Goal: Task Accomplishment & Management: Use online tool/utility

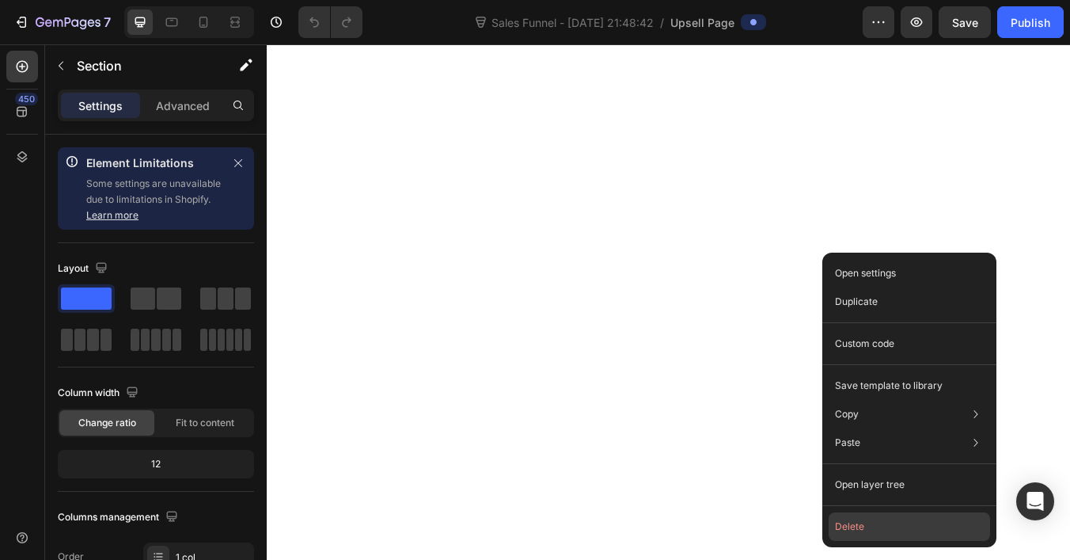
click at [847, 522] on button "Delete" at bounding box center [909, 526] width 161 height 28
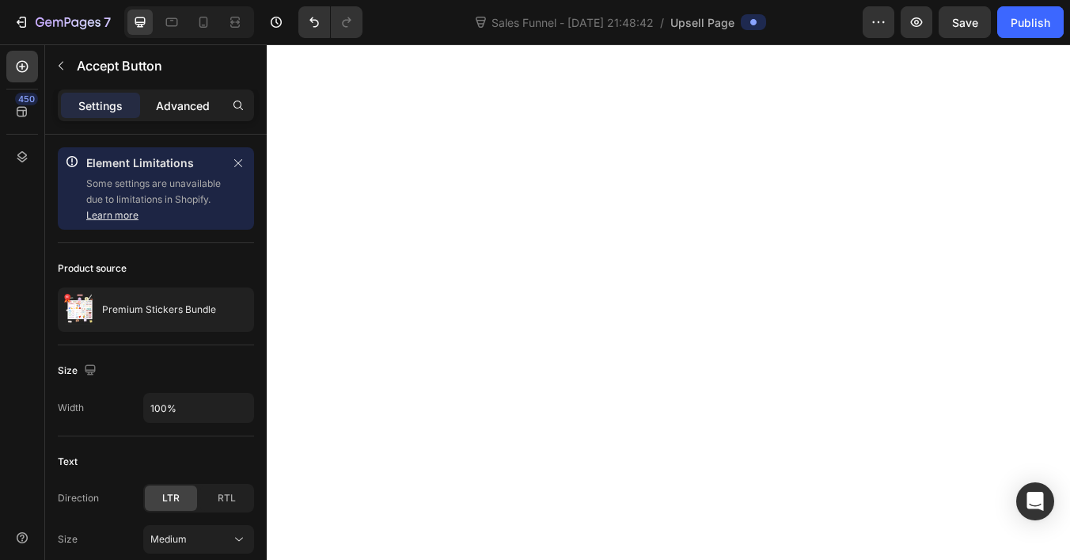
click at [184, 112] on p "Advanced" at bounding box center [183, 105] width 54 height 17
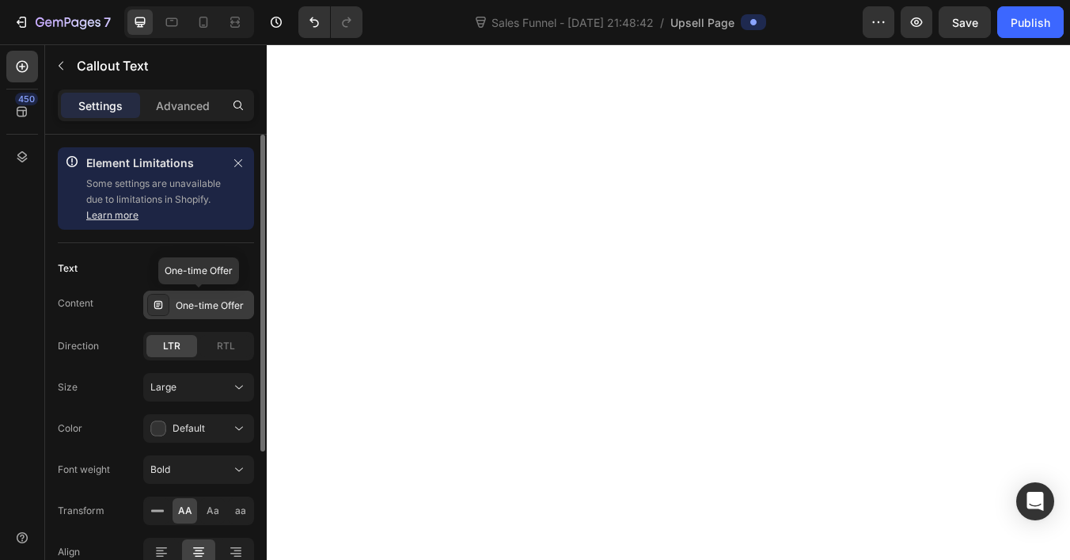
click at [214, 306] on div "One-time Offer" at bounding box center [213, 305] width 74 height 14
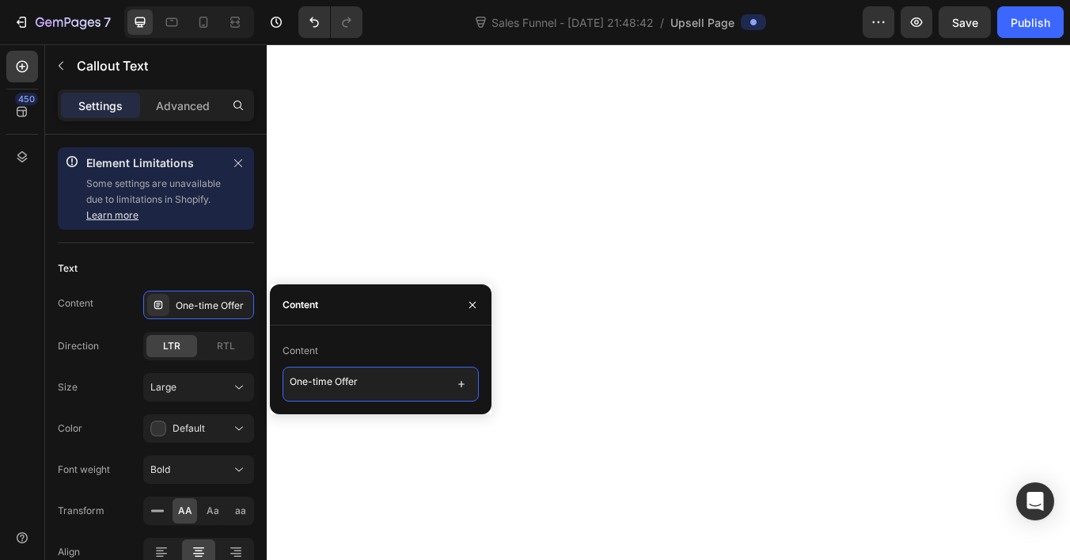
click at [365, 388] on textarea "One-time Offer" at bounding box center [381, 383] width 196 height 35
paste textarea "Special Post-Purchase Offer: Complete Your Bundle & Save 40%"
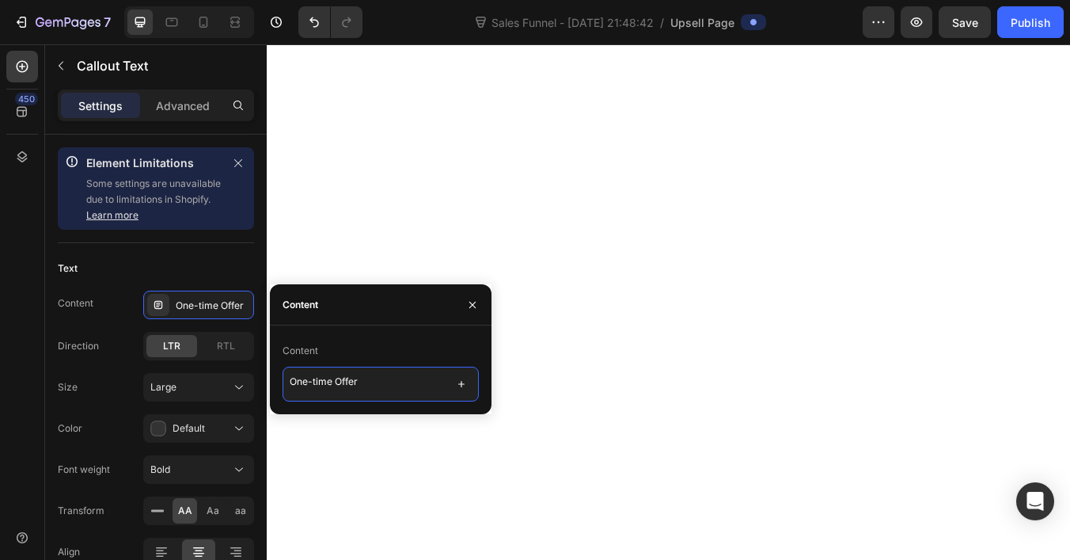
type textarea "Special Post-Purchase Offer: Complete Your Bundle & Save 40%"
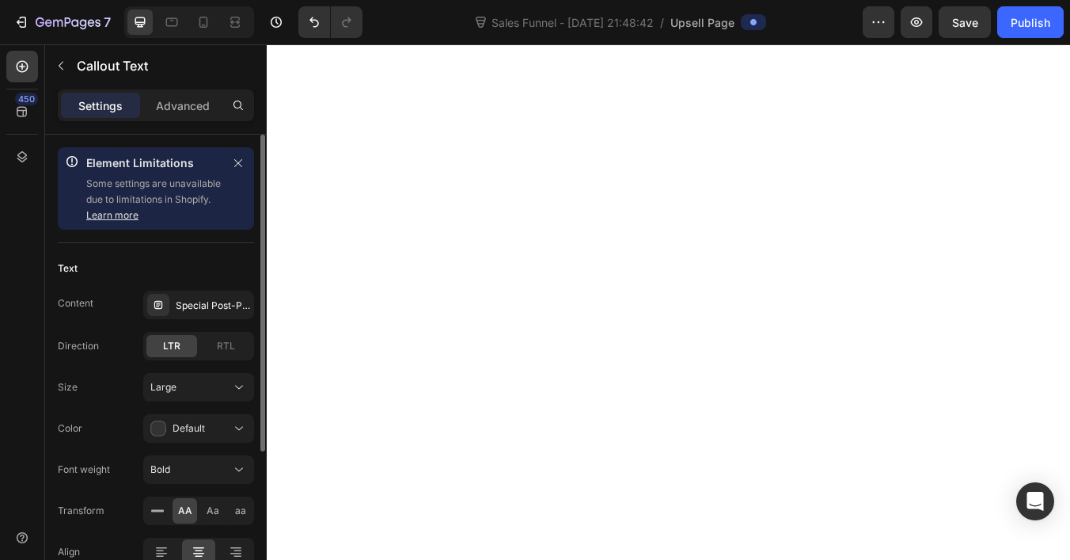
click at [163, 271] on div "Text" at bounding box center [156, 268] width 196 height 25
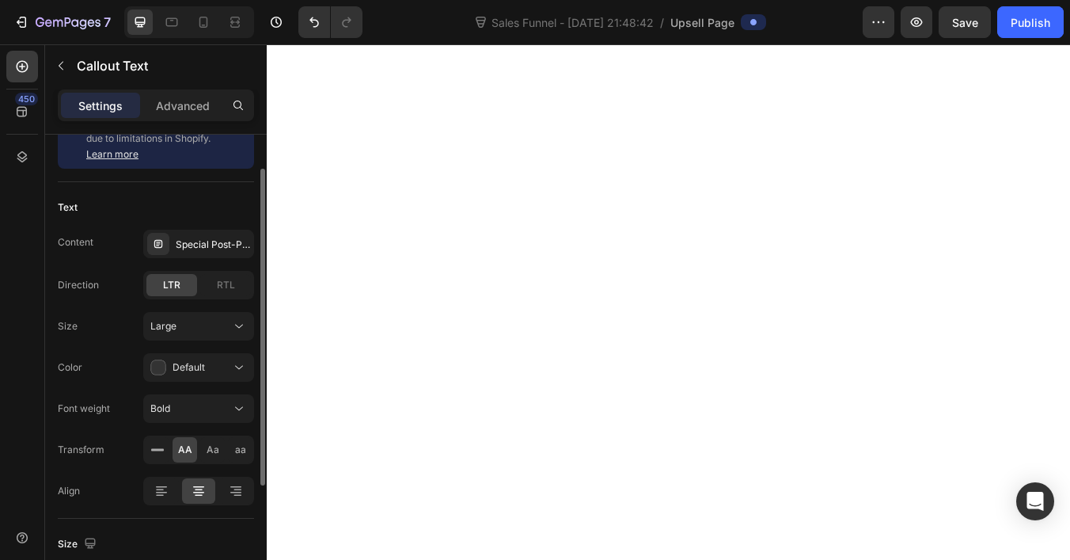
scroll to position [107, 0]
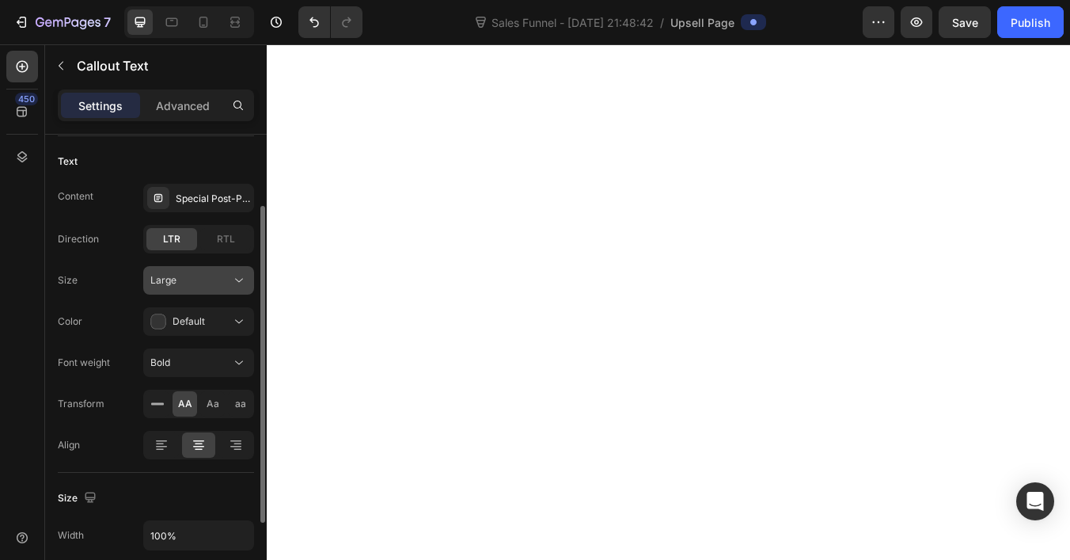
click at [228, 279] on div "Large" at bounding box center [190, 280] width 81 height 14
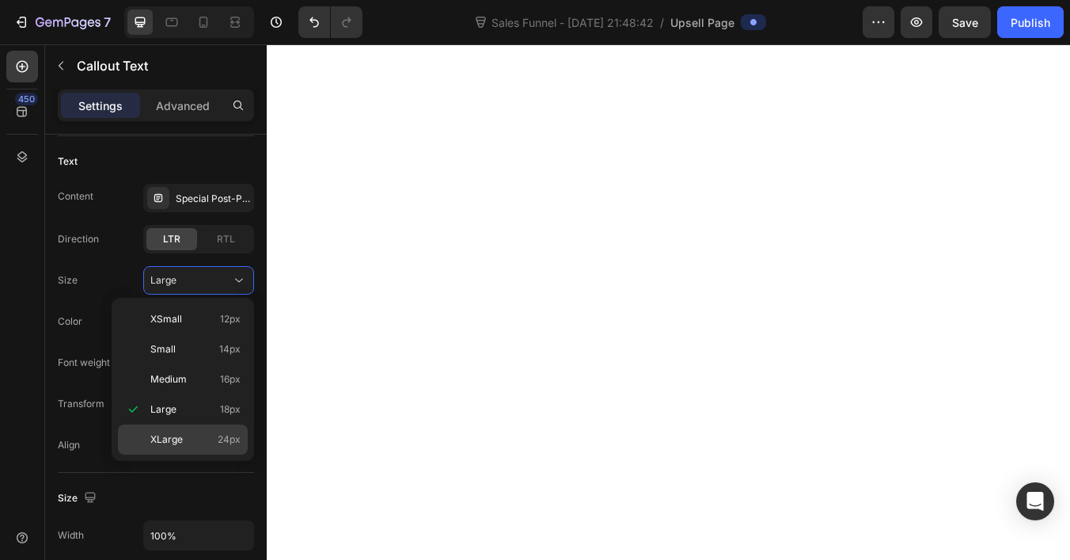
click at [180, 439] on span "XLarge" at bounding box center [166, 439] width 32 height 14
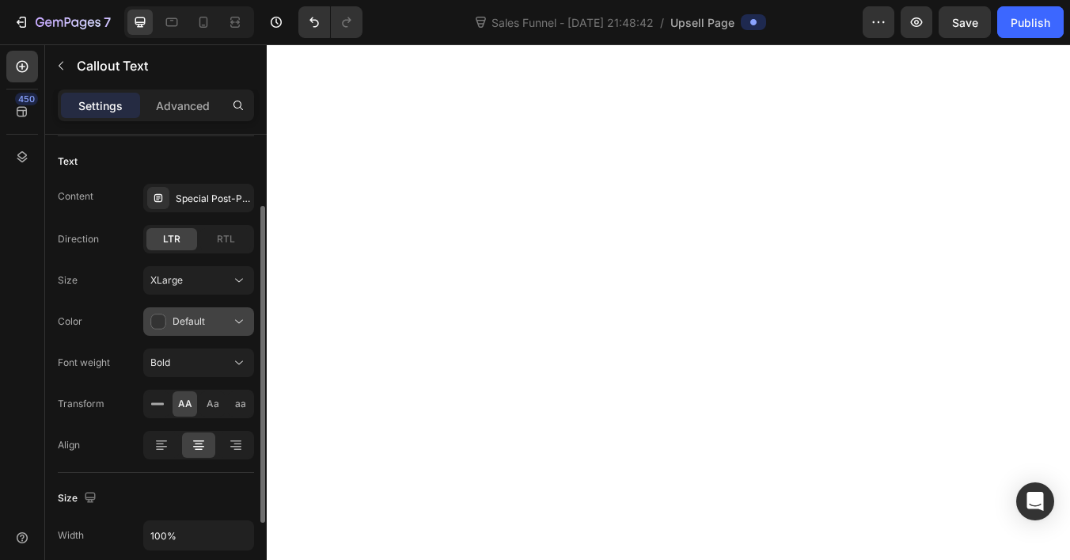
click at [188, 320] on span "Default" at bounding box center [189, 321] width 32 height 12
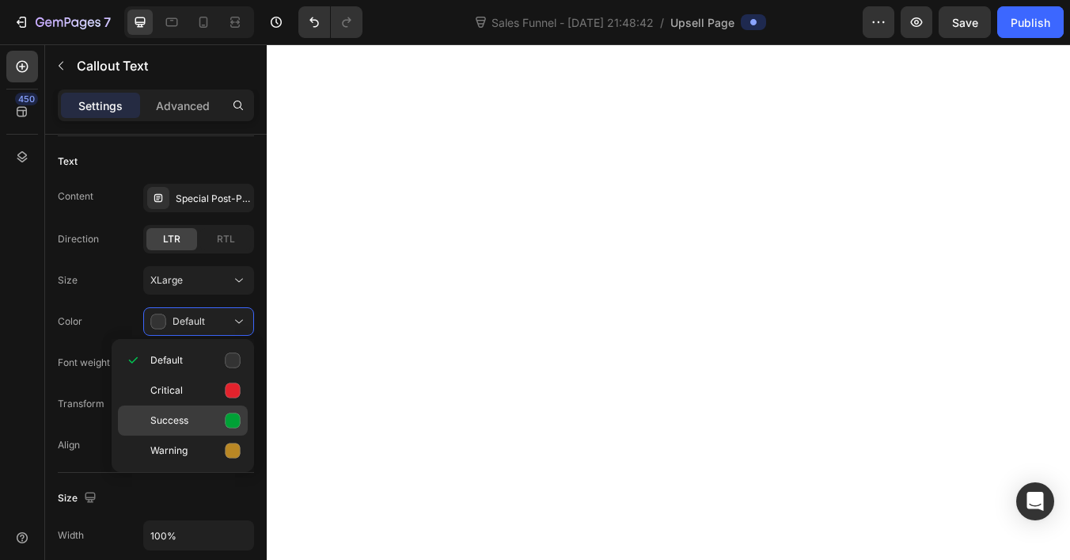
click at [216, 420] on p "Success" at bounding box center [195, 420] width 90 height 16
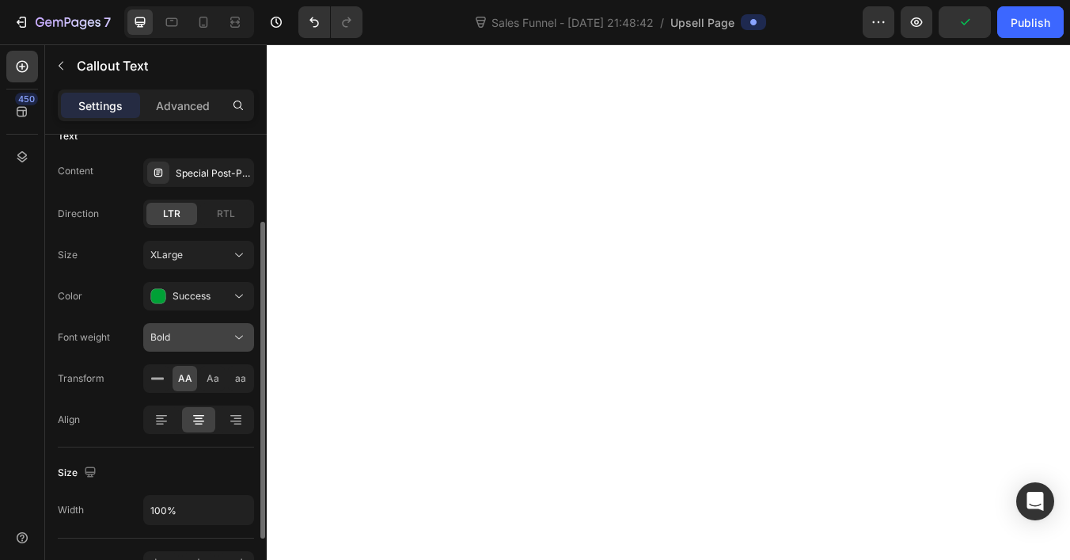
scroll to position [135, 0]
click at [204, 331] on div "Bold" at bounding box center [190, 334] width 81 height 14
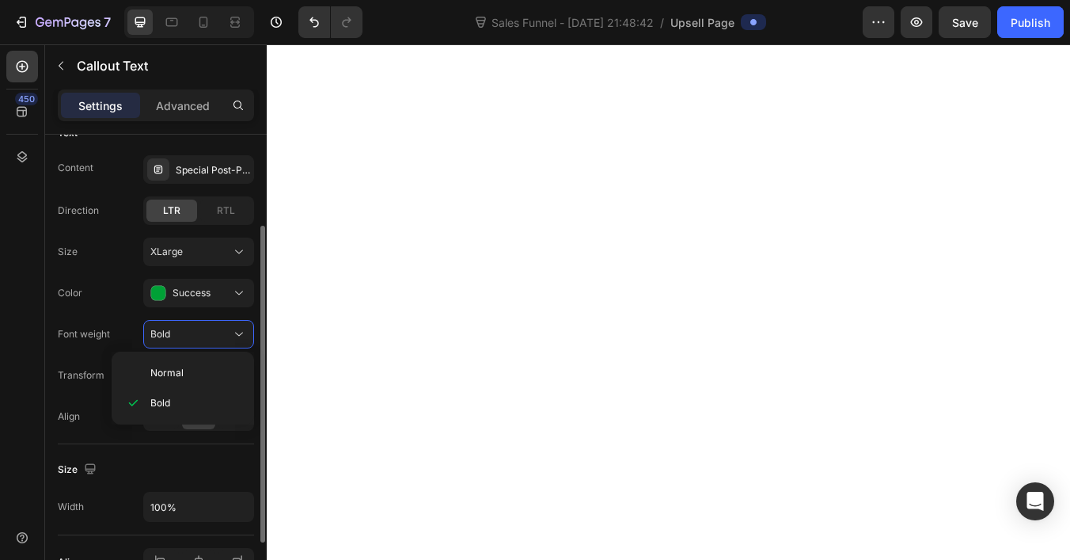
click at [109, 316] on div "Size XLarge Color Success Font weight Bold Transform AA Aa aa" at bounding box center [156, 313] width 196 height 152
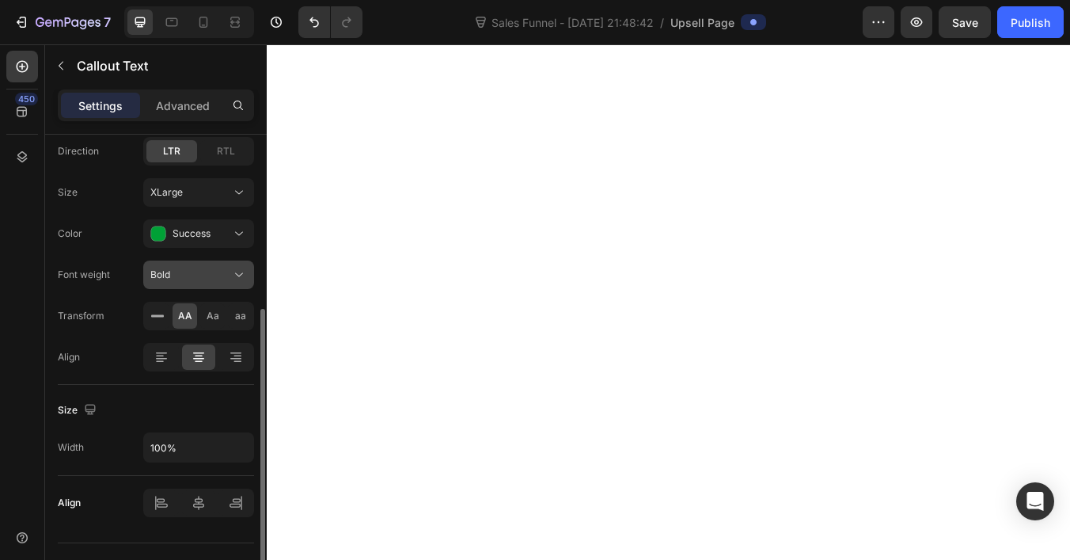
scroll to position [228, 0]
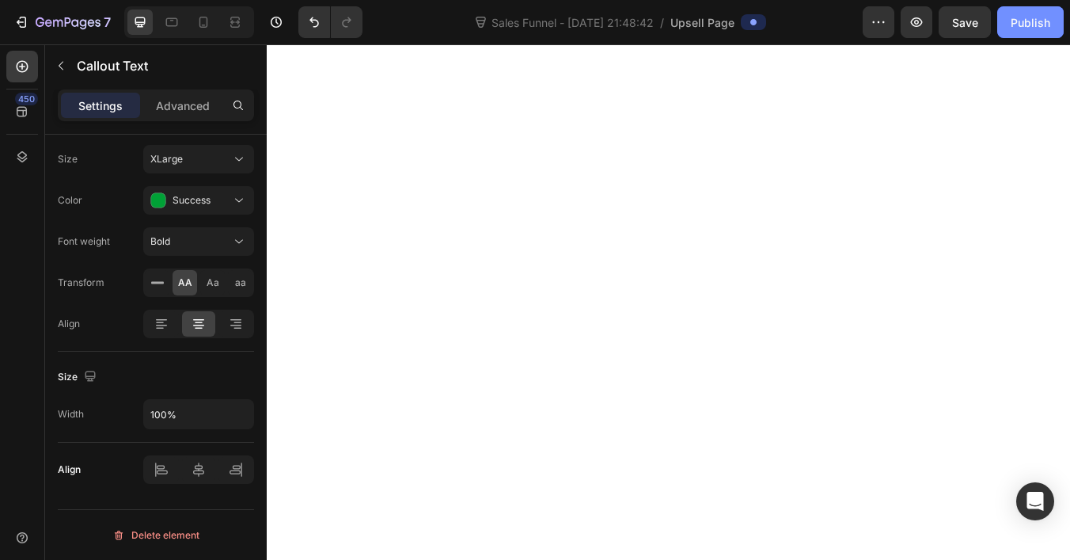
click at [1027, 20] on div "Publish" at bounding box center [1031, 22] width 40 height 17
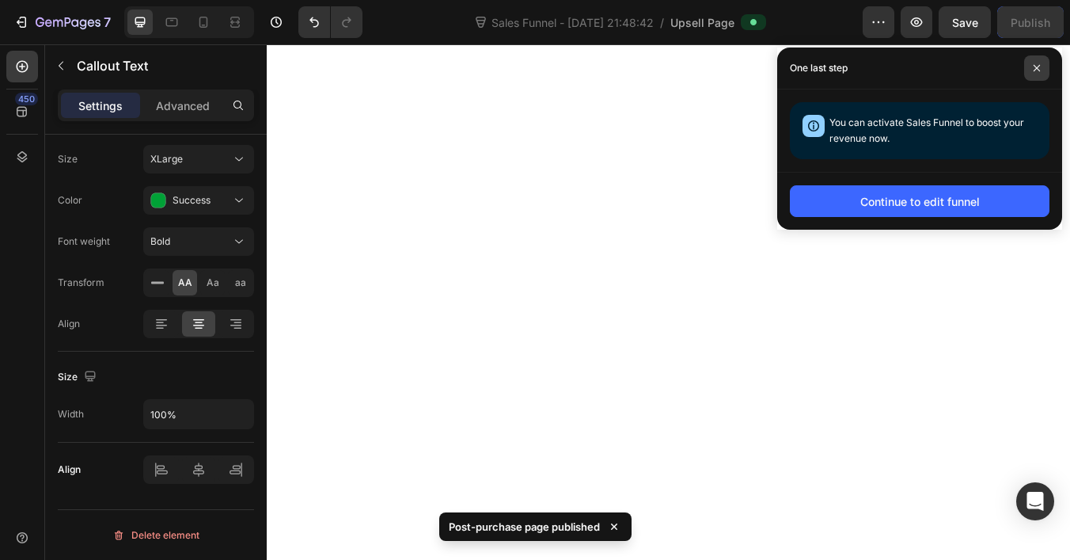
click at [1035, 72] on icon at bounding box center [1037, 68] width 8 height 8
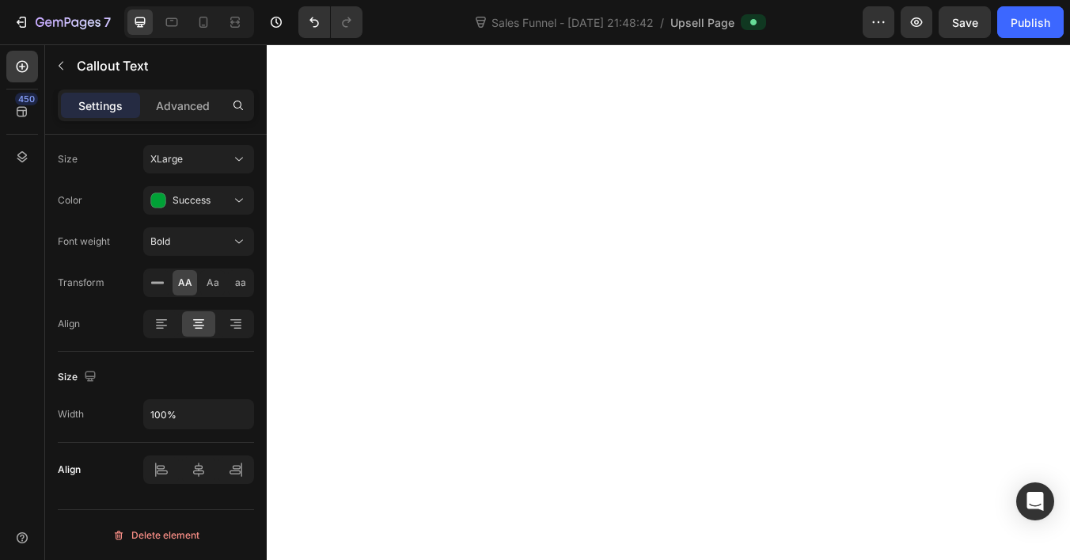
scroll to position [0, 0]
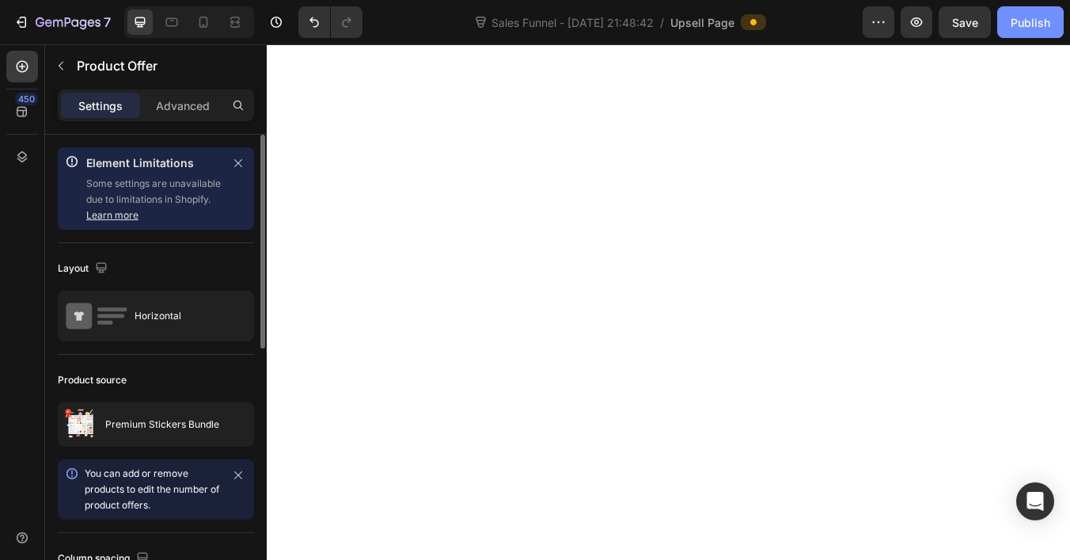
click at [1027, 28] on div "Publish" at bounding box center [1031, 22] width 40 height 17
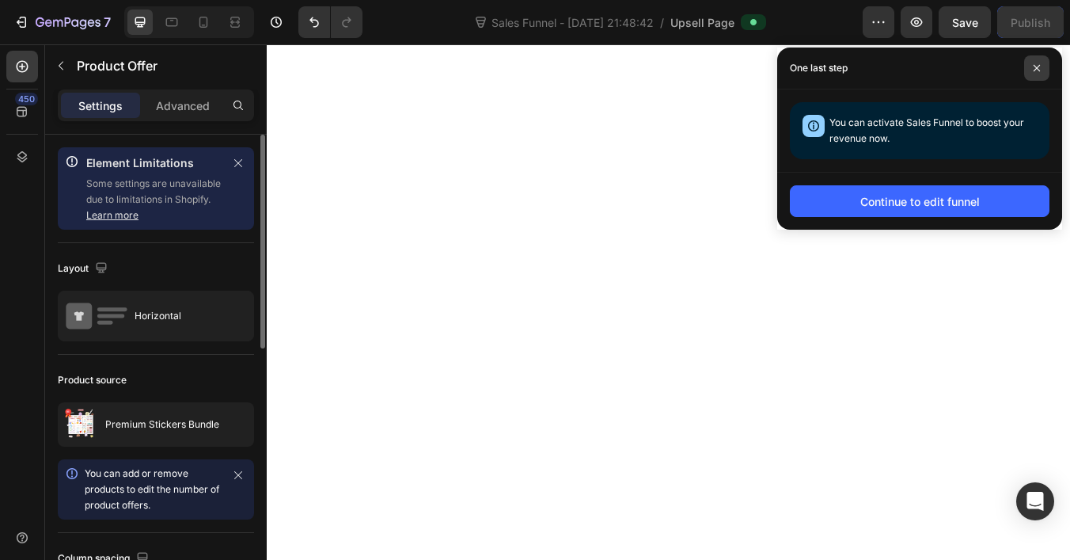
click at [1025, 71] on span at bounding box center [1036, 67] width 25 height 25
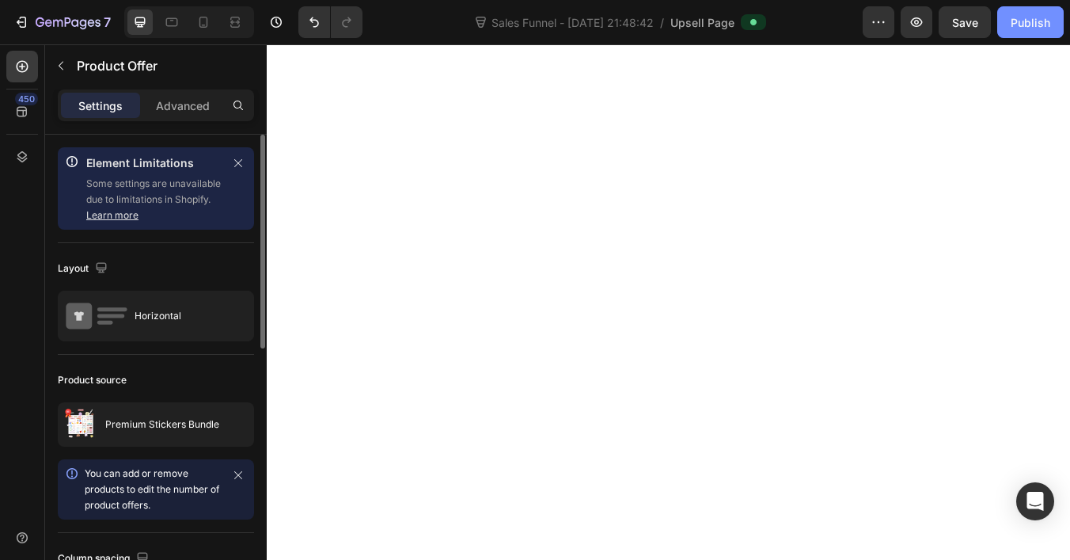
click at [1014, 34] on button "Publish" at bounding box center [1030, 22] width 66 height 32
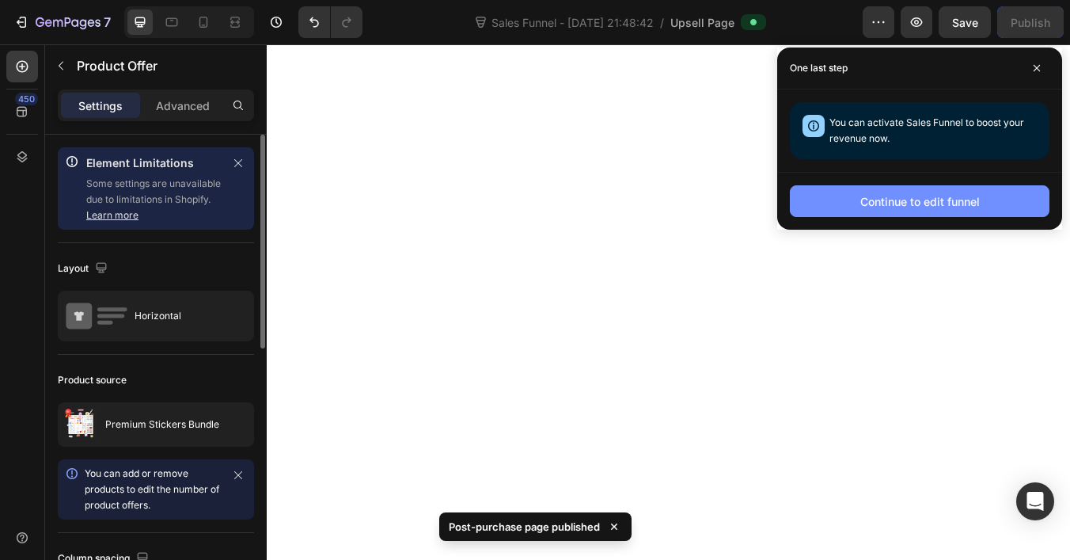
click at [901, 206] on div "Continue to edit funnel" at bounding box center [920, 201] width 120 height 17
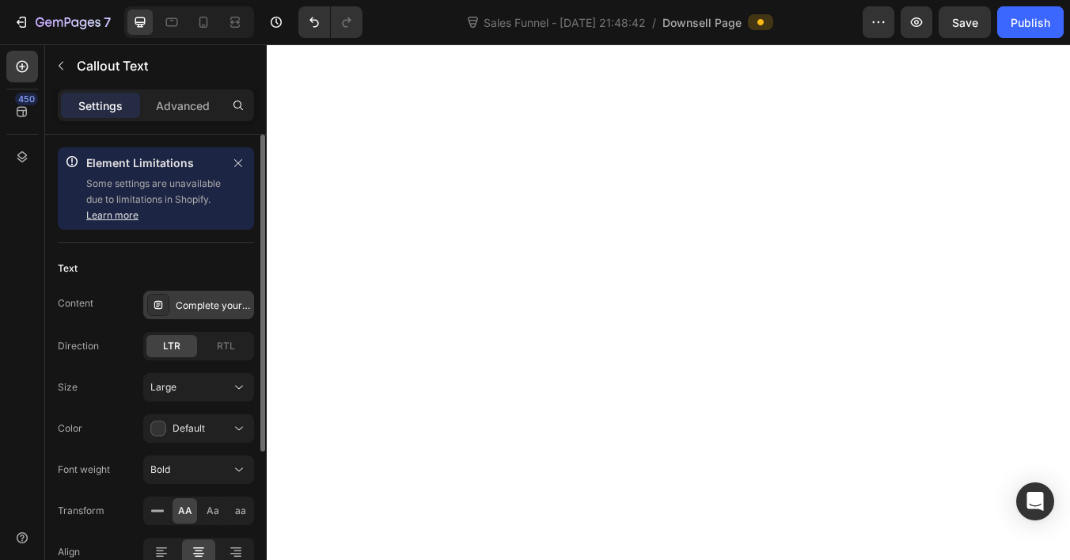
click at [206, 310] on div "Complete your routine" at bounding box center [213, 305] width 74 height 14
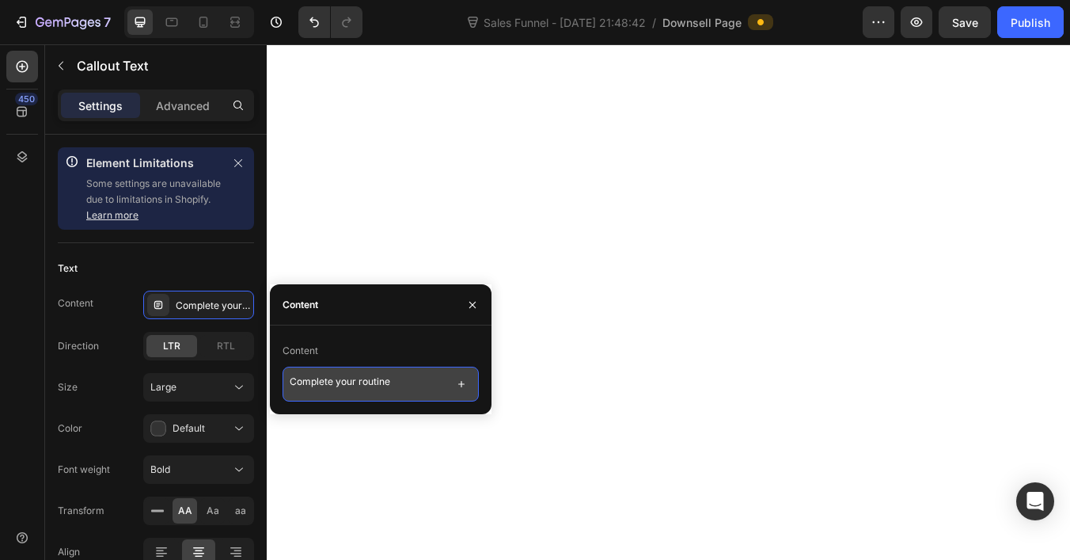
click at [342, 388] on textarea "Complete your routine" at bounding box center [381, 383] width 196 height 35
paste textarea "Final Offer 🎁 Add This to Your Order Now & Save 40% – Don’t Miss Out!"
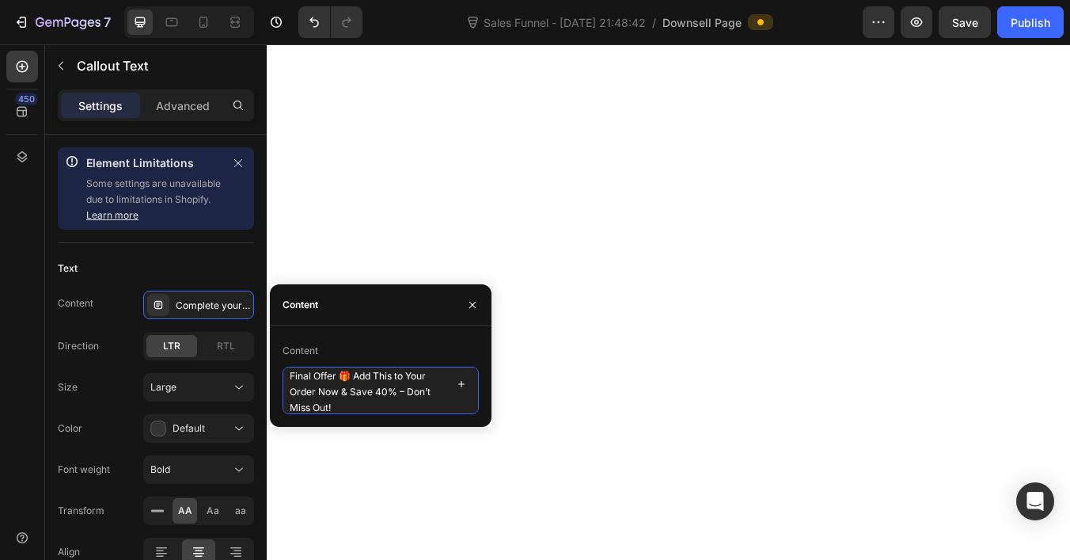
click at [301, 375] on textarea "Final Offer 🎁 Add This to Your Order Now & Save 40% – Don’t Miss Out!" at bounding box center [381, 389] width 196 height 47
type textarea "Last Offer 🎁 Add This to Your Order Now & Save 40% – Don’t Miss Out!"
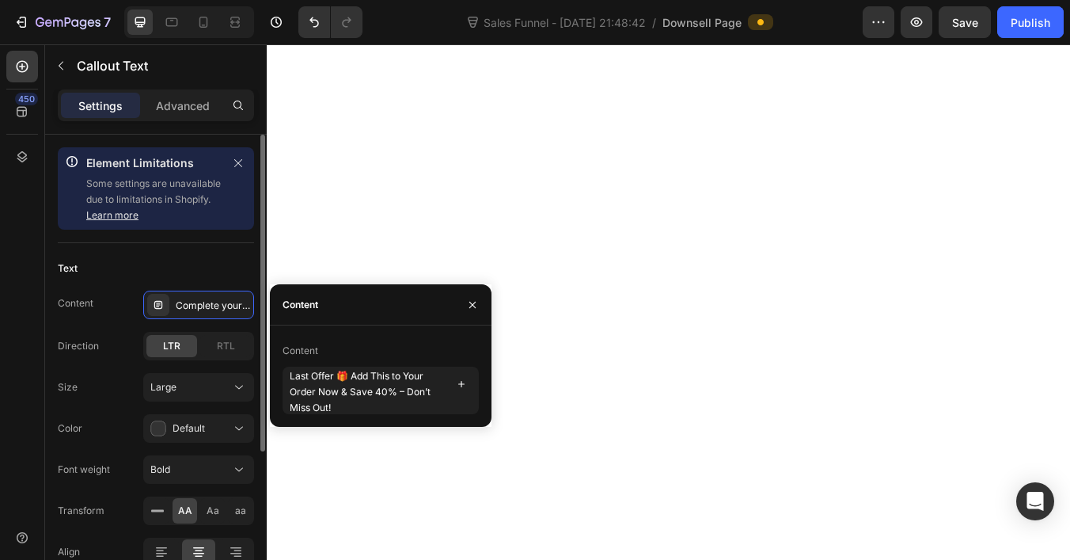
click at [180, 273] on div "Text" at bounding box center [156, 268] width 196 height 25
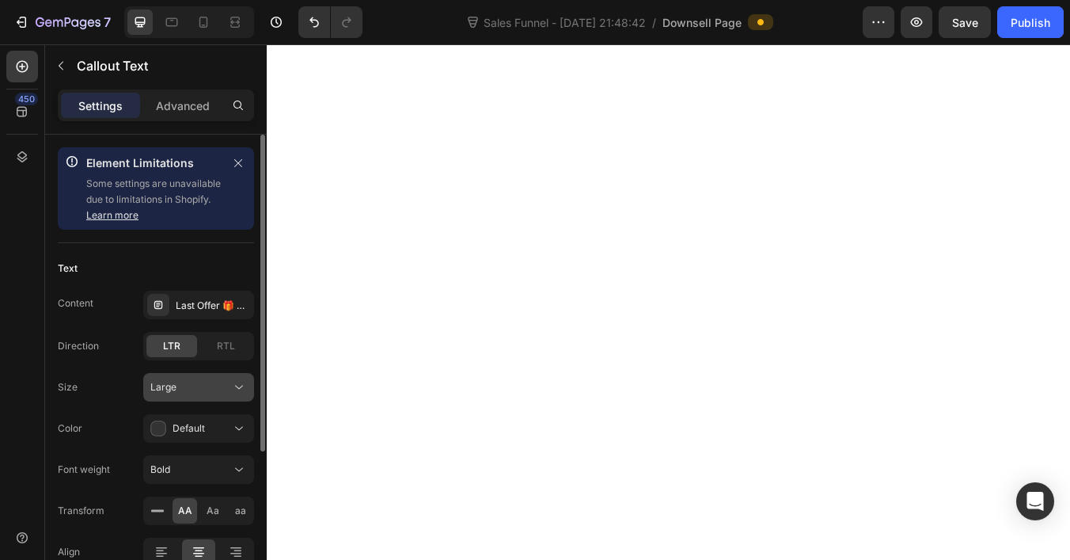
click at [209, 392] on div "Large" at bounding box center [190, 387] width 81 height 14
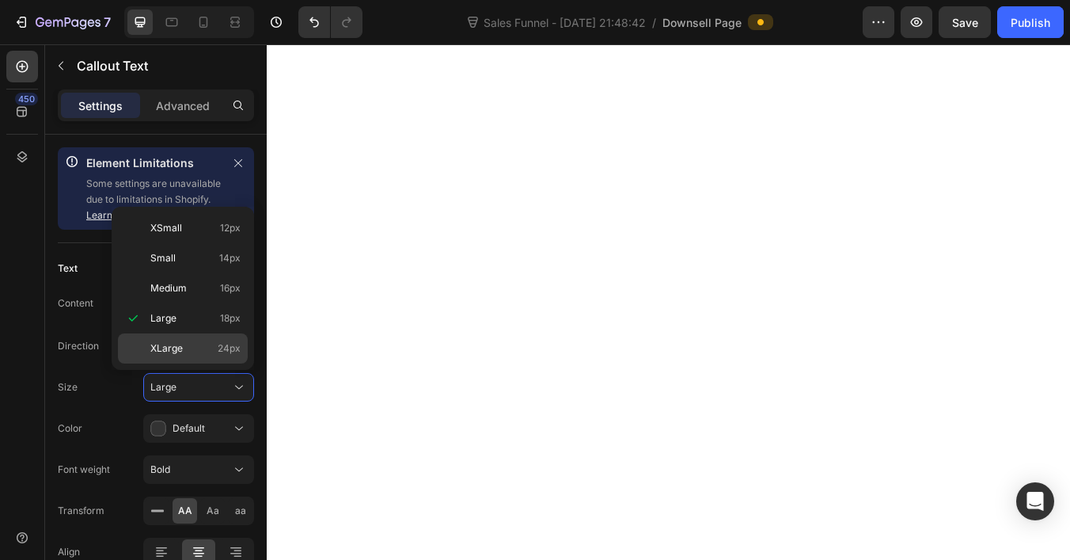
click at [180, 346] on span "XLarge" at bounding box center [166, 348] width 32 height 14
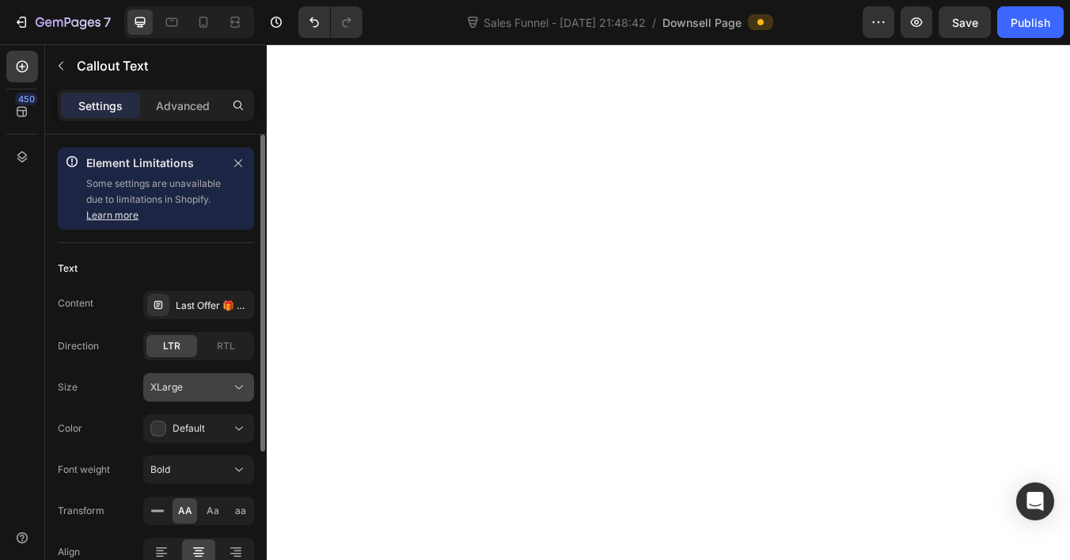
click at [211, 385] on div "XLarge" at bounding box center [190, 387] width 81 height 14
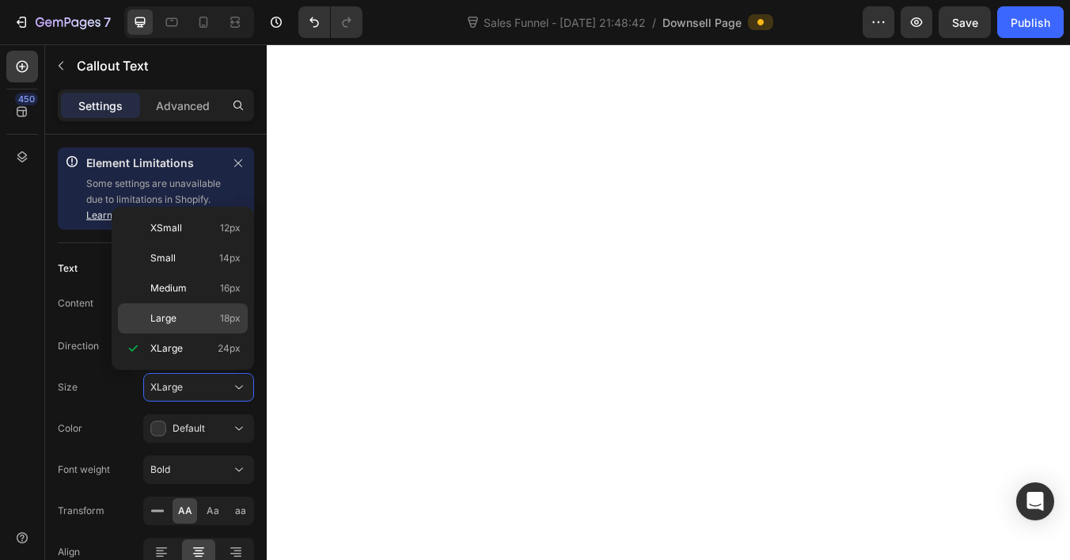
click at [180, 321] on p "Large 18px" at bounding box center [195, 318] width 90 height 14
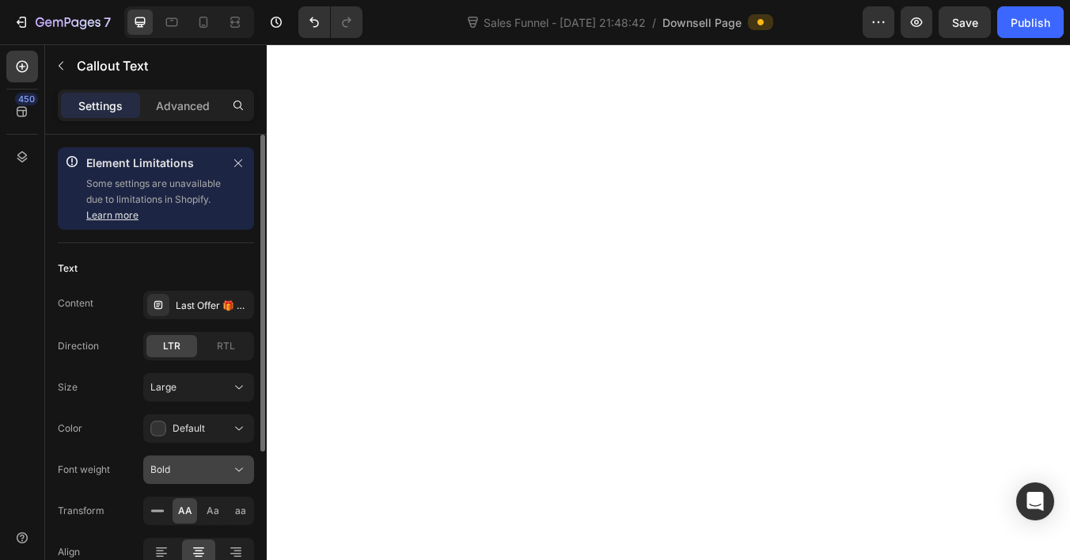
click at [187, 459] on button "Bold" at bounding box center [198, 469] width 111 height 28
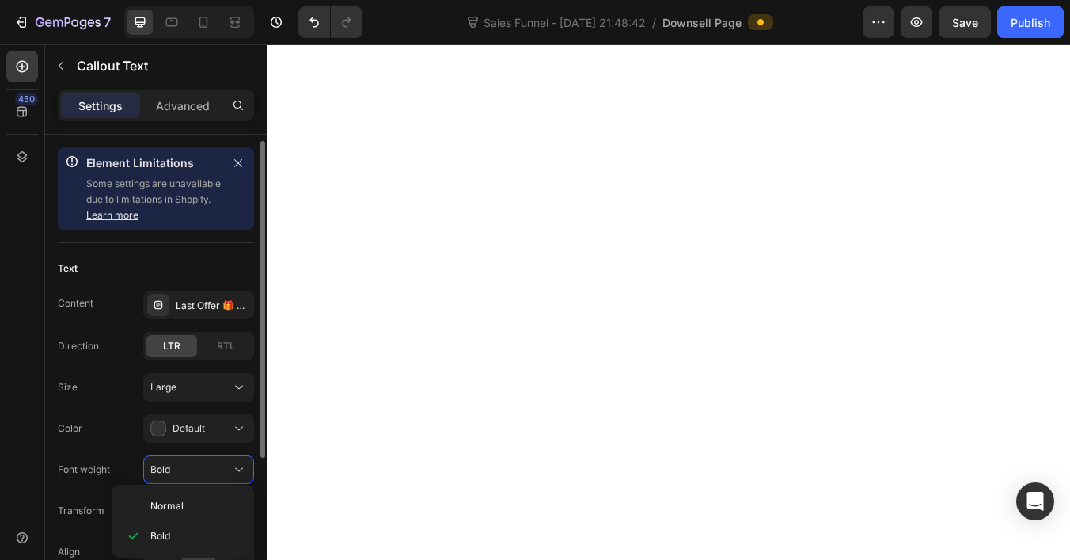
scroll to position [66, 0]
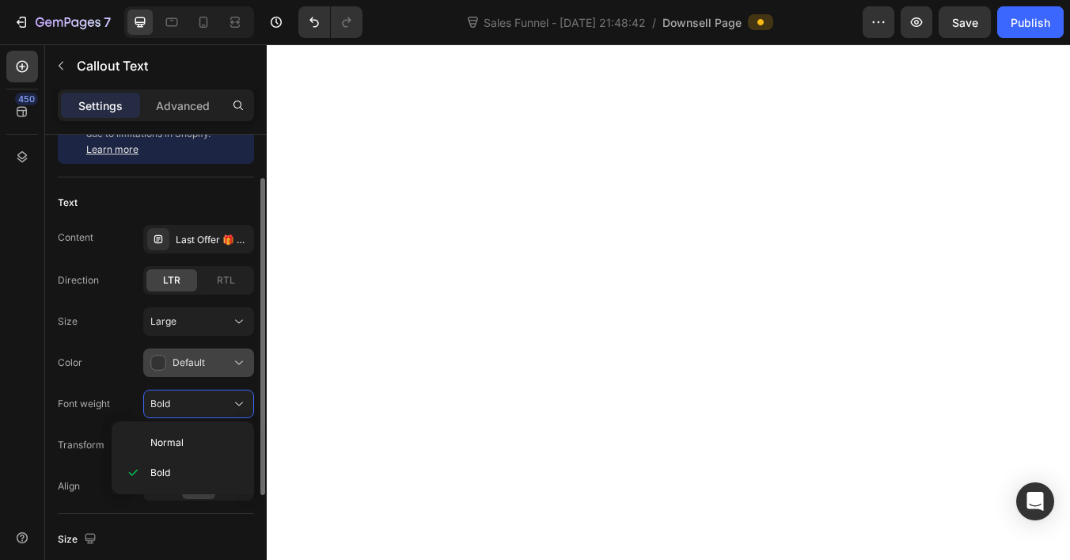
click at [234, 362] on icon at bounding box center [239, 363] width 16 height 16
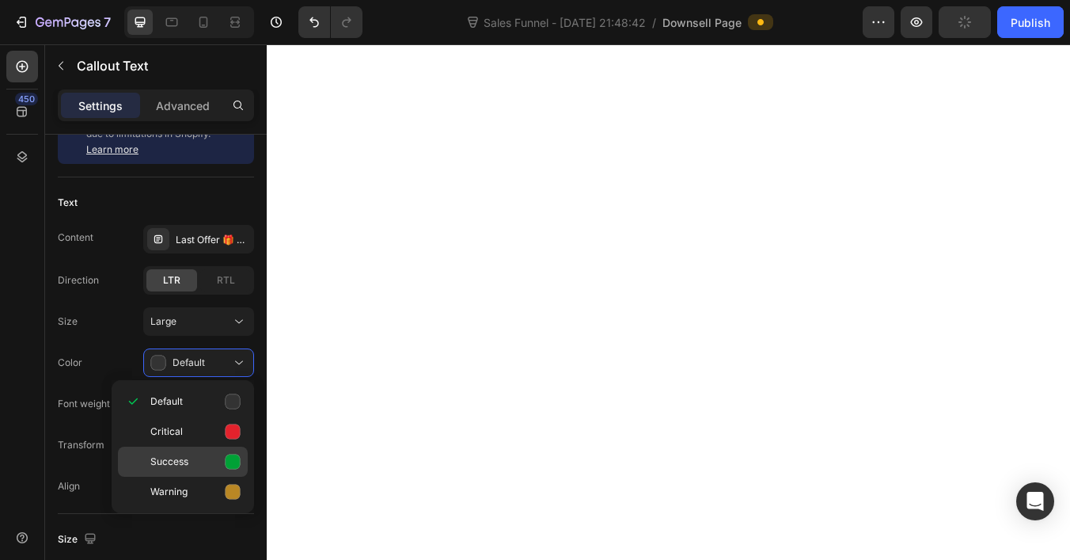
click at [200, 454] on p "Success" at bounding box center [195, 462] width 90 height 16
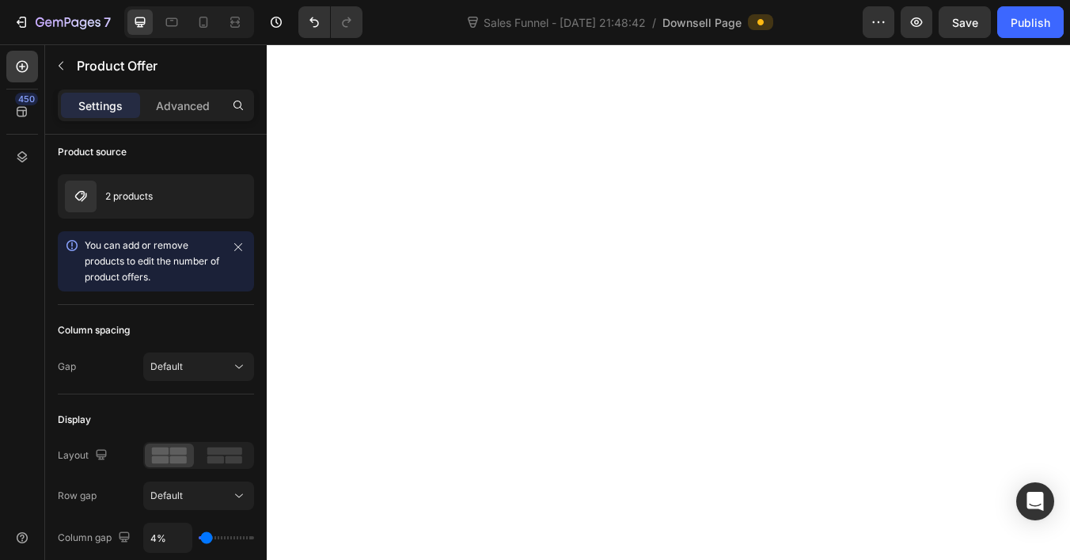
scroll to position [0, 0]
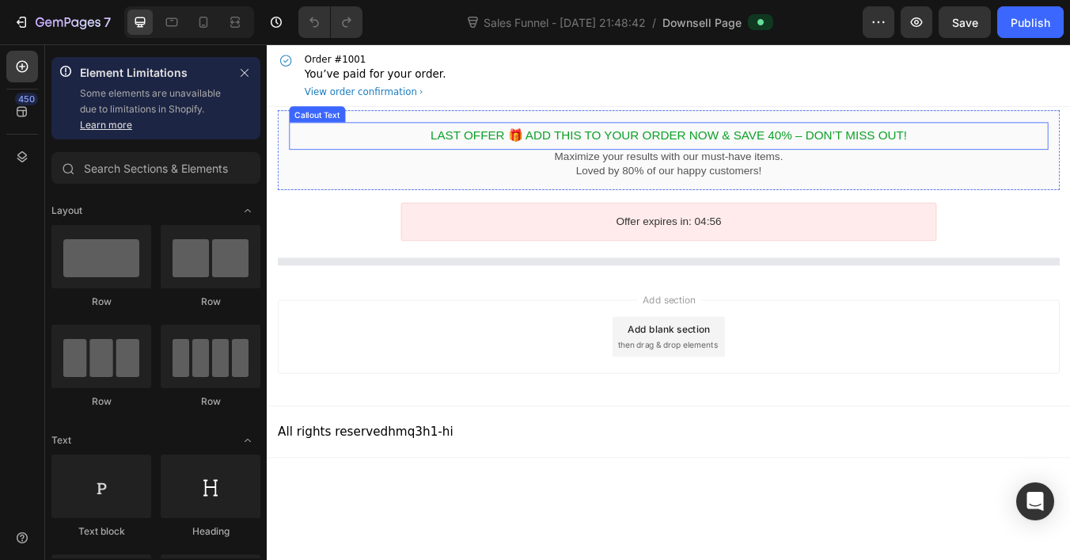
click at [817, 157] on bdo "Last Offer 🎁 Add This to Your Order Now & Save 40% – Don’t Miss Out!" at bounding box center [742, 152] width 564 height 16
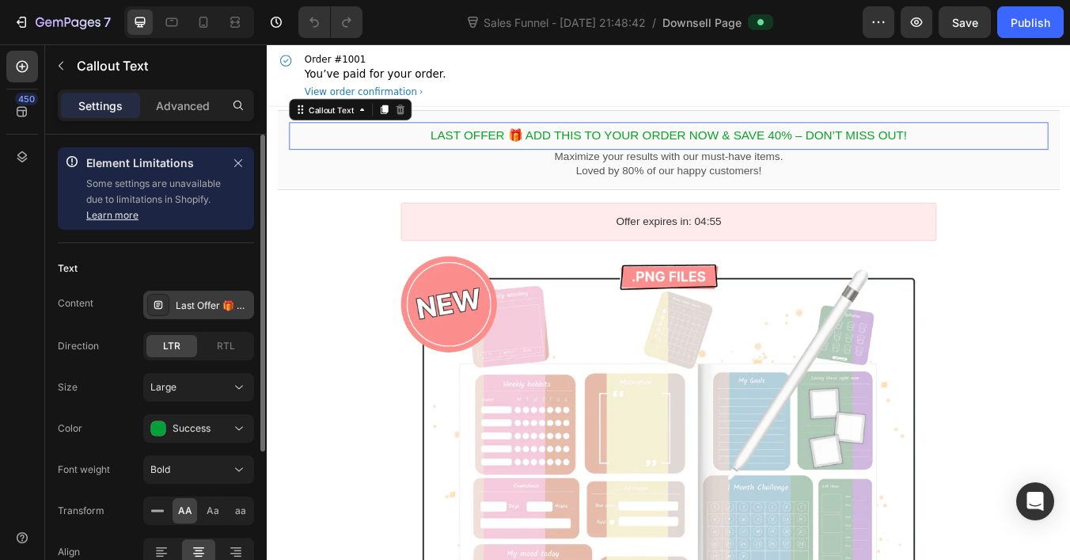
click at [196, 309] on div "Last Offer 🎁 Add This to Your Order Now & Save 40% – Don’t Miss Out!" at bounding box center [213, 305] width 74 height 14
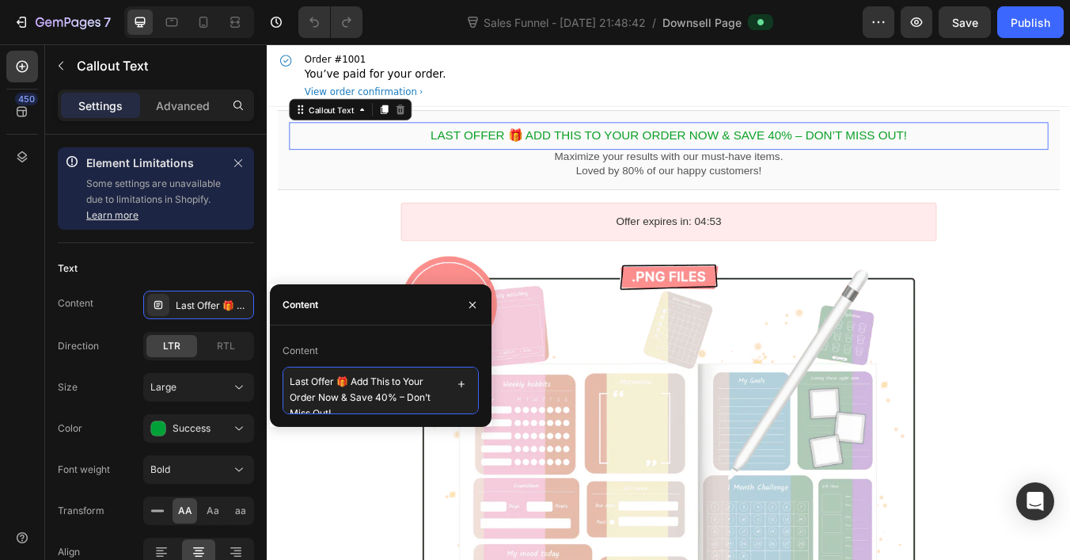
click at [380, 397] on textarea "Last Offer 🎁 Add This to Your Order Now & Save 40% – Don’t Miss Out!" at bounding box center [381, 389] width 196 height 47
click at [395, 394] on textarea "Last Offer 🎁 Add This to Your Order Now & Save 50% – Don’t Miss Out!" at bounding box center [381, 389] width 196 height 47
drag, startPoint x: 349, startPoint y: 397, endPoint x: 325, endPoint y: 398, distance: 23.8
click at [325, 398] on textarea "Last Offer 🎁 Add This to Your Order Now & Save 50% – Don’t Miss Out!" at bounding box center [381, 389] width 196 height 47
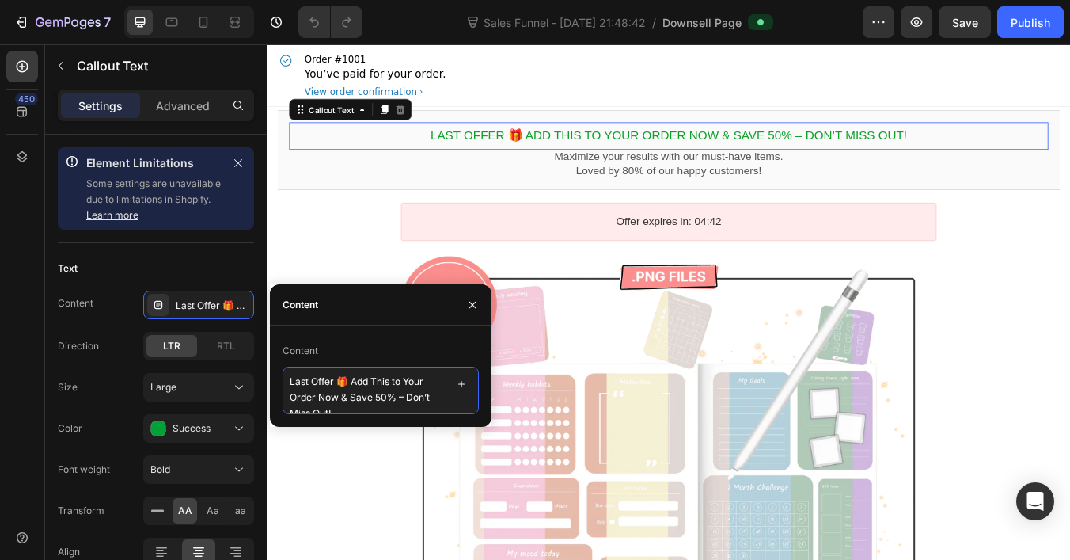
click at [325, 398] on textarea "Last Offer 🎁 Add This to Your Order Now & Save 50% – Don’t Miss Out!" at bounding box center [381, 389] width 196 height 47
type textarea "Last Offer 🎁 Add This to Your Order & Save 50% – Don’t Miss Out!"
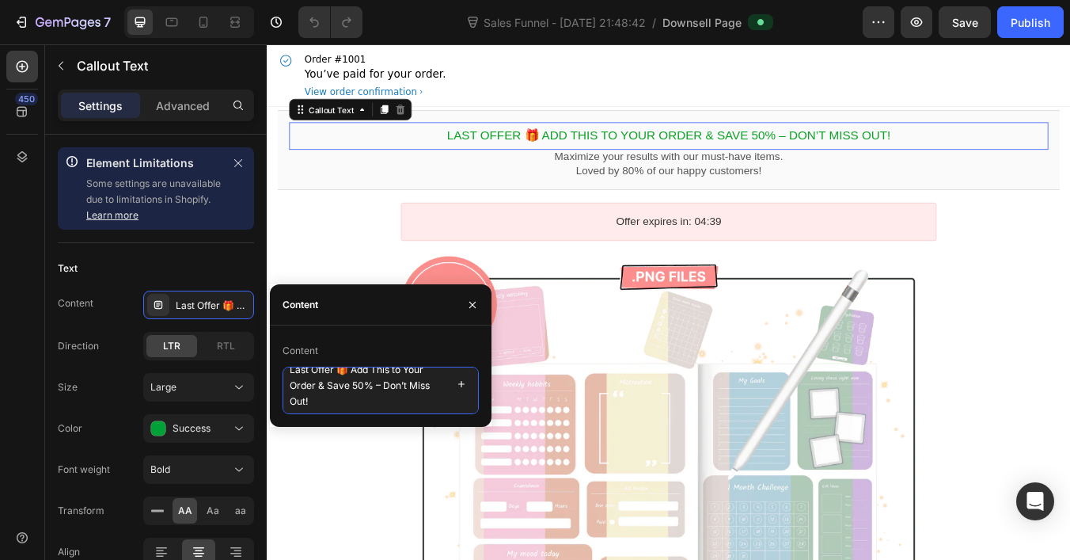
scroll to position [14, 0]
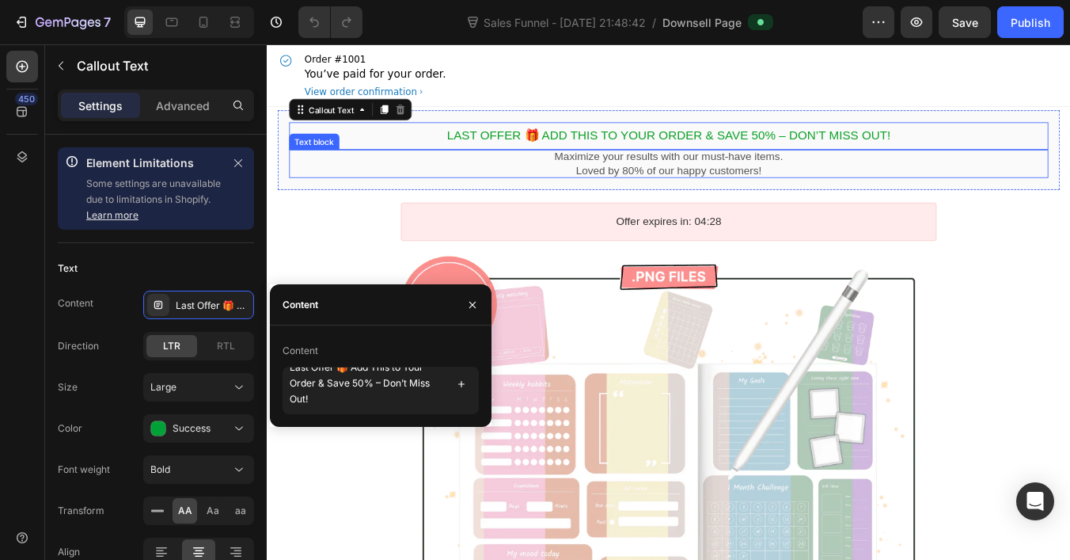
click at [675, 194] on p "Loved by 80% of our happy customers!" at bounding box center [742, 193] width 898 height 17
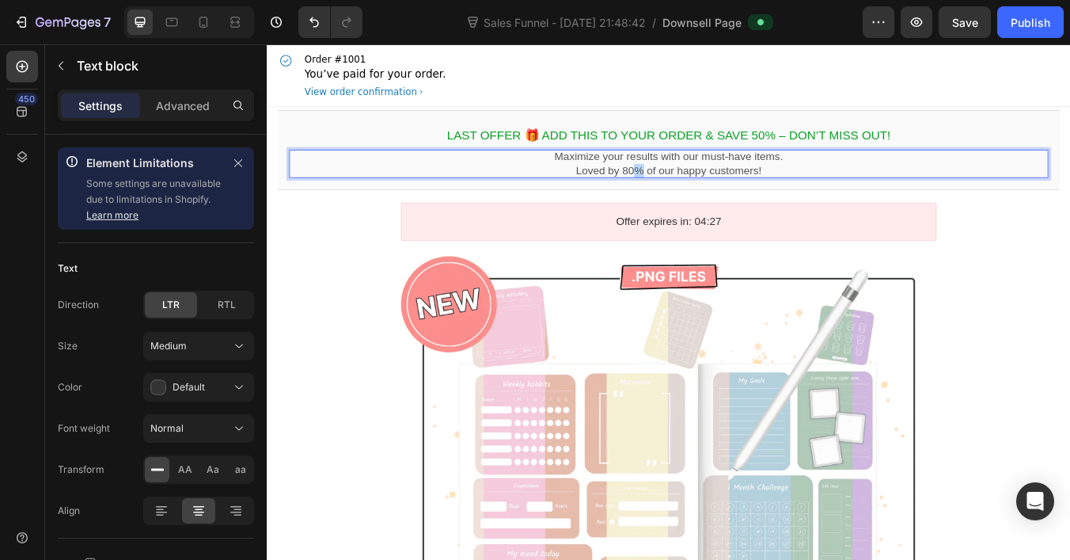
click at [693, 194] on p "Loved by 80% of our happy customers!" at bounding box center [742, 193] width 898 height 17
click at [679, 196] on p "Loved by 80% of our happy customers!" at bounding box center [742, 193] width 898 height 17
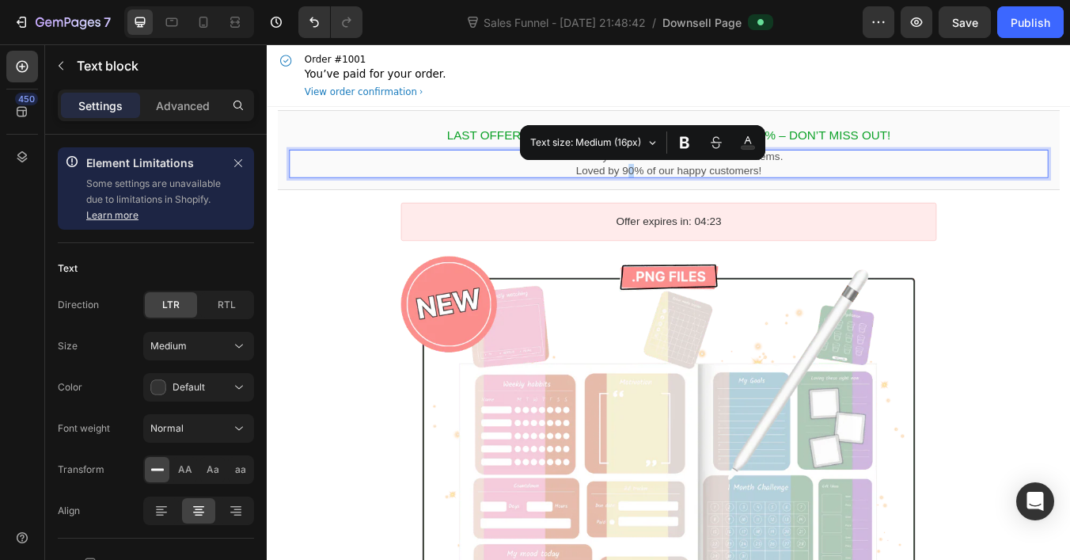
click at [692, 192] on p "Loved by 90% of our happy customers!" at bounding box center [742, 193] width 898 height 17
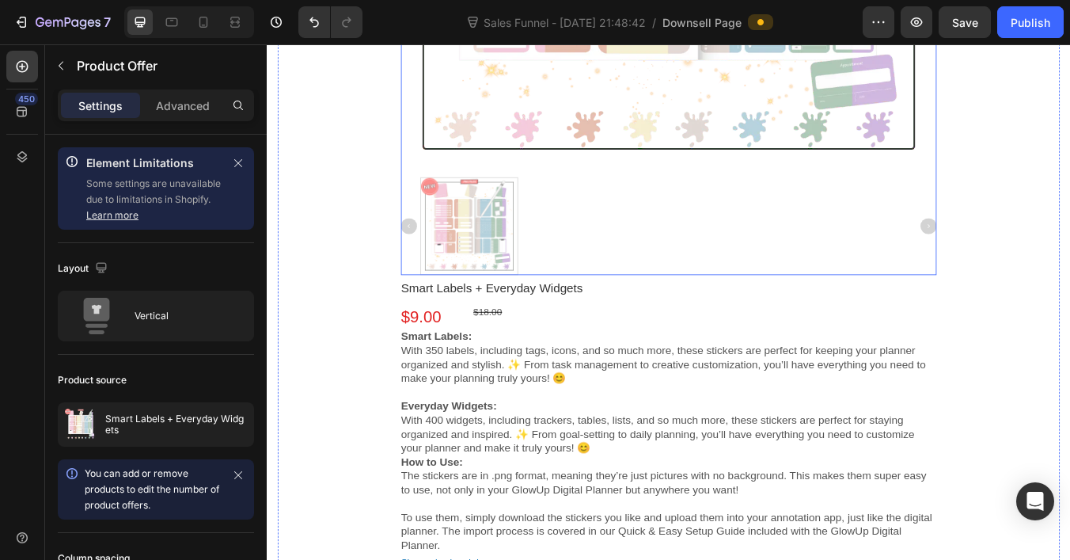
scroll to position [727, 0]
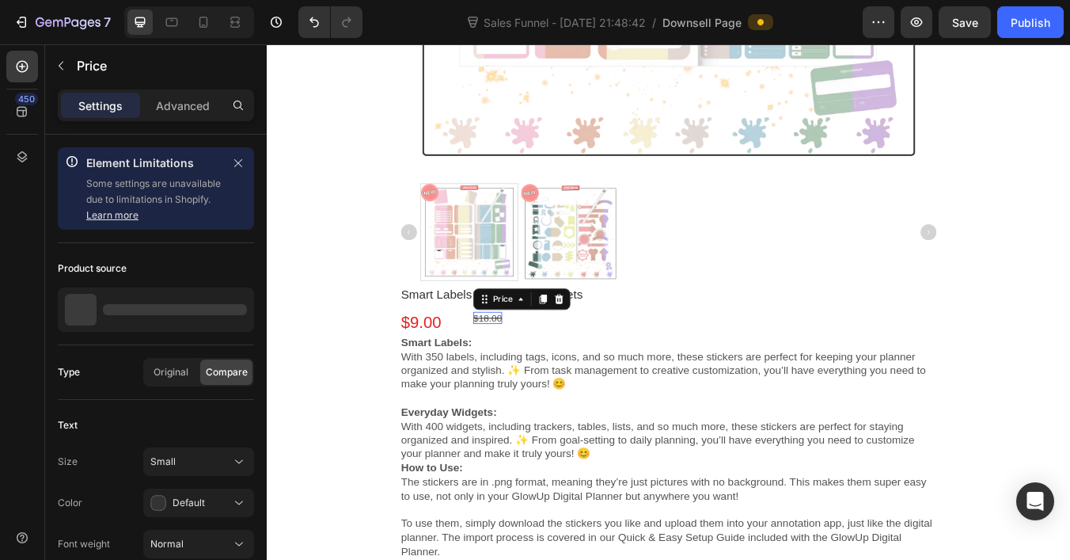
click at [522, 370] on bdo "$18.00" at bounding box center [528, 367] width 34 height 13
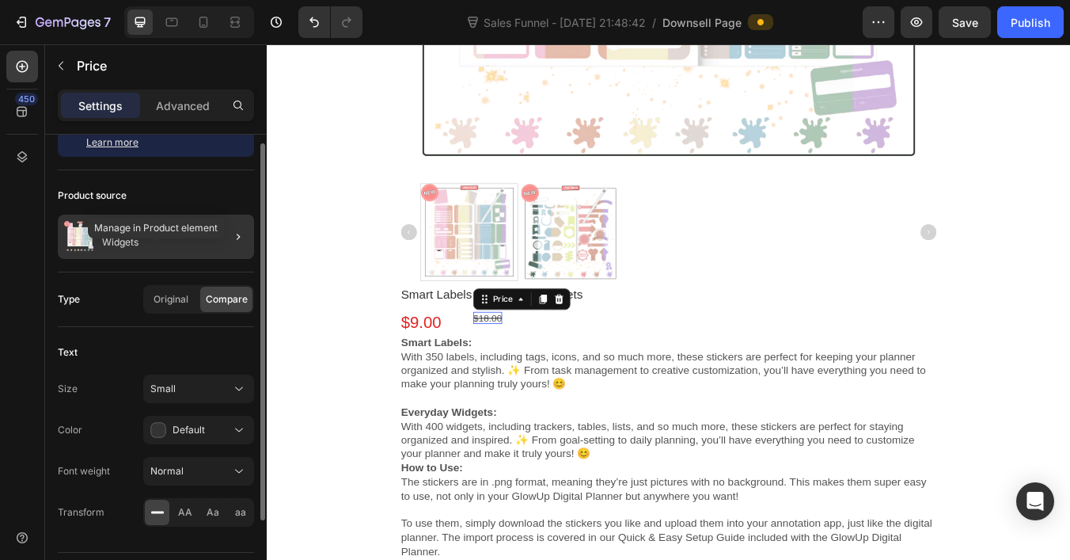
scroll to position [116, 0]
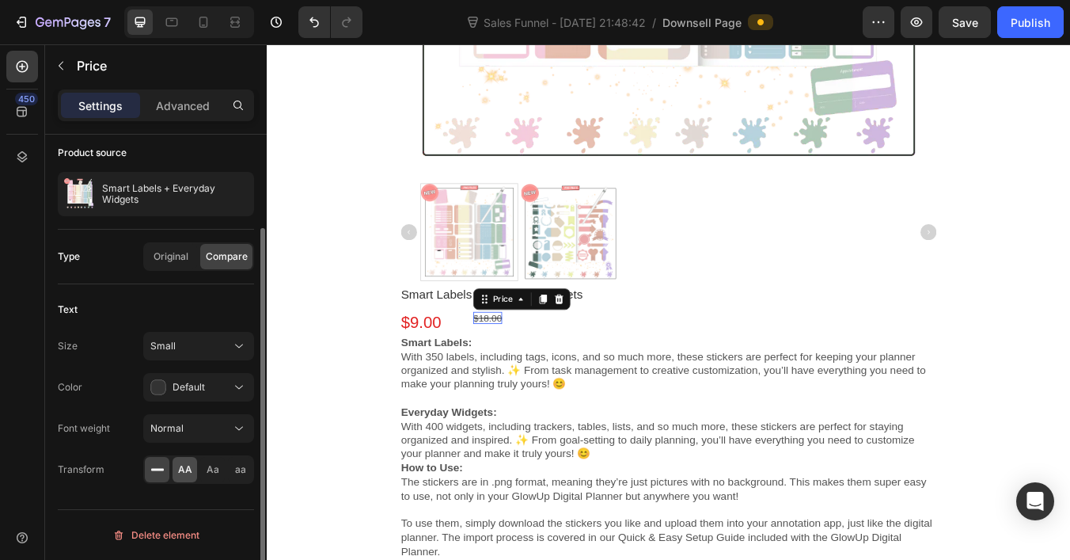
click at [187, 471] on span "AA" at bounding box center [185, 469] width 14 height 14
click at [229, 427] on div "Normal" at bounding box center [190, 428] width 81 height 14
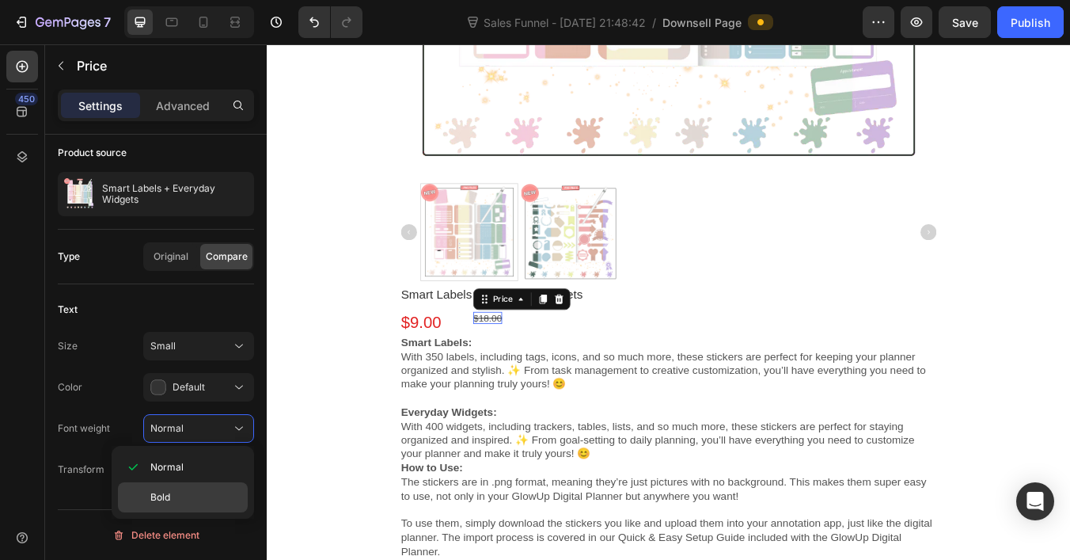
click at [180, 494] on p "Bold" at bounding box center [195, 497] width 90 height 14
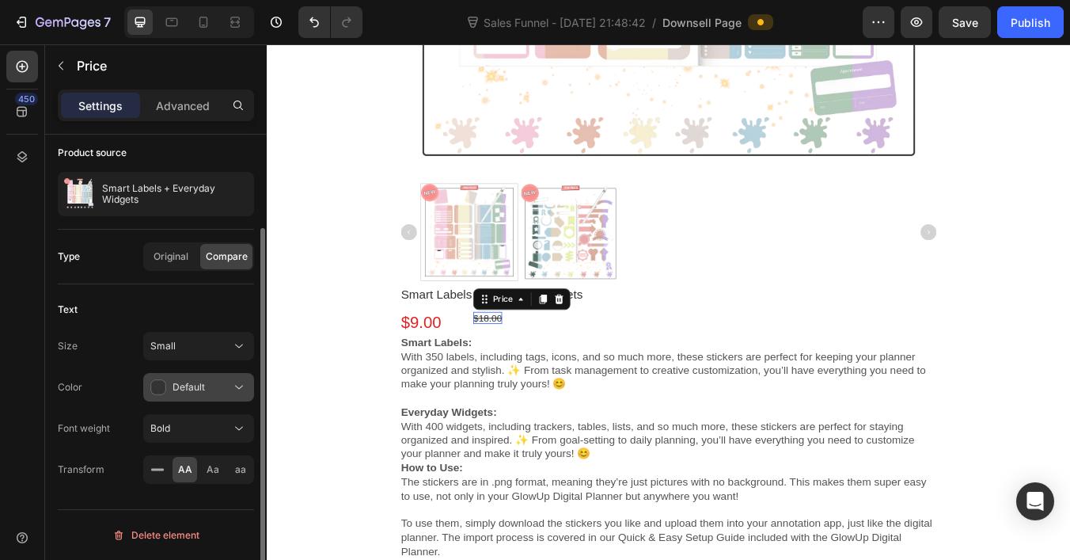
click at [230, 382] on div "Default" at bounding box center [190, 387] width 81 height 16
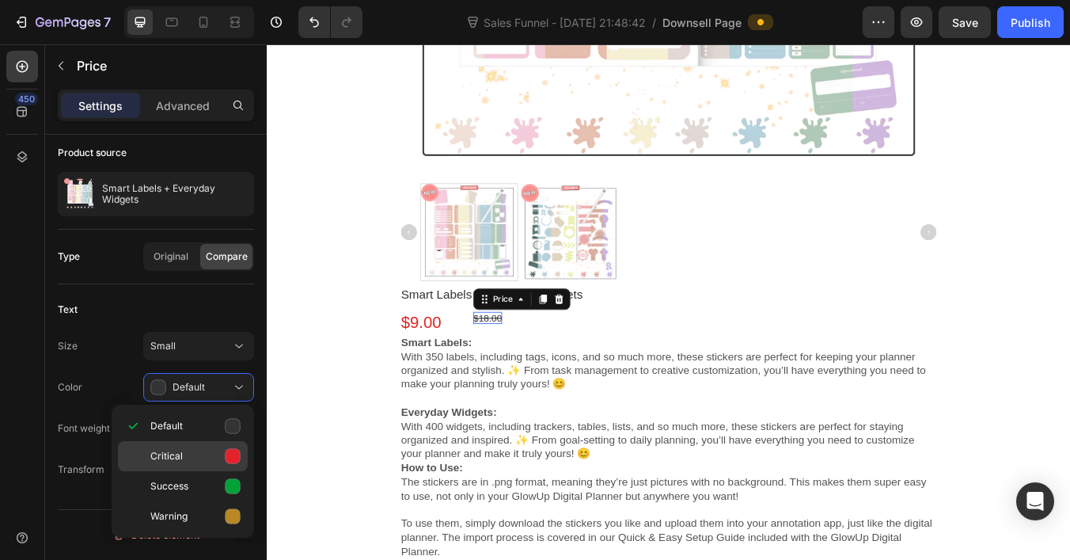
click at [219, 461] on p "Critical" at bounding box center [195, 456] width 90 height 16
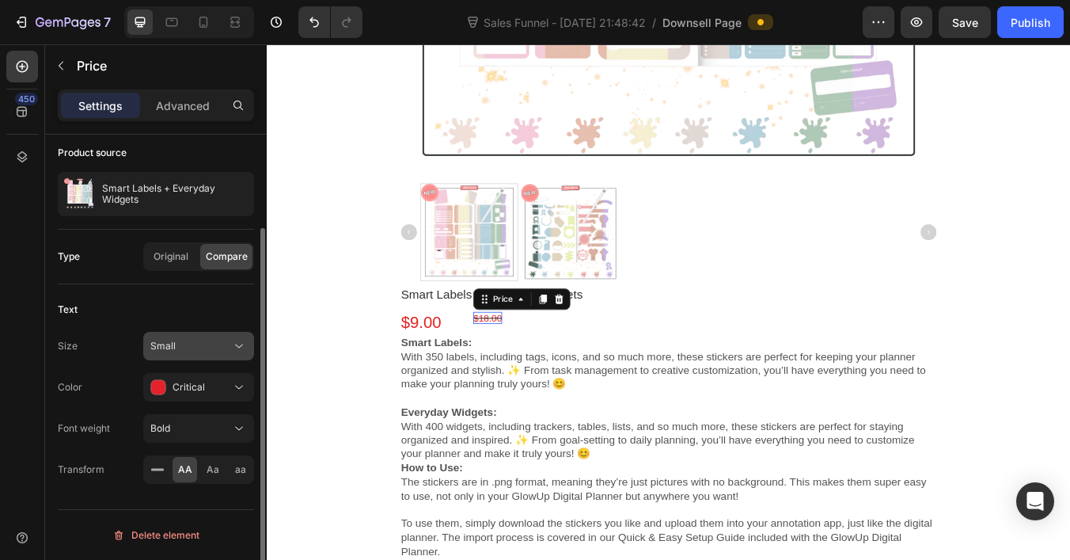
click at [226, 352] on div "Small" at bounding box center [190, 346] width 81 height 14
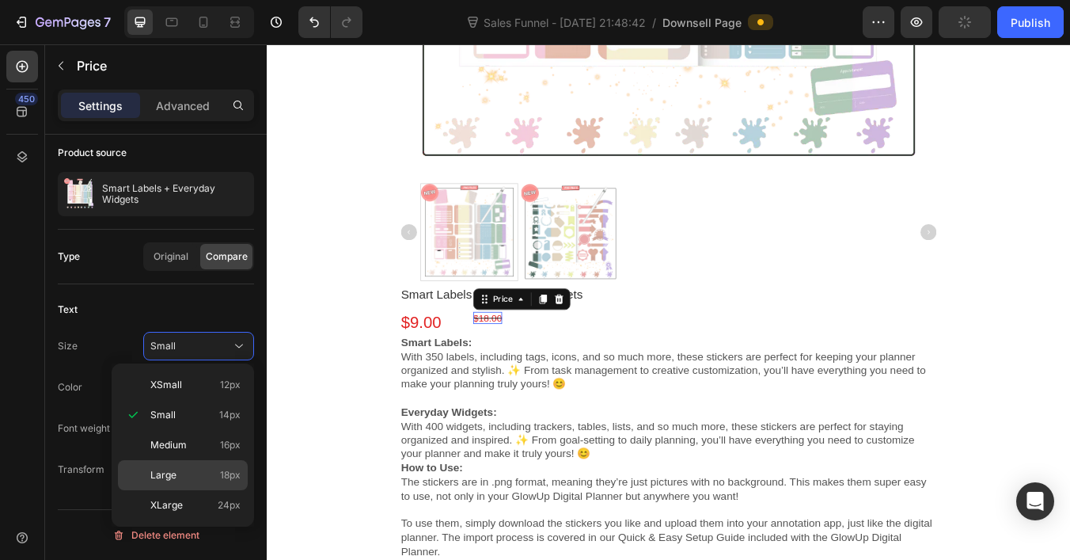
click at [186, 469] on p "Large 18px" at bounding box center [195, 475] width 90 height 14
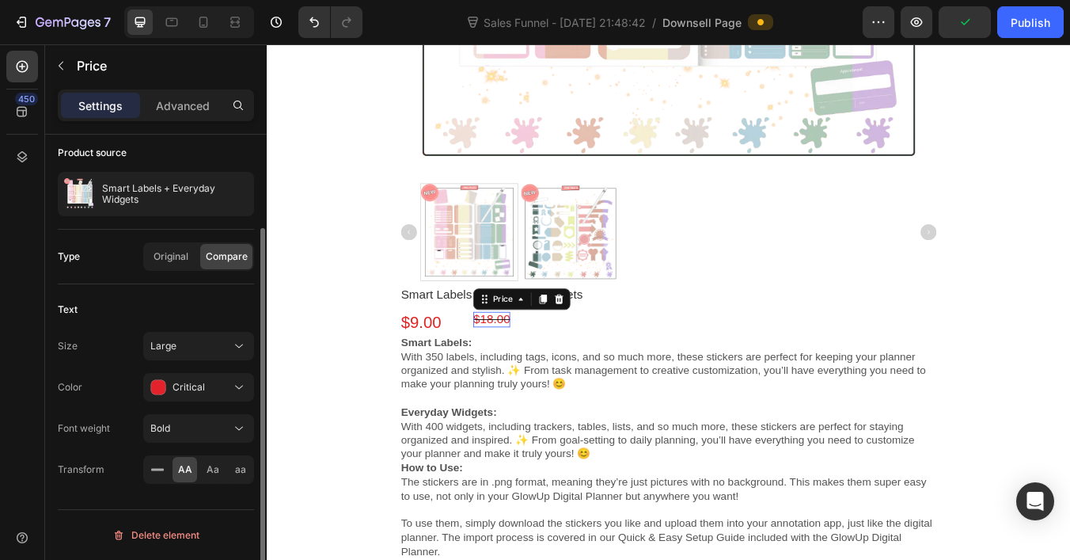
click at [221, 329] on div "Text Size Large Color Critical Font weight Bold Transform AA Aa aa" at bounding box center [156, 390] width 196 height 212
click at [221, 335] on button "Large" at bounding box center [198, 346] width 111 height 28
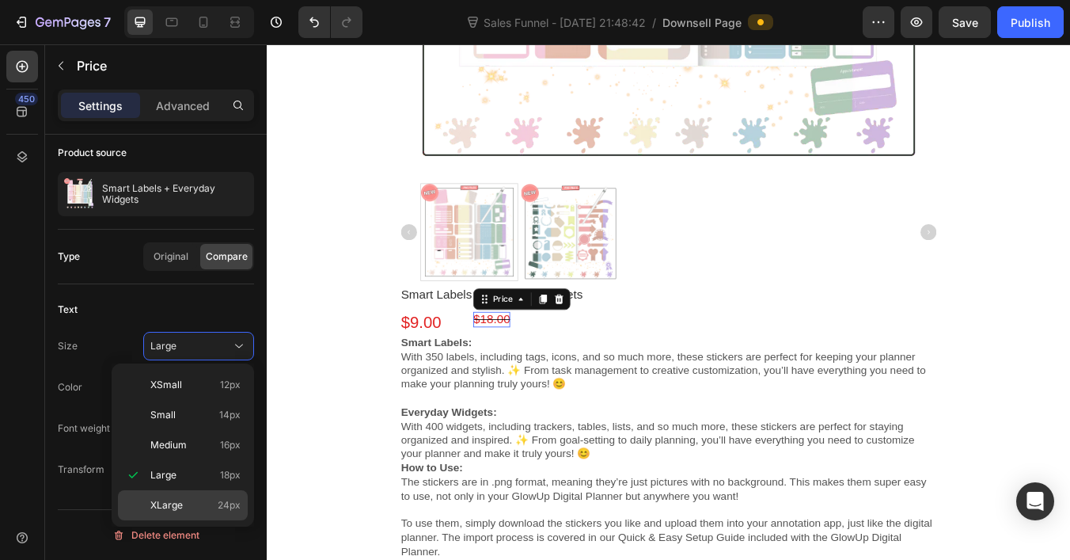
click at [191, 499] on p "XLarge 24px" at bounding box center [195, 505] width 90 height 14
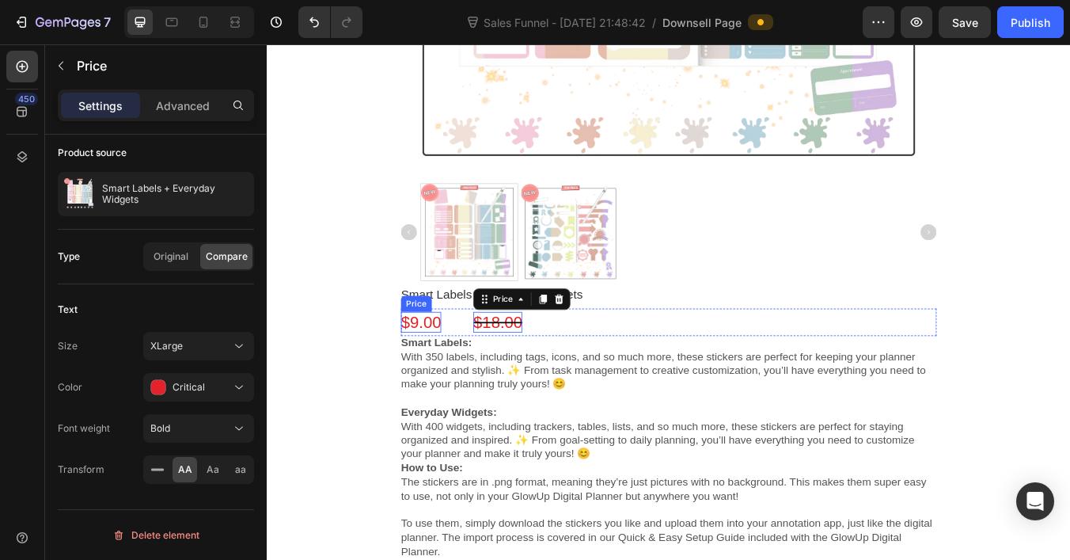
click at [435, 367] on bdo "$9.00" at bounding box center [448, 372] width 47 height 21
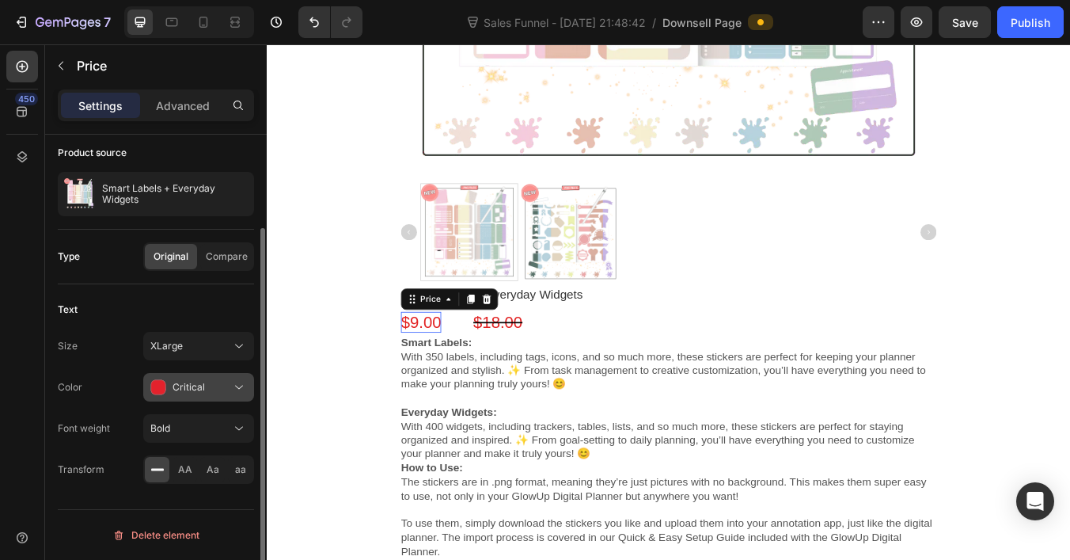
click at [185, 390] on span "Critical" at bounding box center [189, 387] width 32 height 12
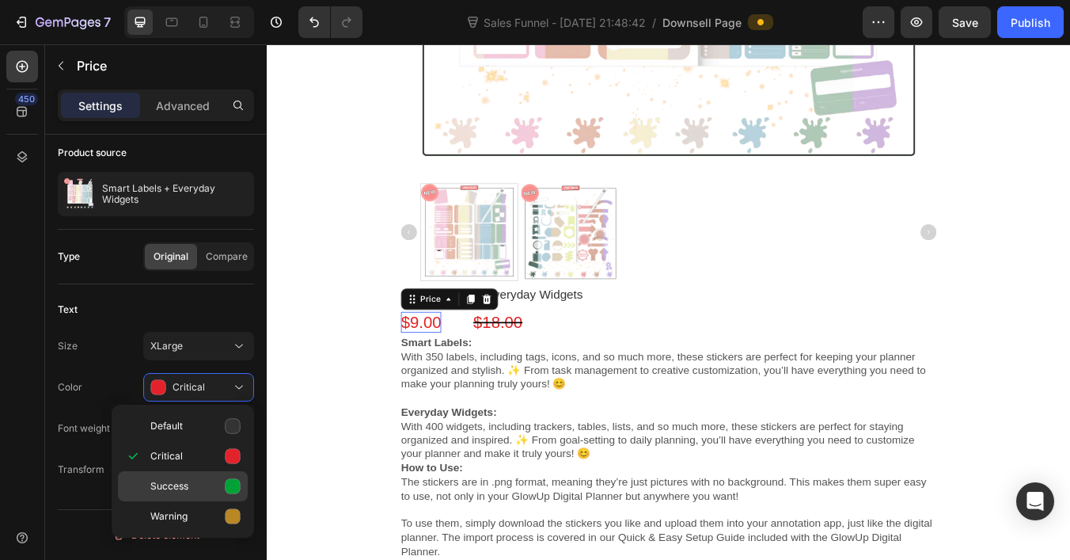
click at [227, 486] on icon at bounding box center [233, 486] width 15 height 15
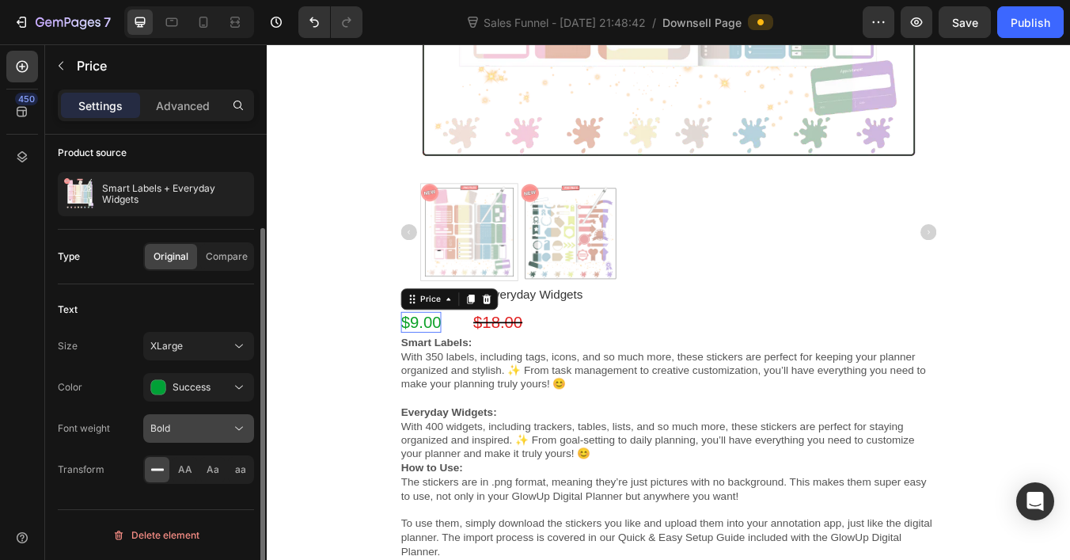
click at [213, 427] on div "Bold" at bounding box center [190, 428] width 81 height 14
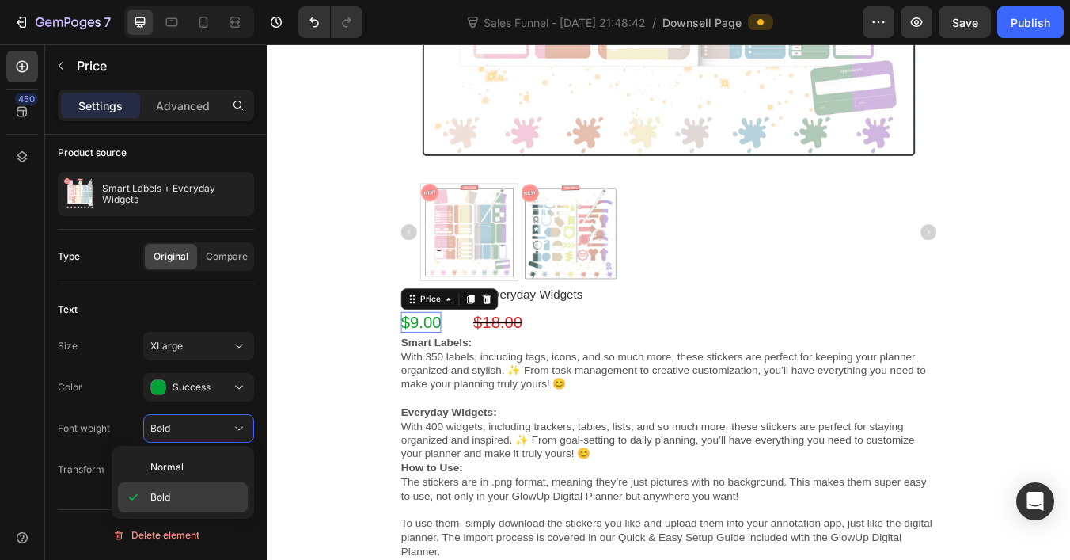
click at [0, 0] on div "Bold" at bounding box center [0, 0] width 0 height 0
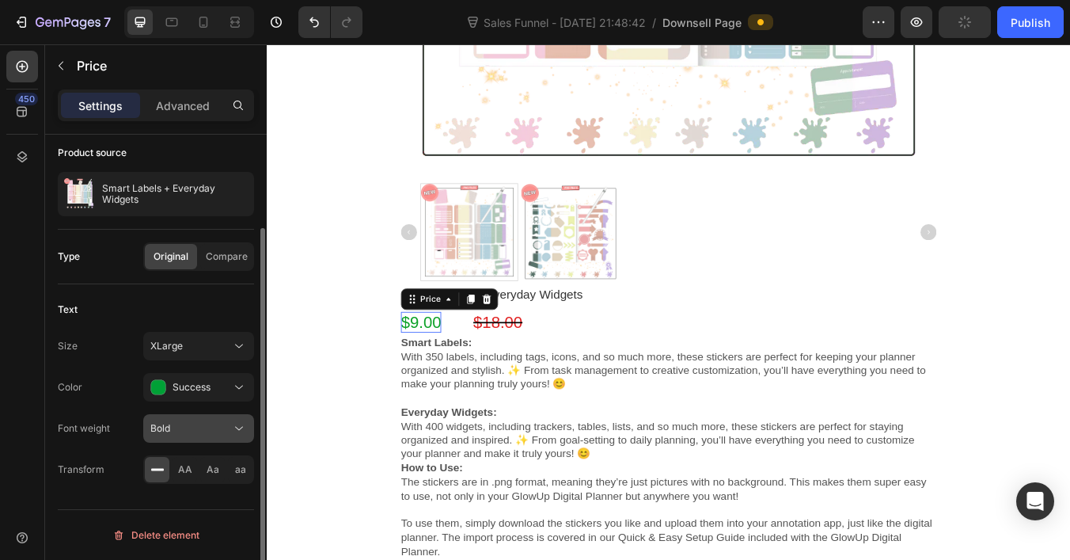
click at [215, 434] on div "Bold" at bounding box center [190, 428] width 81 height 14
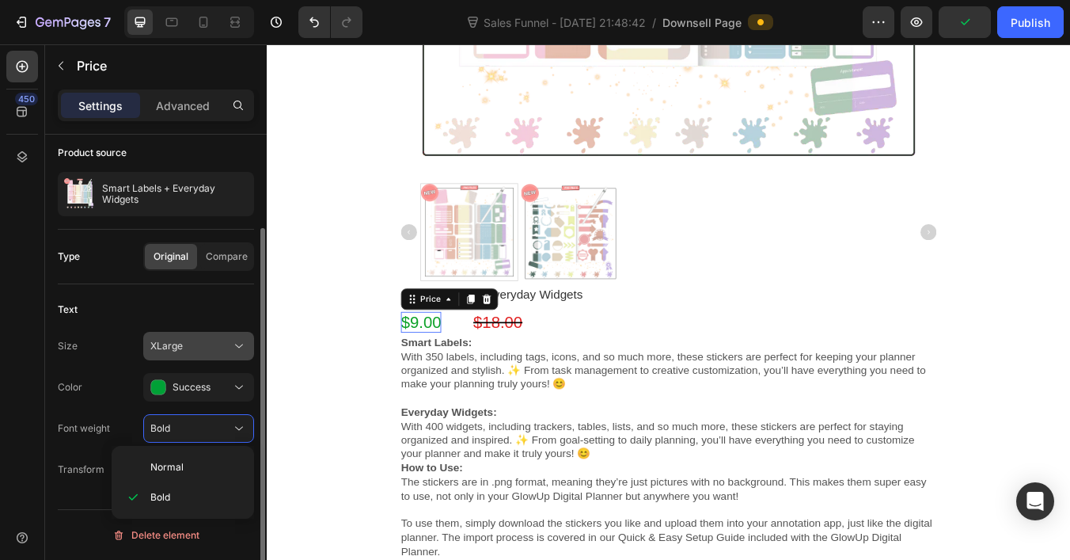
click at [223, 342] on div "XLarge" at bounding box center [190, 346] width 81 height 14
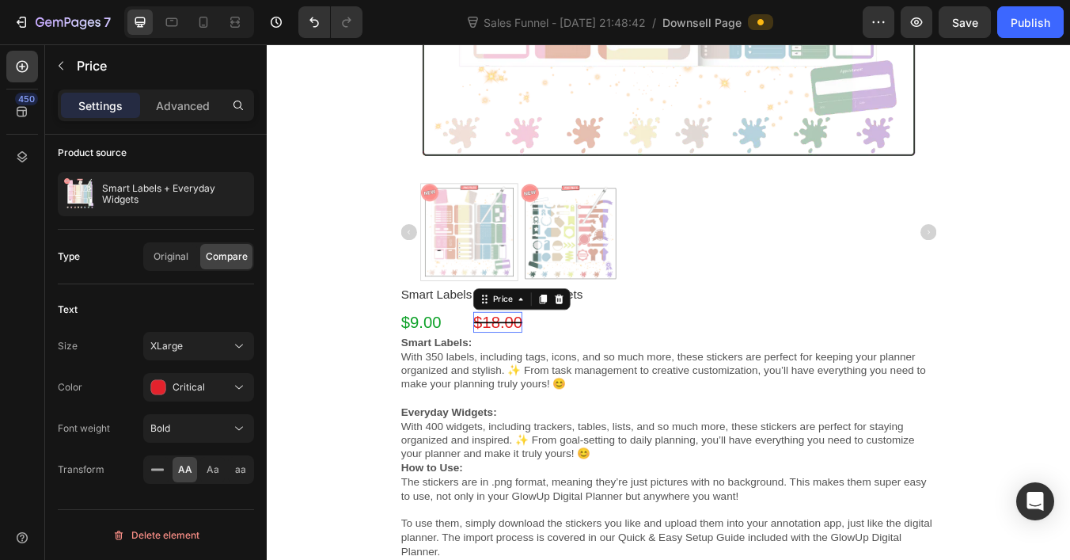
click at [539, 380] on bdo "$18.00" at bounding box center [540, 372] width 58 height 21
click at [211, 351] on div "XLarge" at bounding box center [190, 346] width 81 height 14
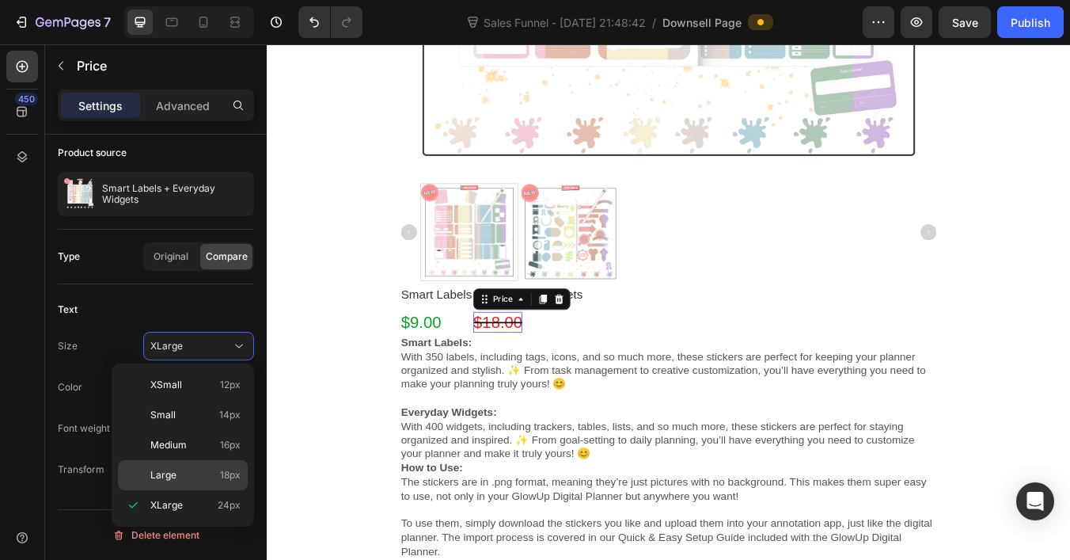
click at [199, 474] on p "Large 18px" at bounding box center [195, 475] width 90 height 14
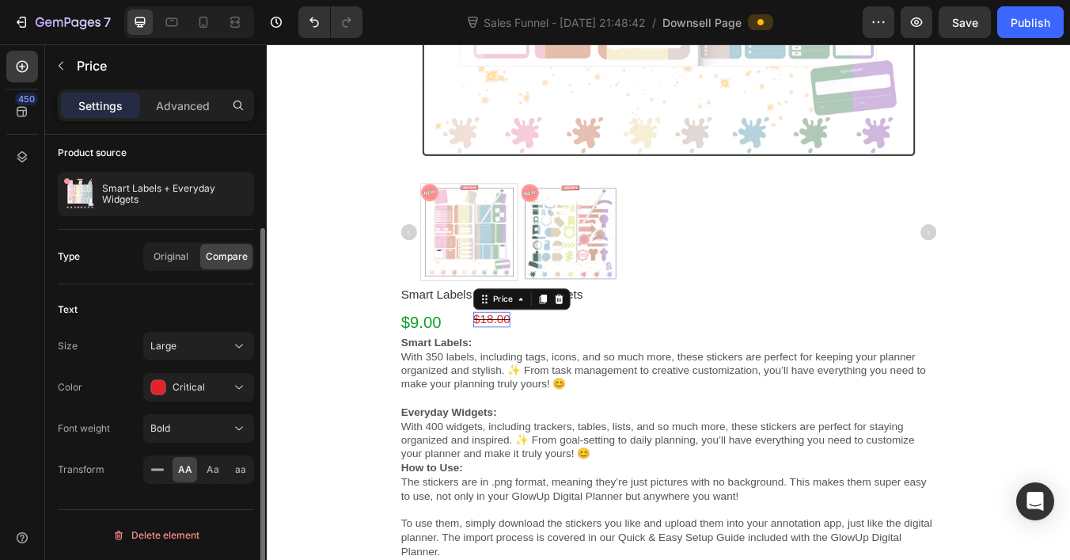
click at [162, 311] on div "Text" at bounding box center [156, 309] width 196 height 25
click at [181, 257] on span "Original" at bounding box center [171, 256] width 35 height 14
click at [230, 255] on span "Compare" at bounding box center [227, 256] width 42 height 14
click at [161, 110] on p "Advanced" at bounding box center [183, 105] width 54 height 17
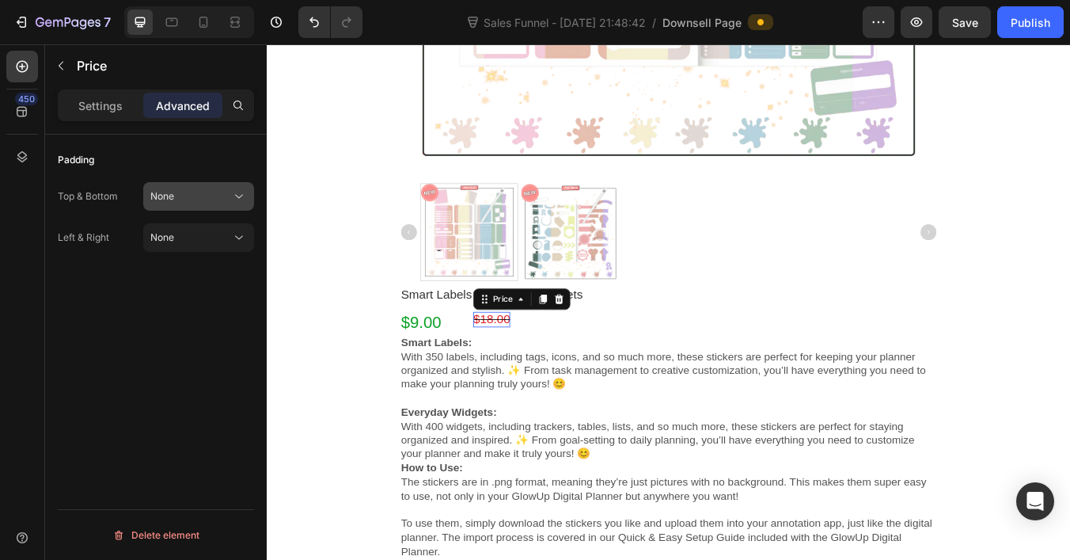
click at [229, 200] on div "None" at bounding box center [190, 196] width 81 height 14
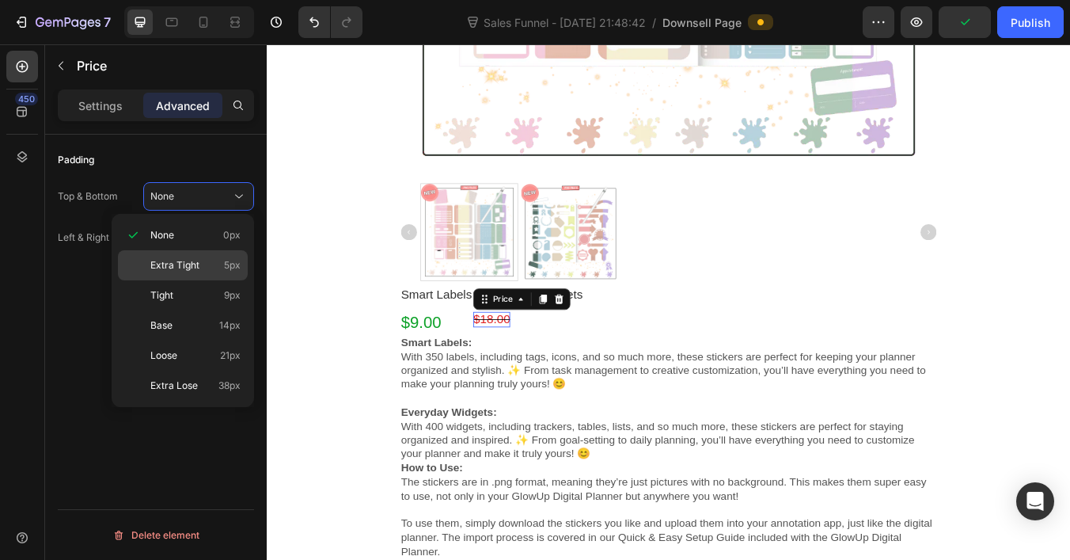
click at [215, 266] on p "Extra Tight 5px" at bounding box center [195, 265] width 90 height 14
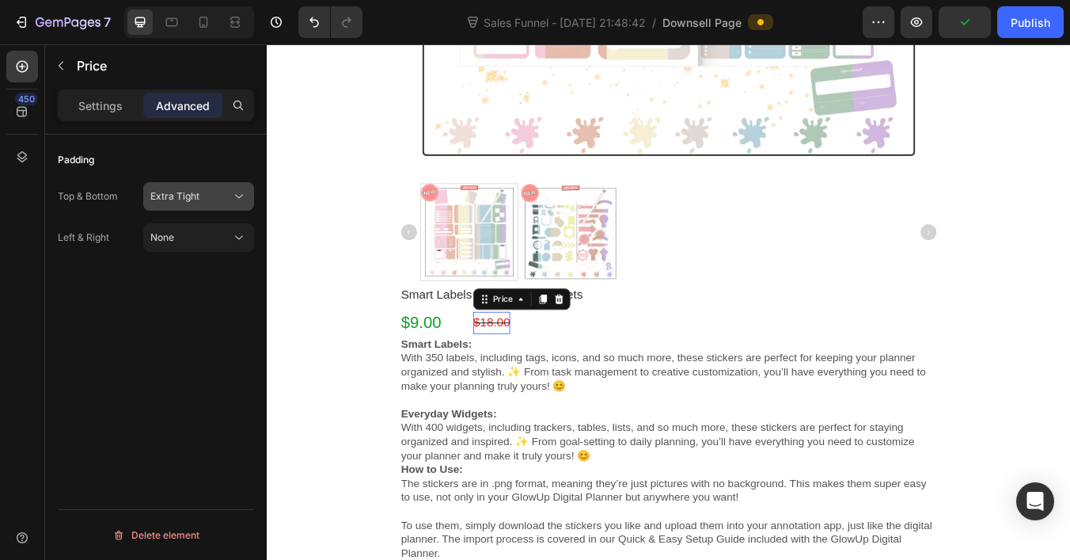
click at [226, 193] on div "Extra Tight" at bounding box center [190, 196] width 81 height 14
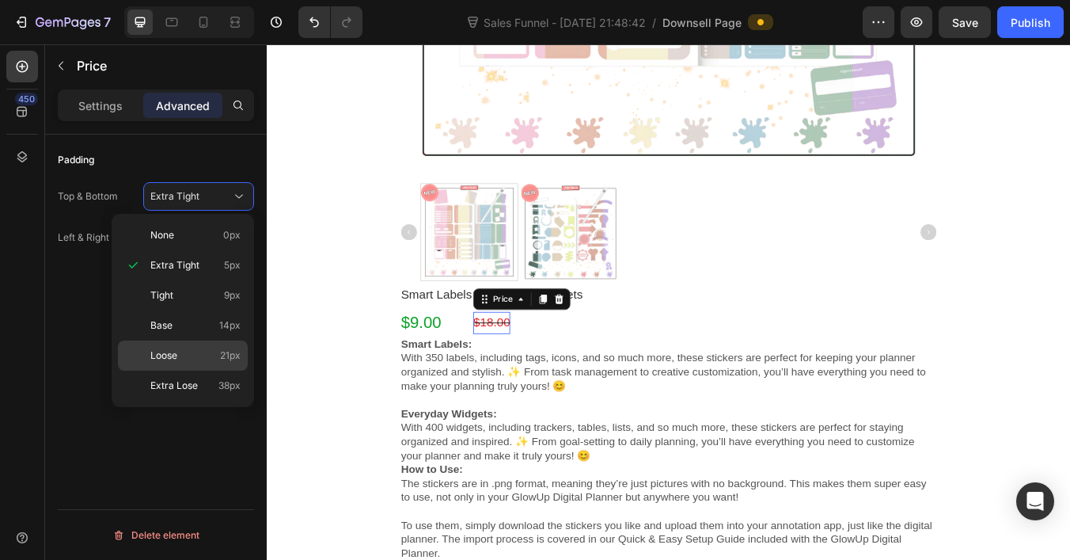
click at [175, 352] on span "Loose" at bounding box center [163, 355] width 27 height 14
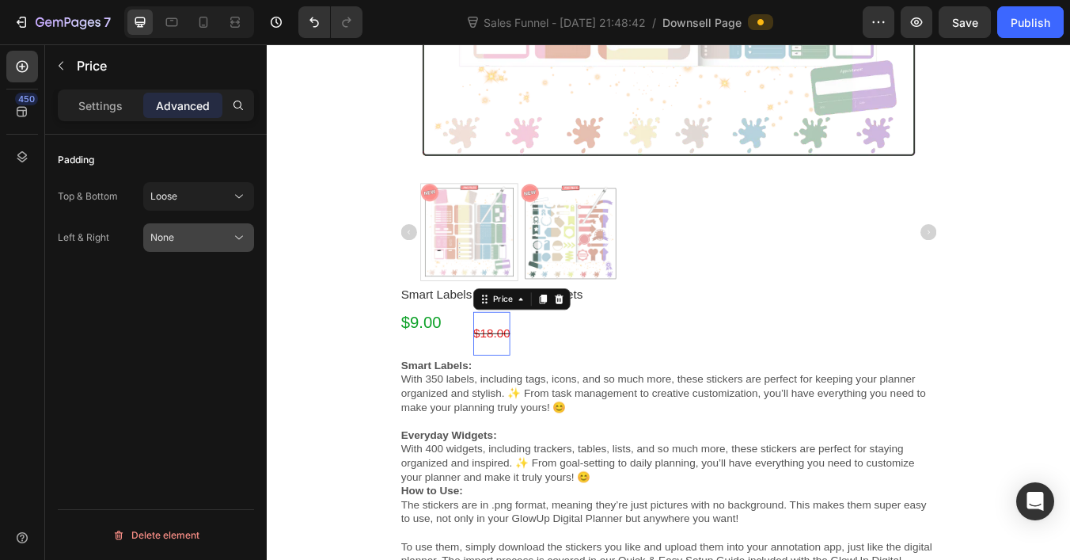
click at [232, 237] on icon at bounding box center [239, 238] width 16 height 16
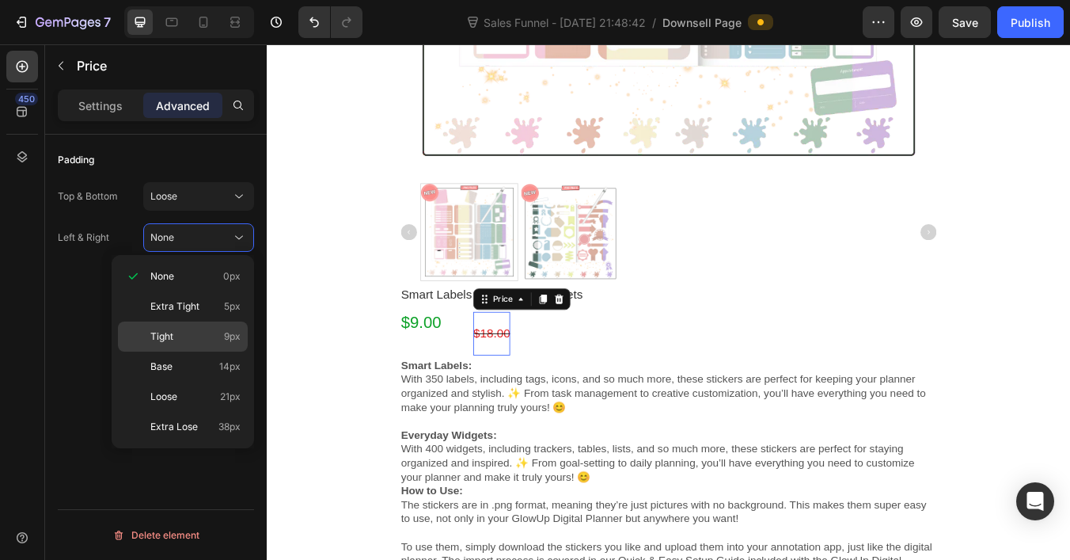
click at [204, 333] on p "Tight 9px" at bounding box center [195, 336] width 90 height 14
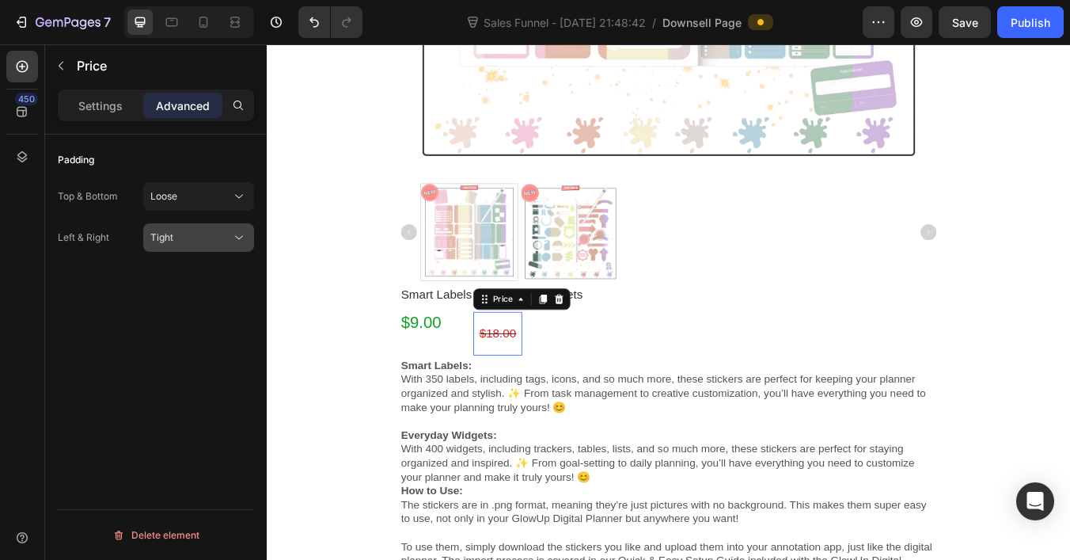
click at [233, 233] on icon at bounding box center [239, 238] width 16 height 16
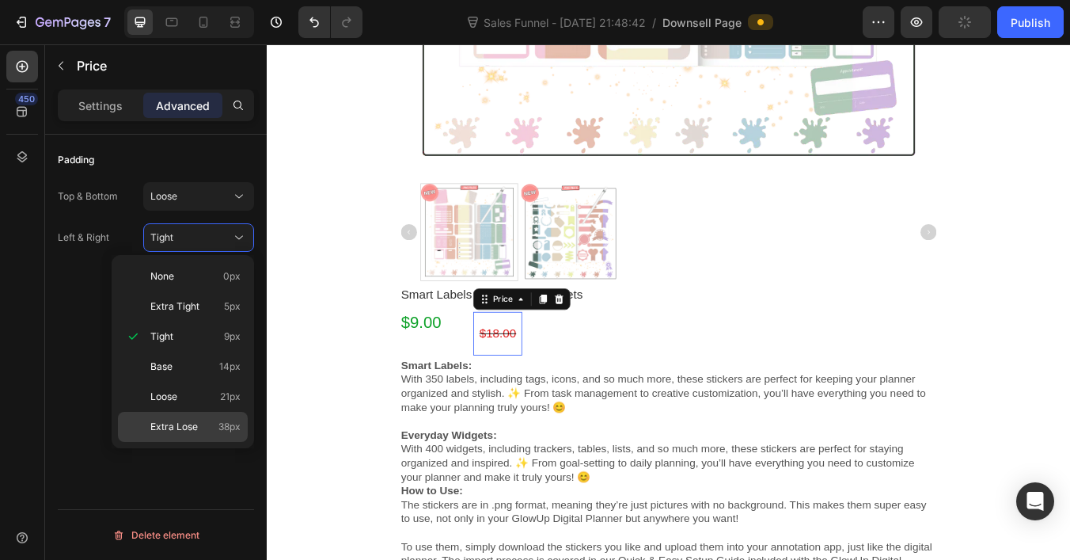
click at [211, 413] on div "Extra Lose 38px" at bounding box center [183, 427] width 130 height 30
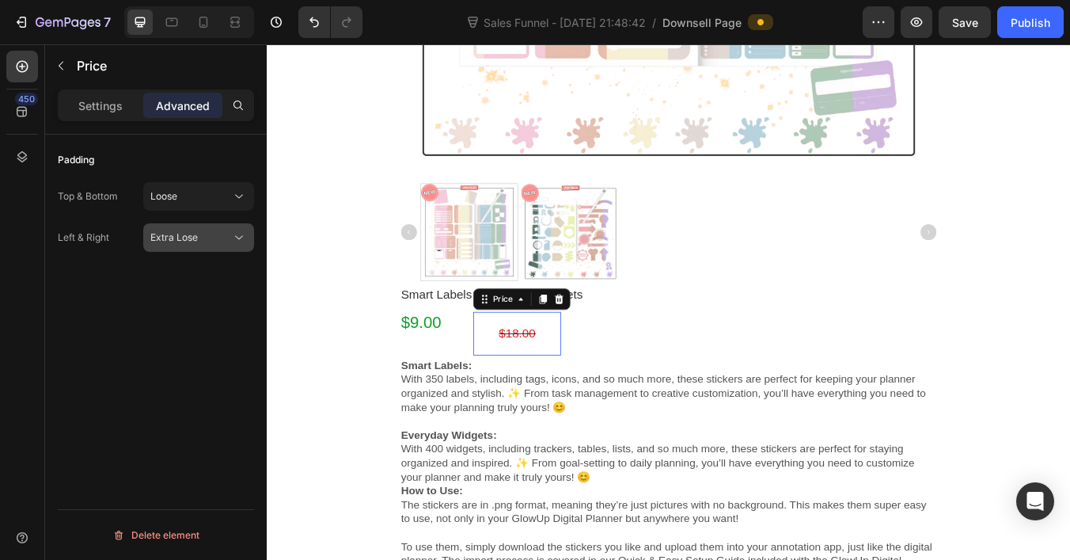
click at [216, 229] on button "Extra Lose" at bounding box center [198, 237] width 111 height 28
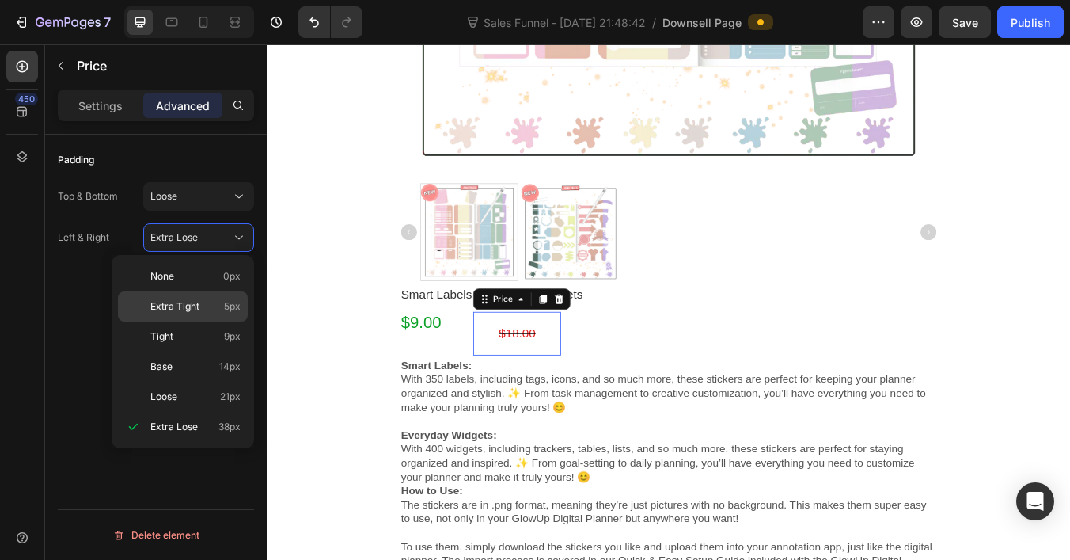
click at [203, 298] on div "Extra Tight 5px" at bounding box center [183, 306] width 130 height 30
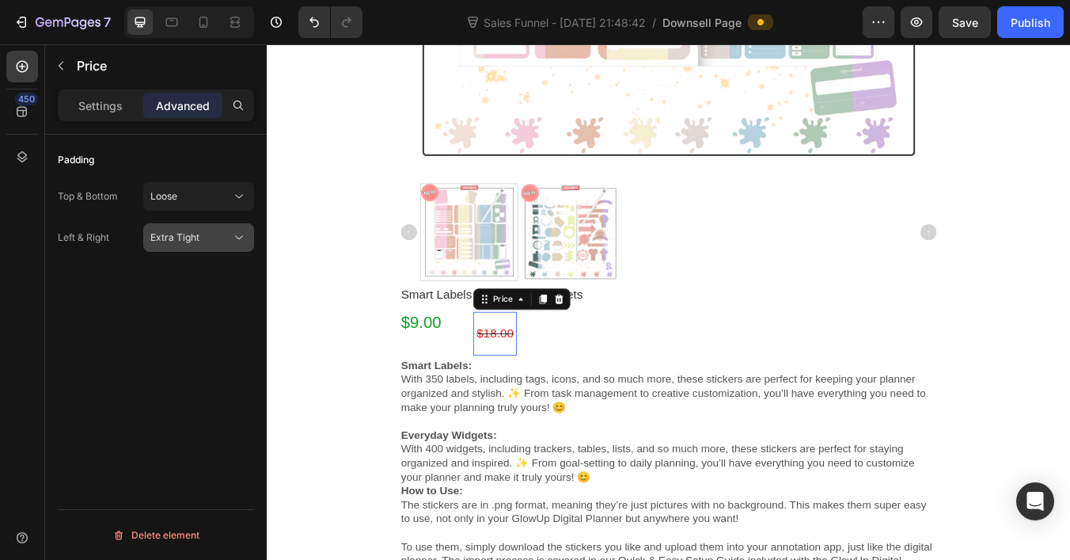
click at [224, 238] on div "Extra Tight" at bounding box center [190, 237] width 81 height 14
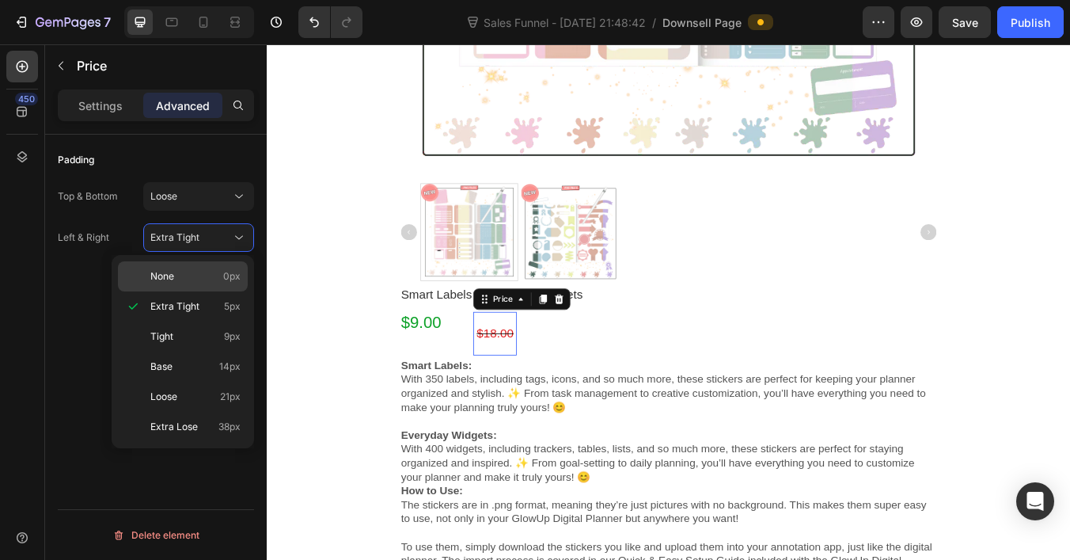
click at [206, 274] on p "None 0px" at bounding box center [195, 276] width 90 height 14
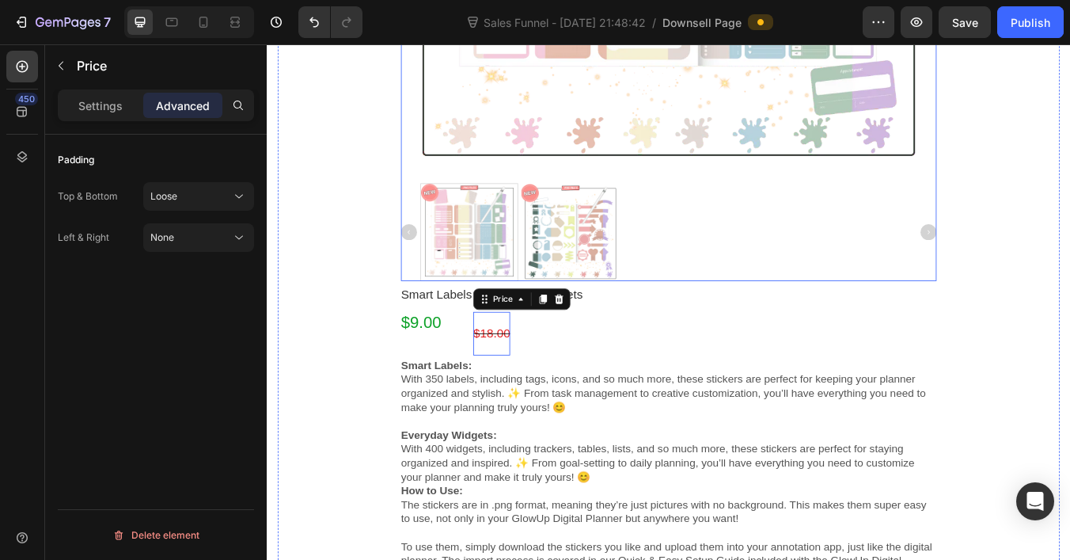
click at [814, 287] on div at bounding box center [741, 266] width 633 height 116
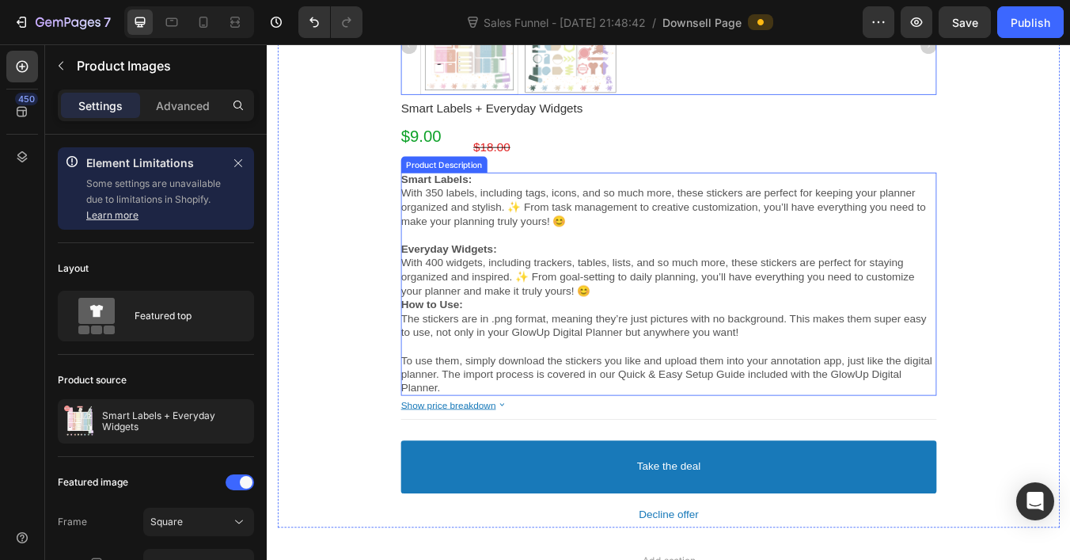
scroll to position [1133, 0]
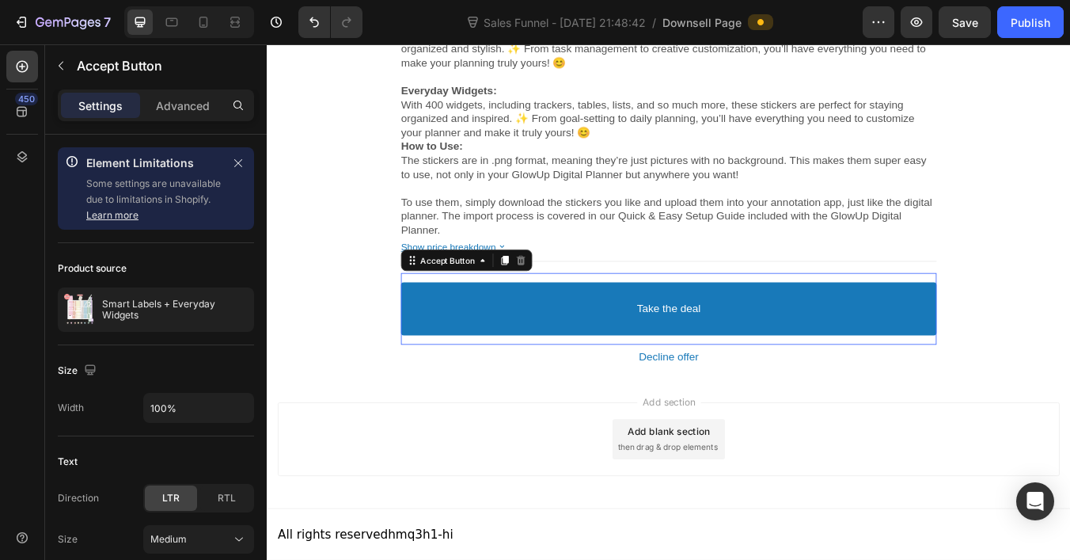
click at [832, 348] on button "Take the deal" at bounding box center [741, 356] width 633 height 63
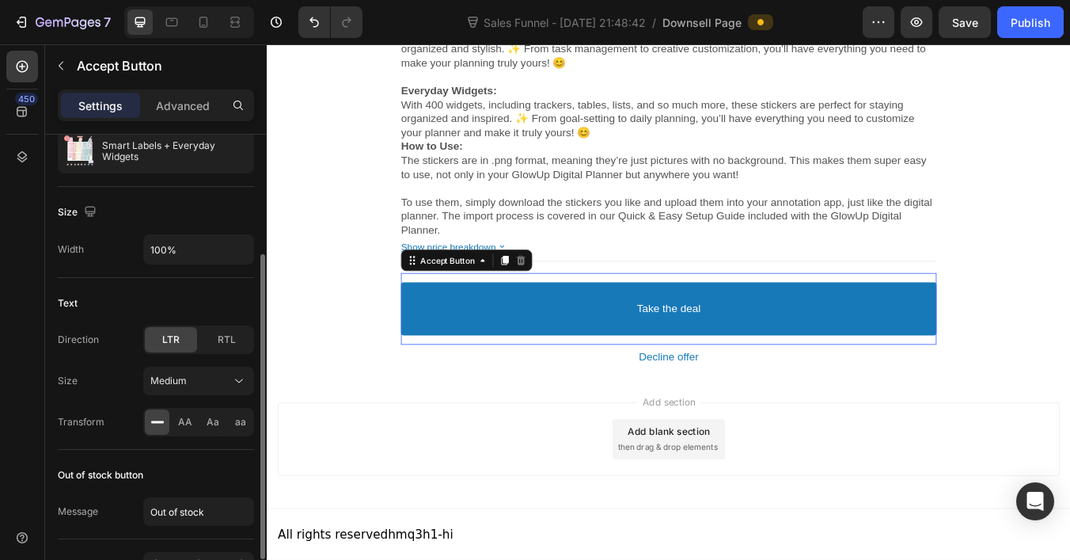
scroll to position [255, 0]
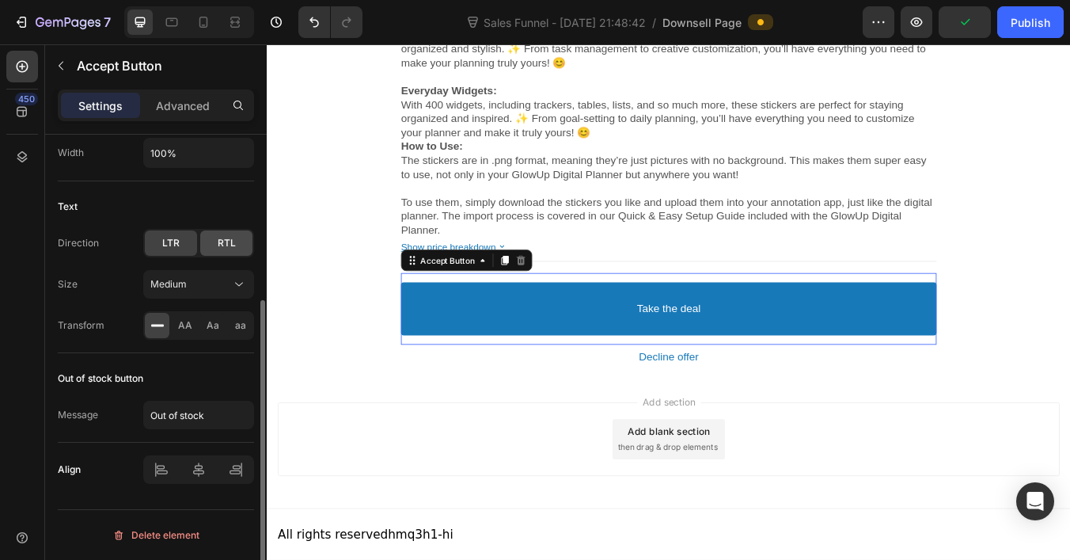
click at [227, 238] on span "RTL" at bounding box center [227, 243] width 18 height 14
click at [168, 237] on span "LTR" at bounding box center [170, 243] width 17 height 14
click at [222, 282] on div "Medium" at bounding box center [190, 284] width 81 height 14
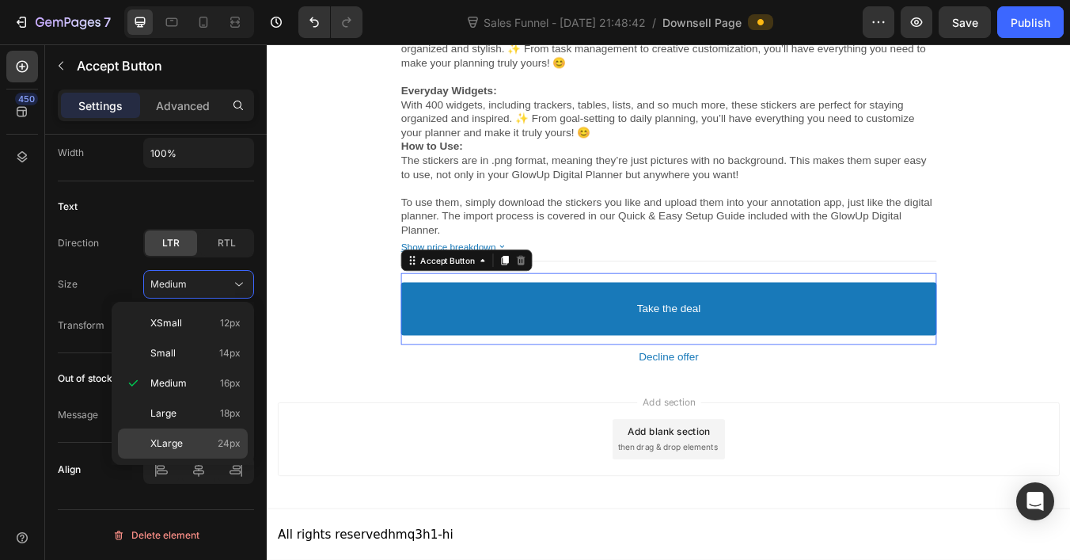
click at [188, 439] on p "XLarge 24px" at bounding box center [195, 443] width 90 height 14
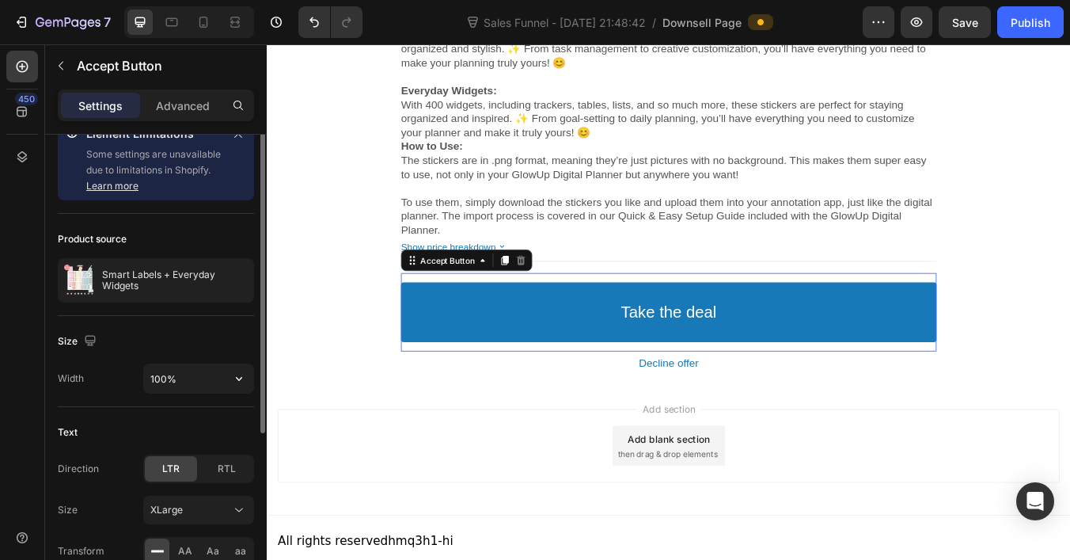
scroll to position [0, 0]
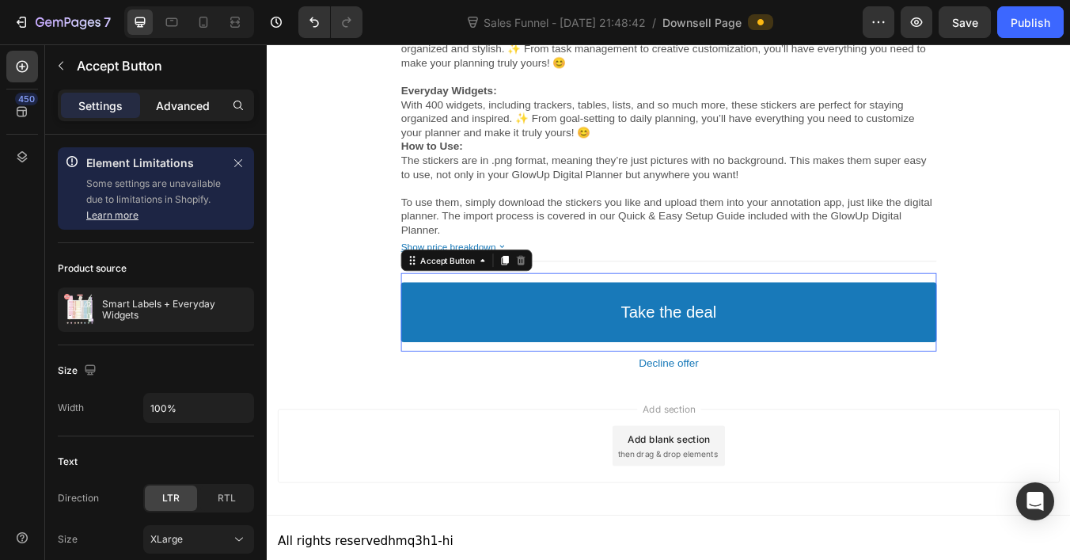
click at [165, 101] on p "Advanced" at bounding box center [183, 105] width 54 height 17
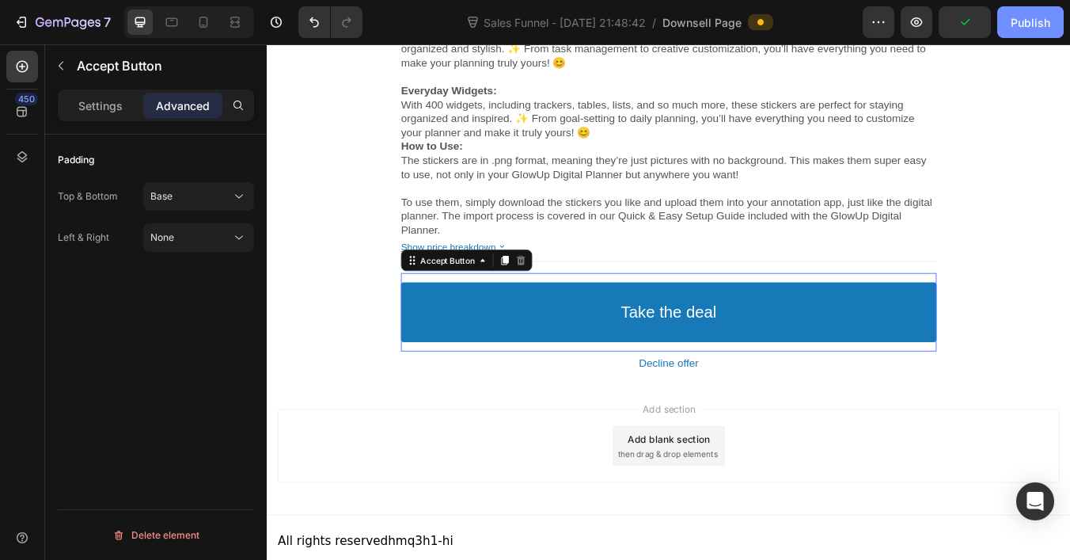
click at [1024, 34] on button "Publish" at bounding box center [1030, 22] width 66 height 32
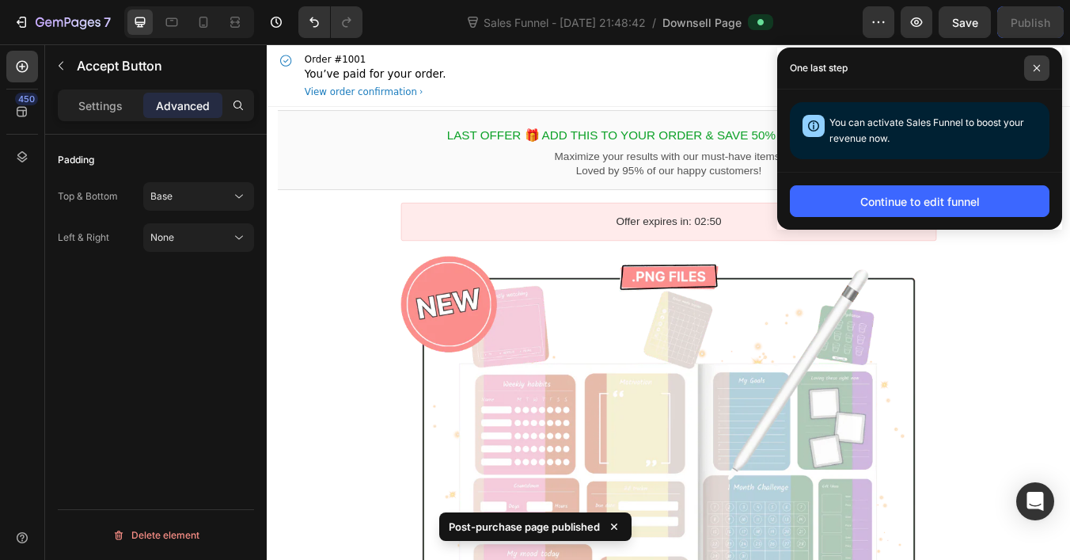
click at [1039, 70] on icon at bounding box center [1037, 68] width 8 height 8
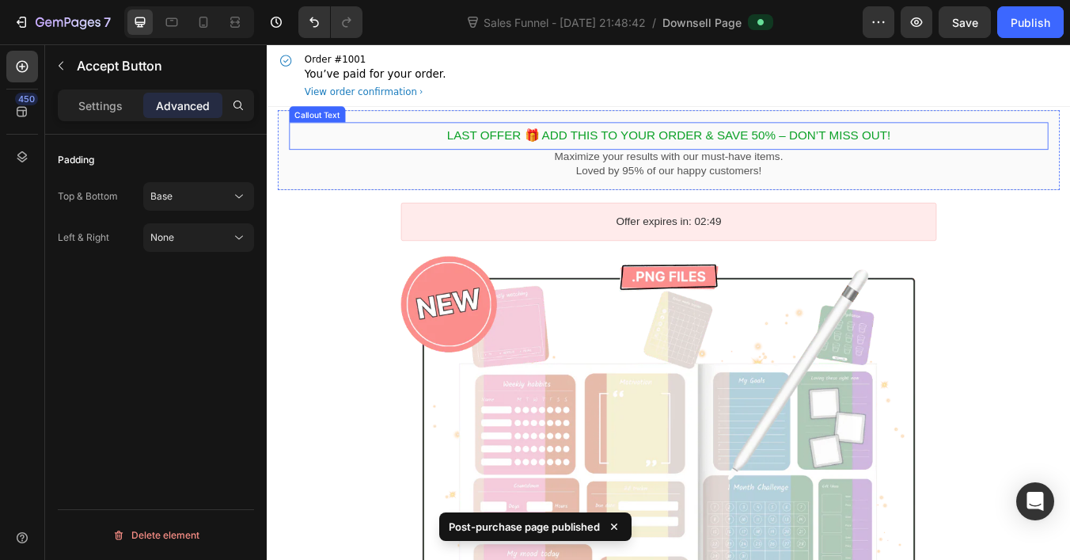
click at [723, 150] on bdo "Last Offer 🎁 Add This to Your Order & Save 50% – Don’t Miss Out!" at bounding box center [742, 152] width 525 height 16
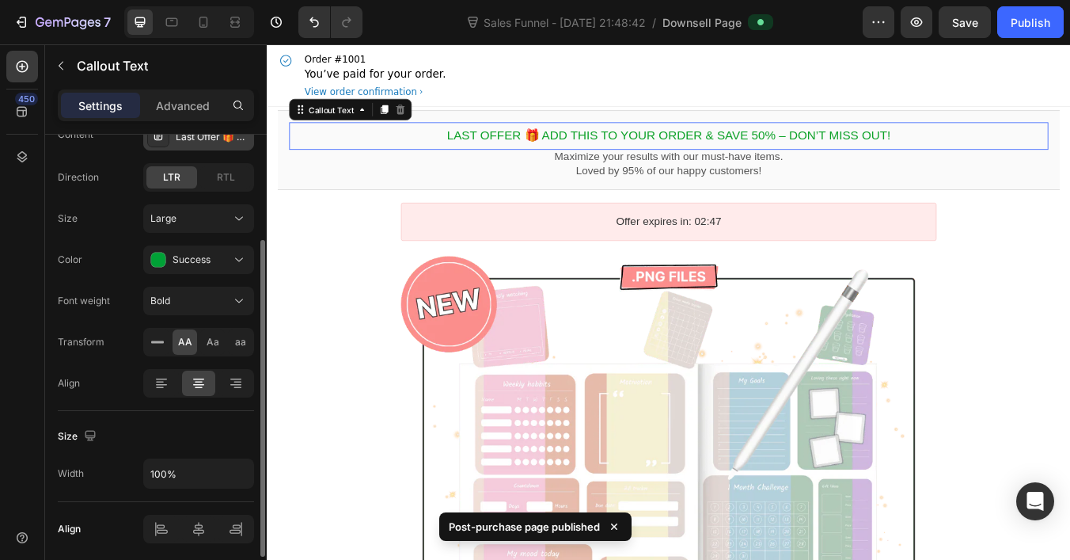
scroll to position [178, 0]
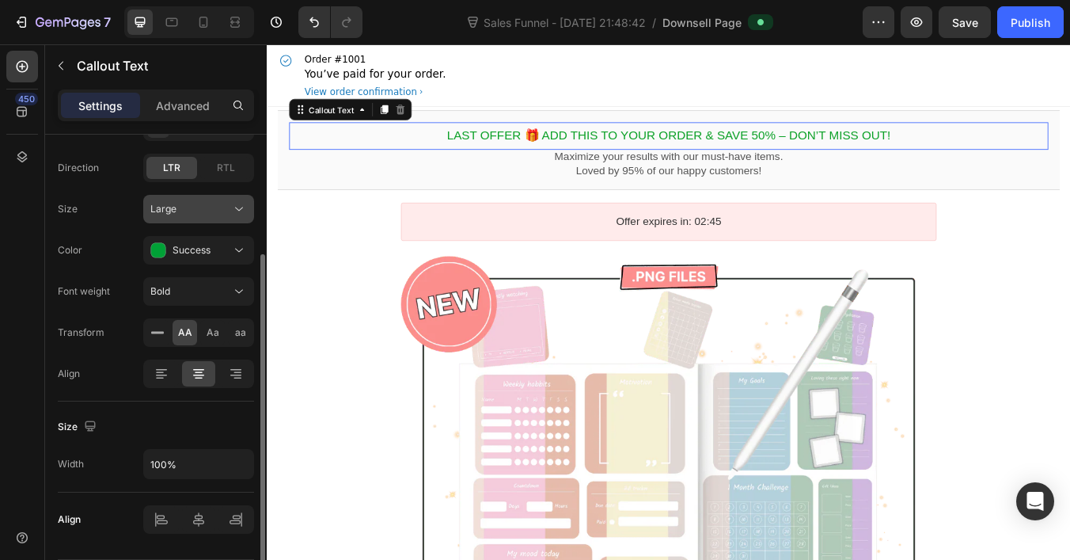
click at [214, 209] on div "Large" at bounding box center [190, 209] width 81 height 14
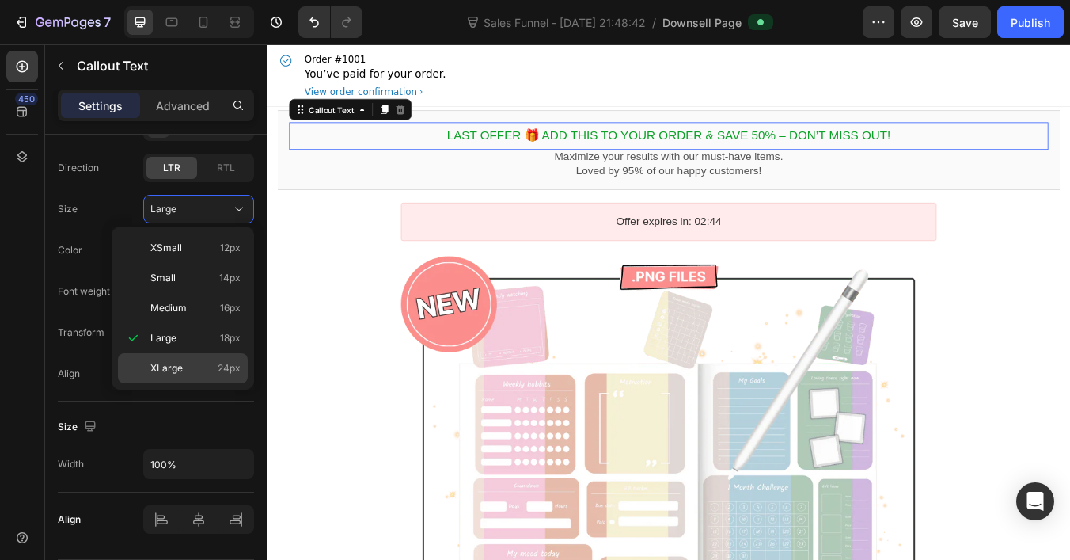
click at [184, 369] on p "XLarge 24px" at bounding box center [195, 368] width 90 height 14
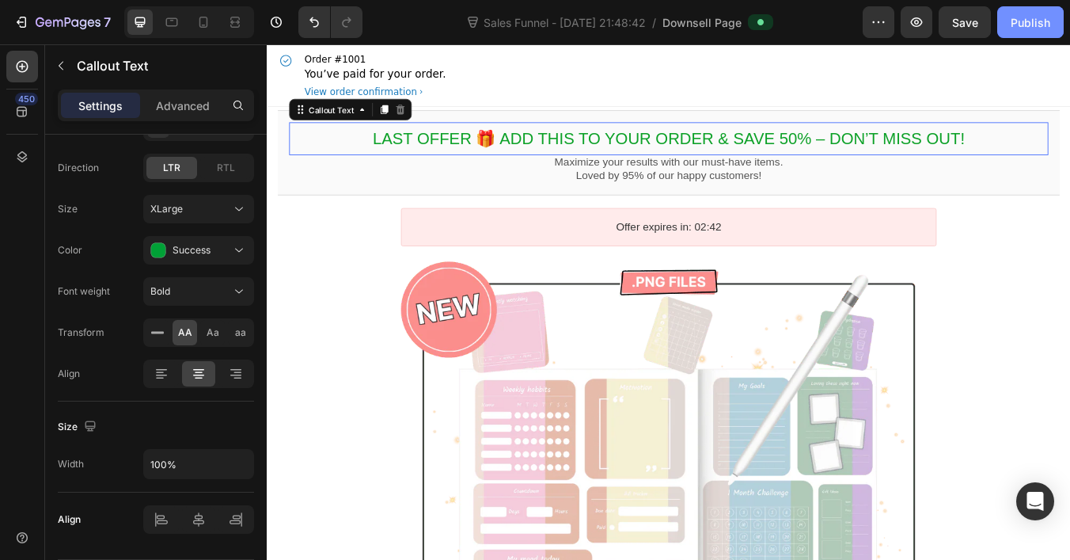
click at [1026, 12] on button "Publish" at bounding box center [1030, 22] width 66 height 32
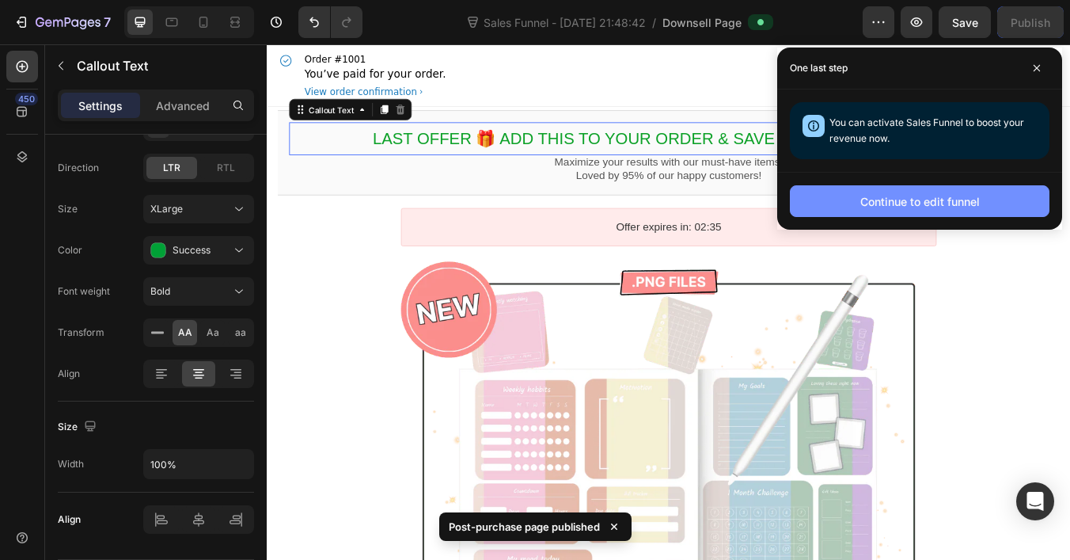
click at [913, 205] on div "Continue to edit funnel" at bounding box center [920, 201] width 120 height 17
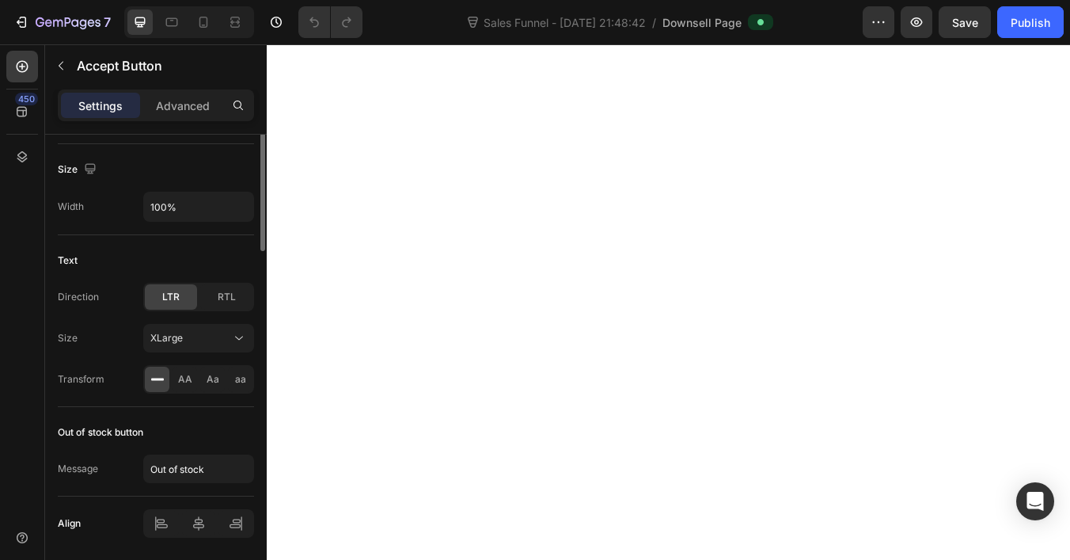
scroll to position [255, 0]
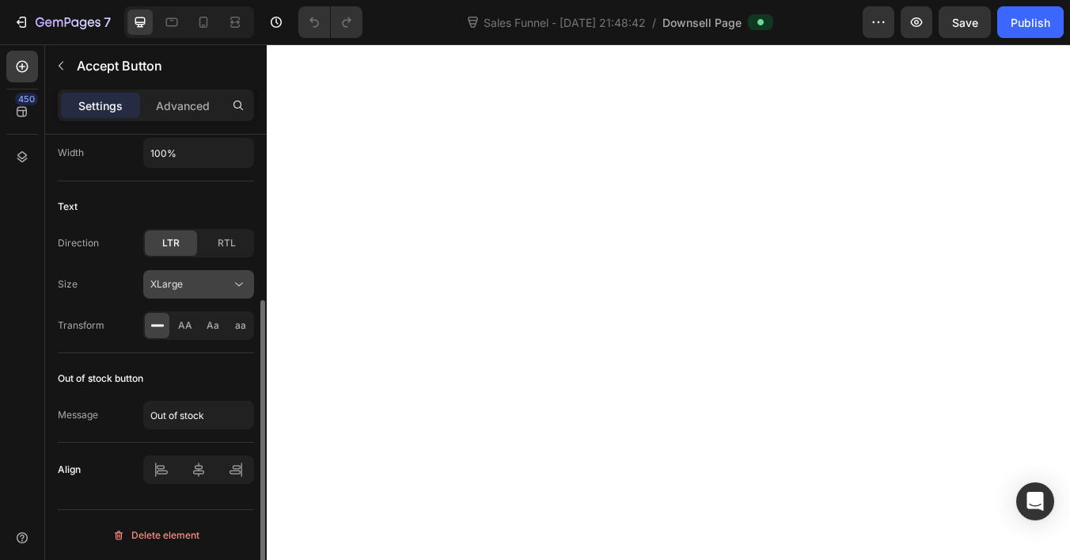
click at [189, 284] on div "XLarge" at bounding box center [190, 284] width 81 height 14
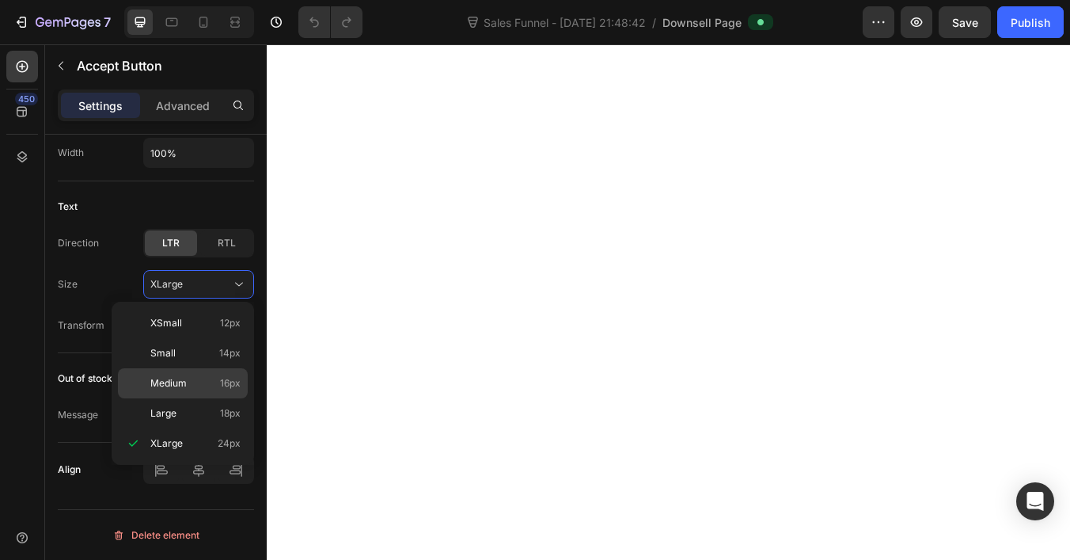
click at [185, 382] on span "Medium" at bounding box center [168, 383] width 36 height 14
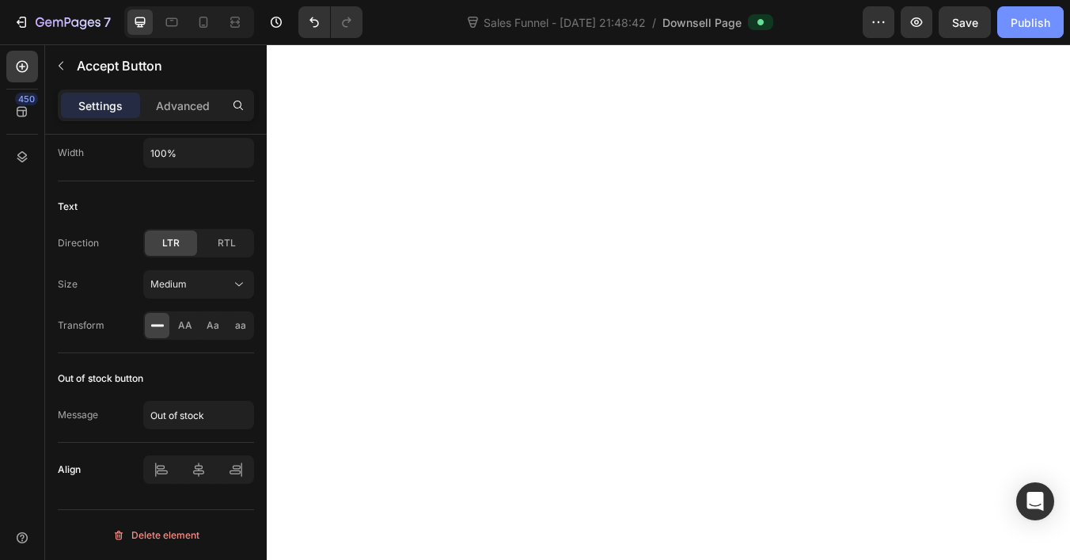
click at [1029, 34] on button "Publish" at bounding box center [1030, 22] width 66 height 32
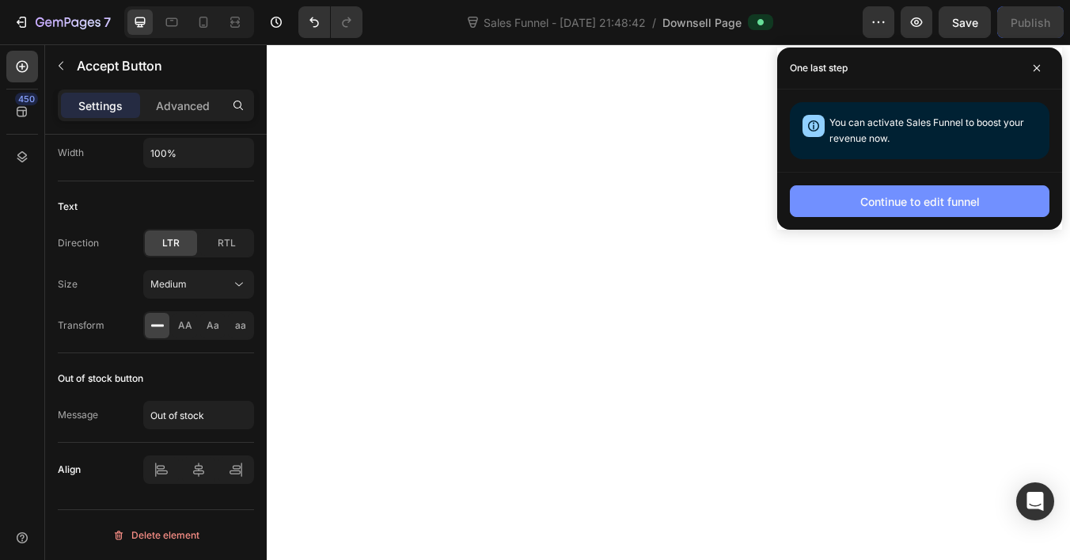
click at [902, 205] on div "Continue to edit funnel" at bounding box center [920, 201] width 120 height 17
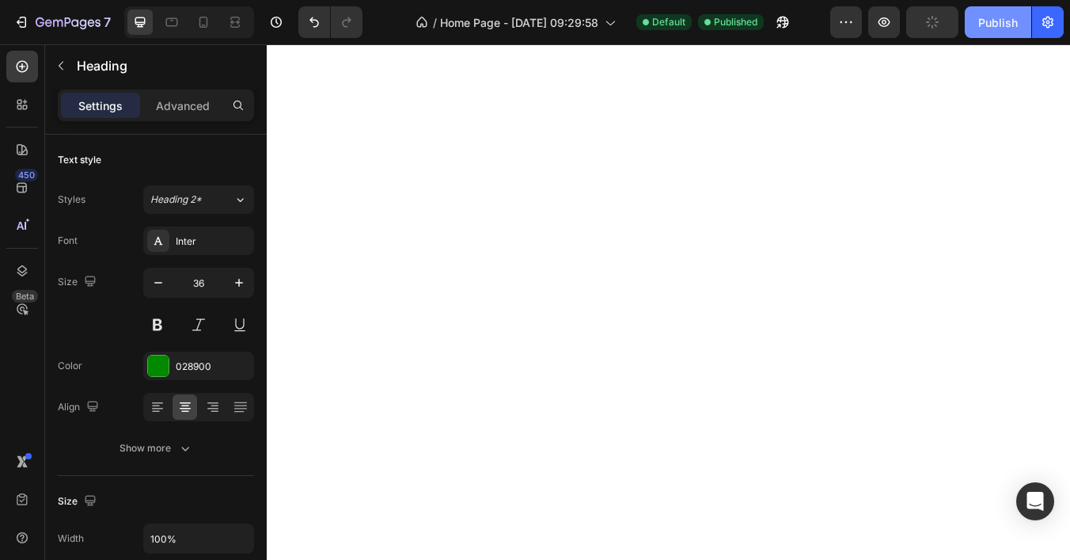
click at [998, 32] on button "Publish" at bounding box center [998, 22] width 66 height 32
click at [193, 24] on div at bounding box center [203, 21] width 25 height 25
type input "32"
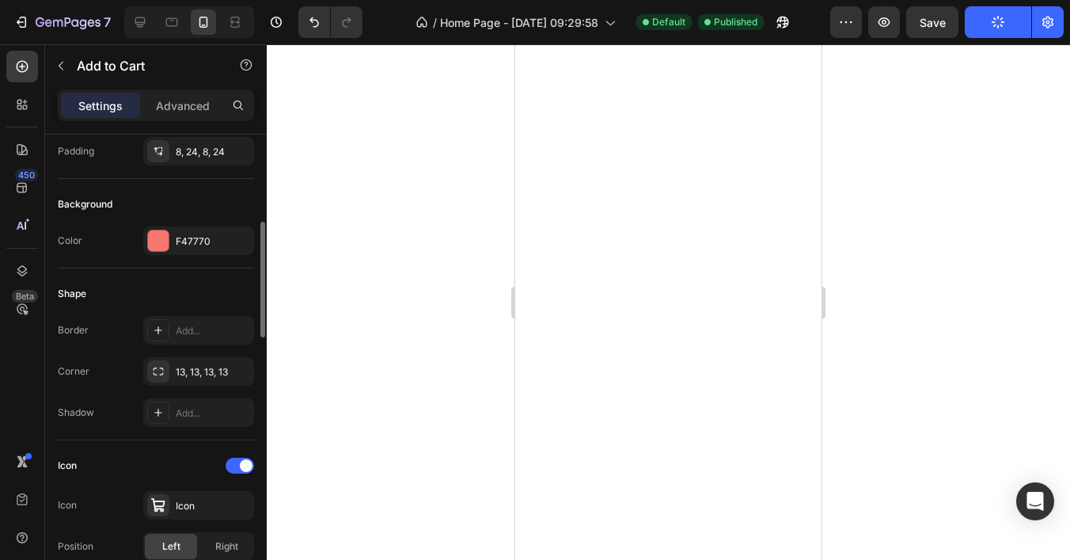
scroll to position [348, 0]
click at [178, 366] on div "13, 13, 13, 13" at bounding box center [213, 368] width 74 height 14
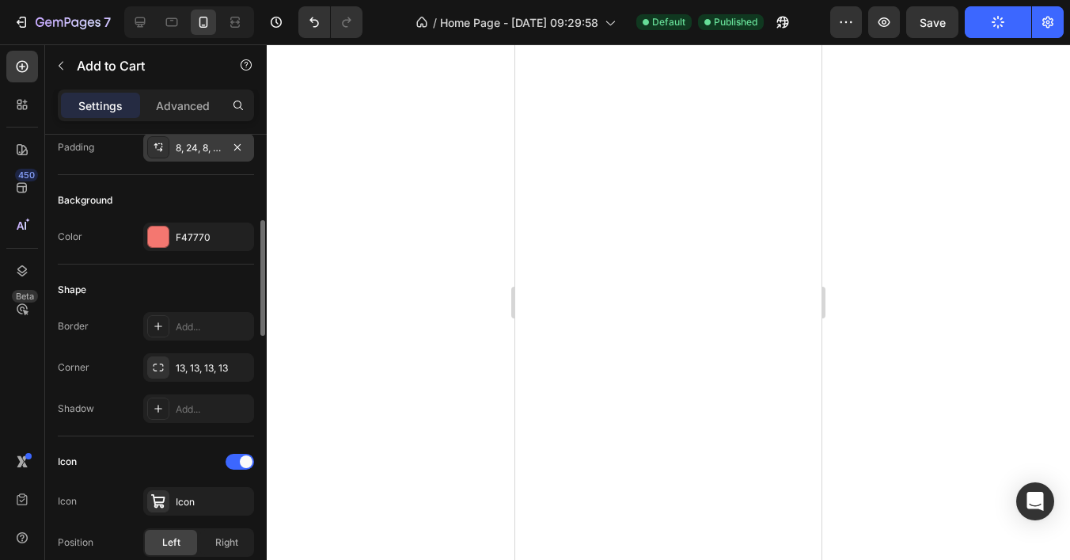
click at [194, 147] on div "8, 24, 8, 24" at bounding box center [199, 148] width 46 height 14
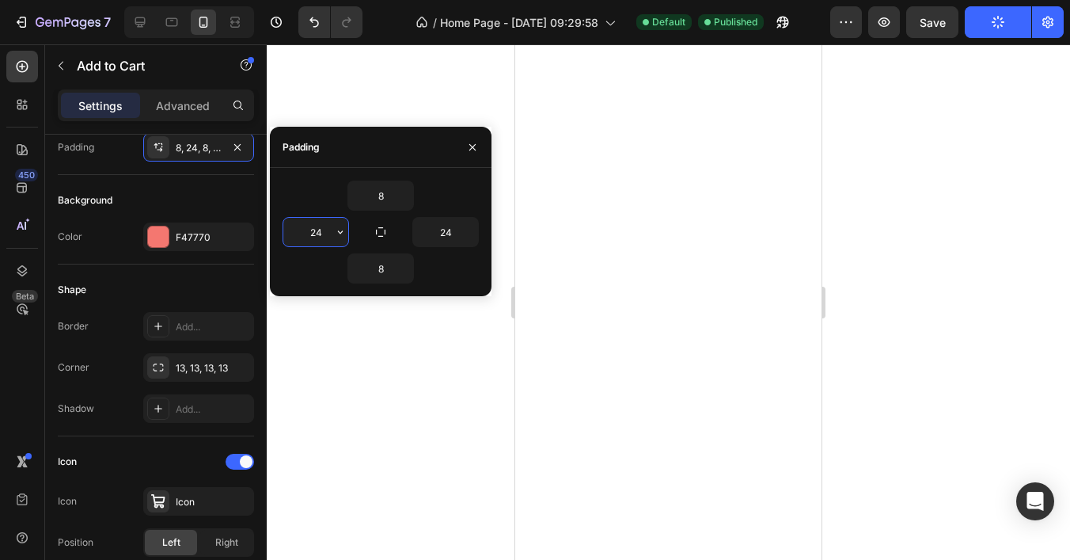
click at [326, 228] on input "24" at bounding box center [315, 232] width 65 height 28
click at [314, 229] on input "24" at bounding box center [315, 232] width 65 height 28
type input "2"
type input "10"
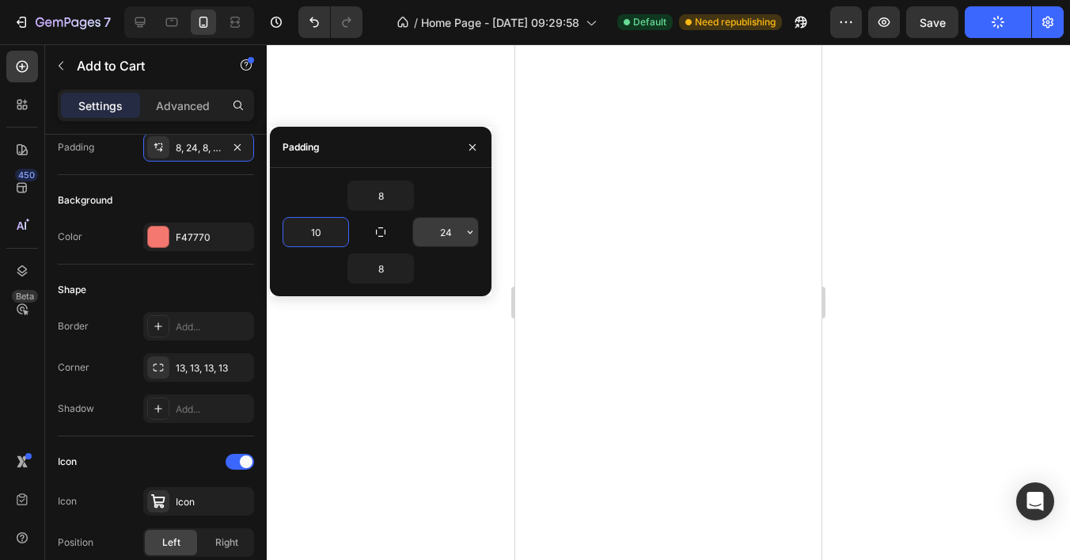
click at [437, 227] on input "24" at bounding box center [445, 232] width 65 height 28
type input "1"
type input "30"
click at [316, 239] on input "10" at bounding box center [315, 232] width 65 height 28
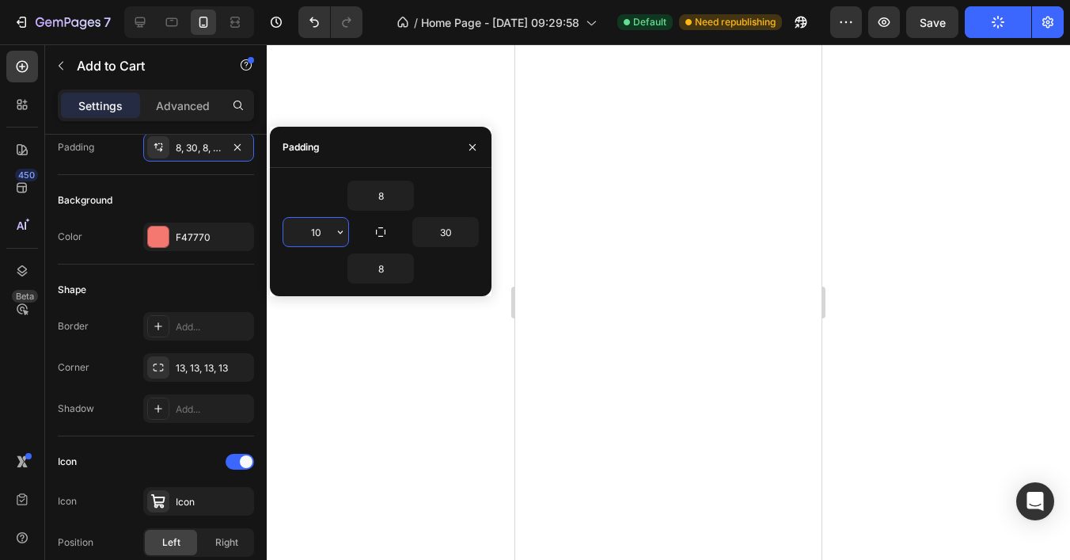
click at [316, 239] on input "10" at bounding box center [315, 232] width 65 height 28
type input "3"
type input "12"
click at [446, 227] on input "30" at bounding box center [445, 232] width 65 height 28
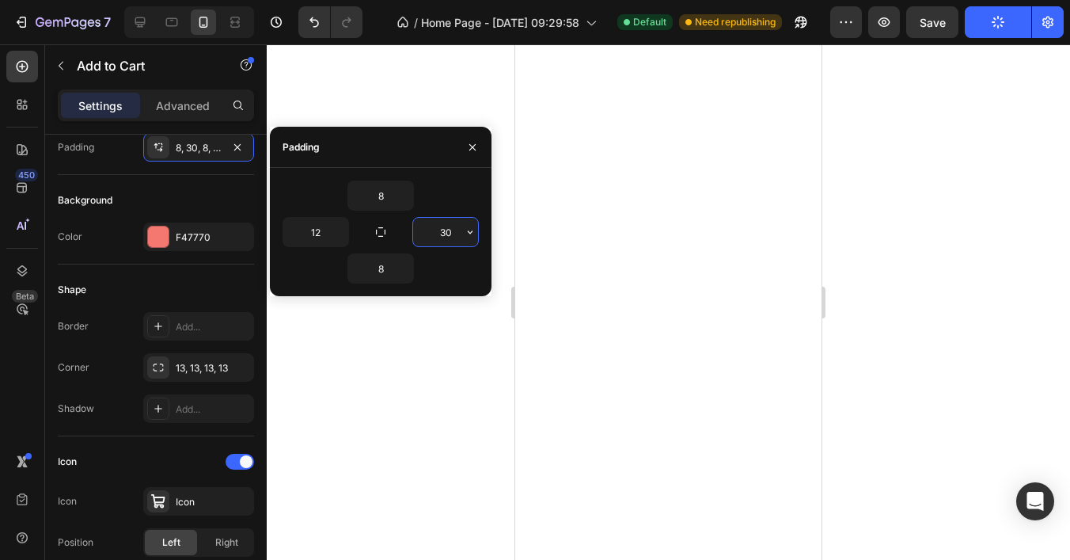
click at [446, 227] on input "30" at bounding box center [445, 232] width 65 height 28
type input "12"
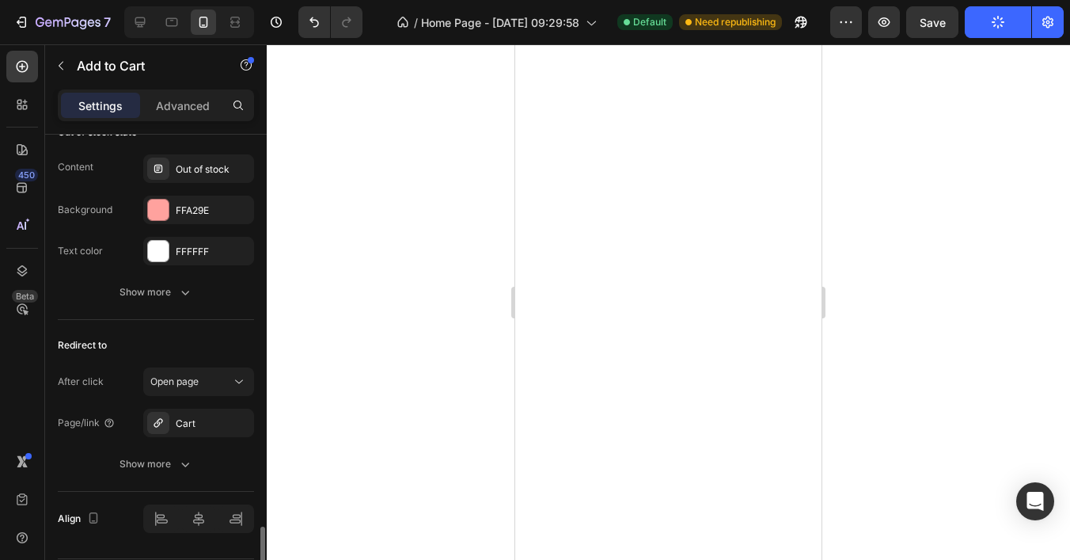
scroll to position [1433, 0]
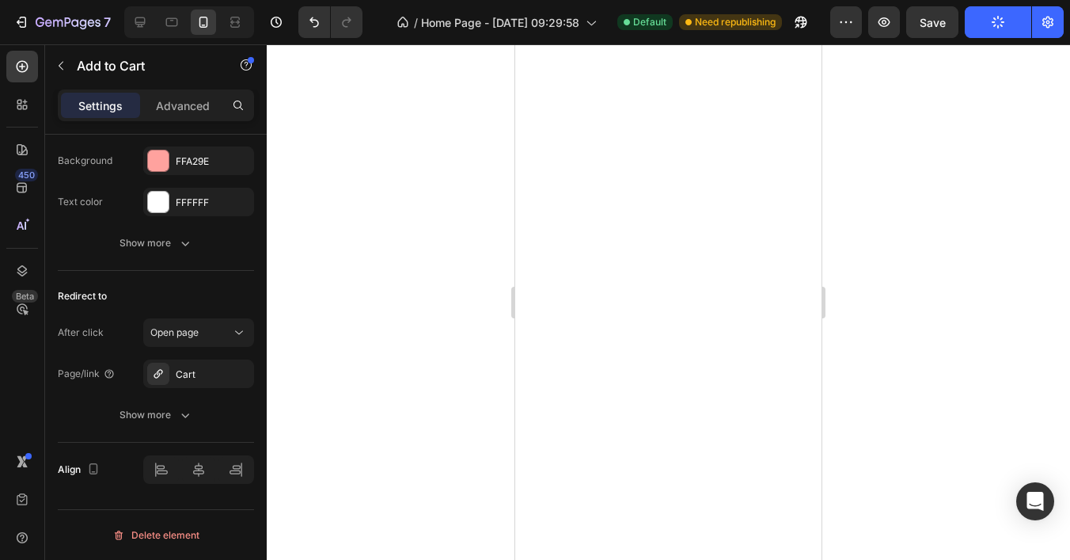
click at [1002, 30] on button "Publish" at bounding box center [998, 22] width 66 height 32
click at [443, 313] on div at bounding box center [668, 301] width 803 height 515
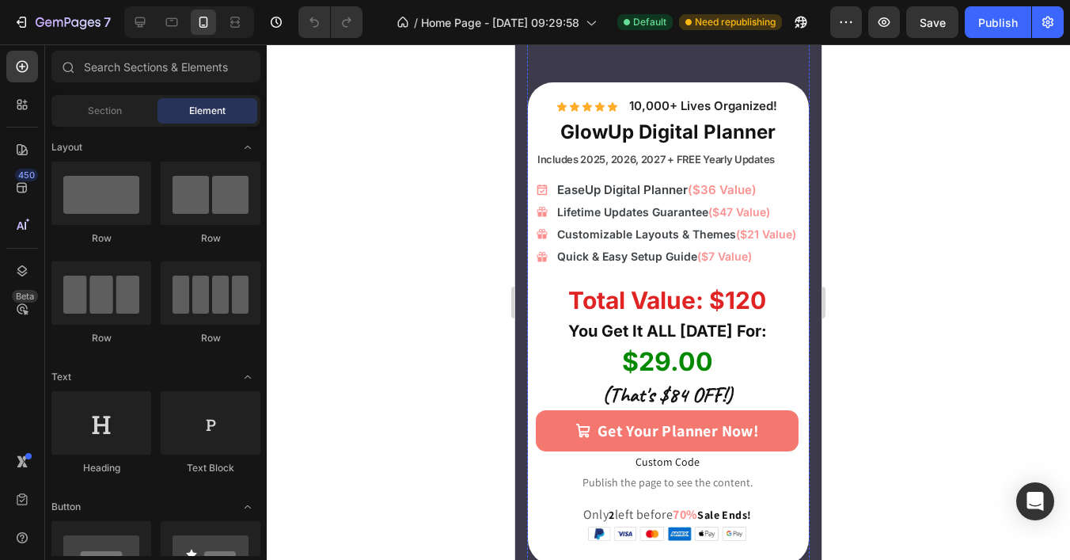
scroll to position [11130, 0]
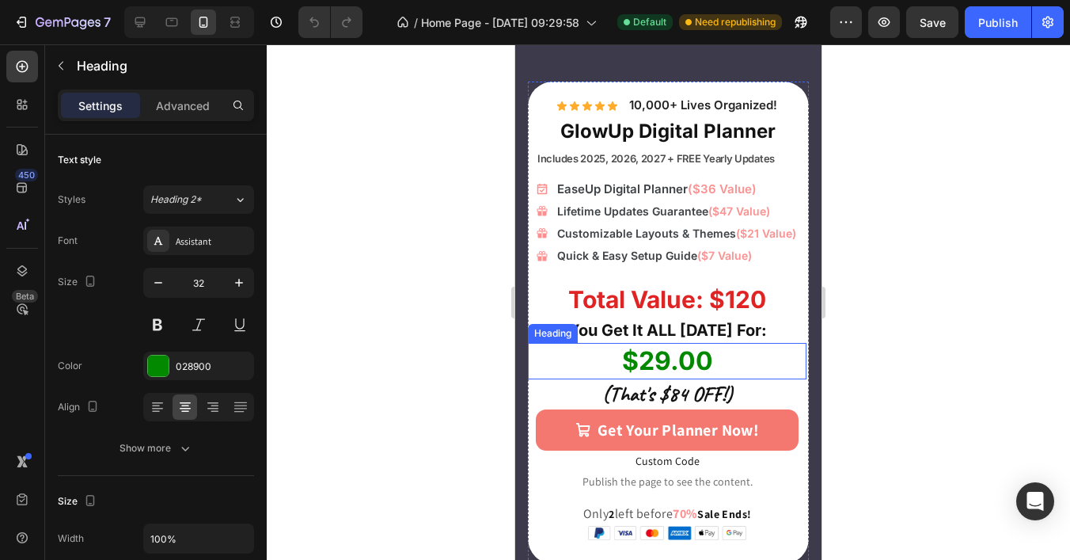
click at [639, 370] on strong "$29.00" at bounding box center [667, 360] width 91 height 31
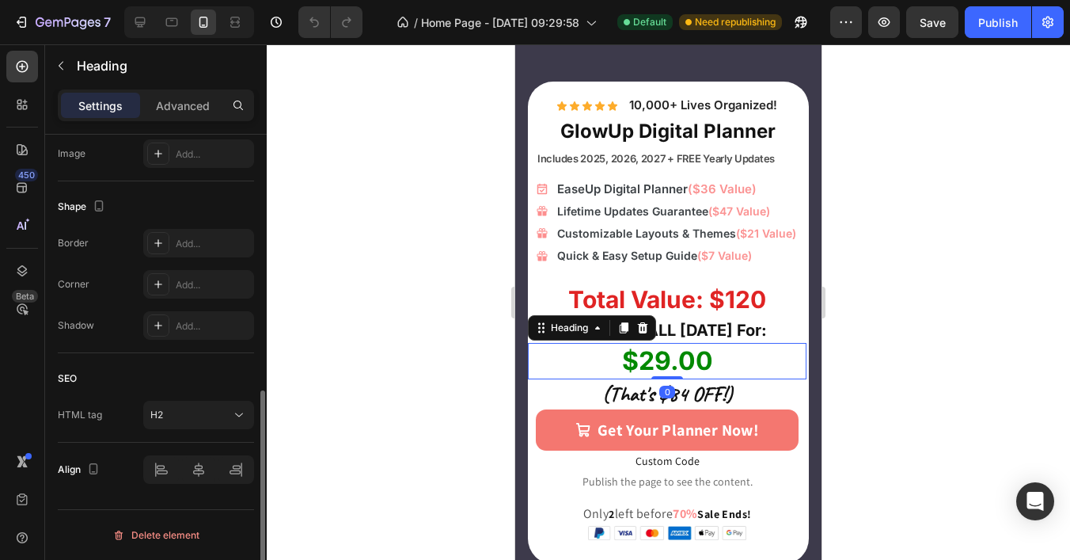
click at [639, 370] on strong "$29.00" at bounding box center [667, 360] width 91 height 31
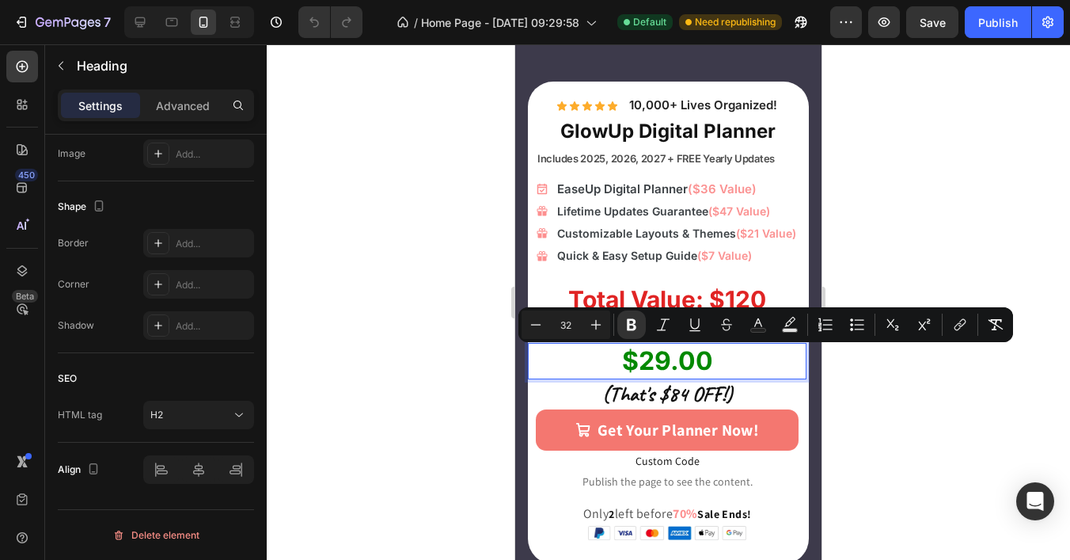
click at [641, 372] on strong "$29.00" at bounding box center [667, 360] width 91 height 31
drag, startPoint x: 640, startPoint y: 366, endPoint x: 660, endPoint y: 363, distance: 20.2
click at [660, 363] on strong "$29.00" at bounding box center [667, 360] width 91 height 31
click at [420, 294] on div at bounding box center [668, 301] width 803 height 515
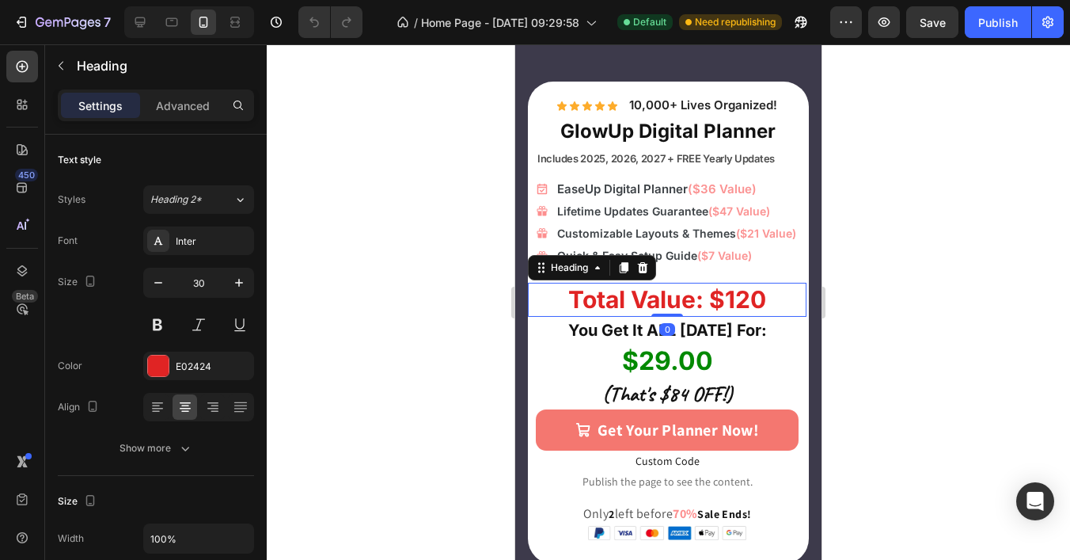
click at [746, 303] on strong "Total Value: $120" at bounding box center [667, 299] width 198 height 28
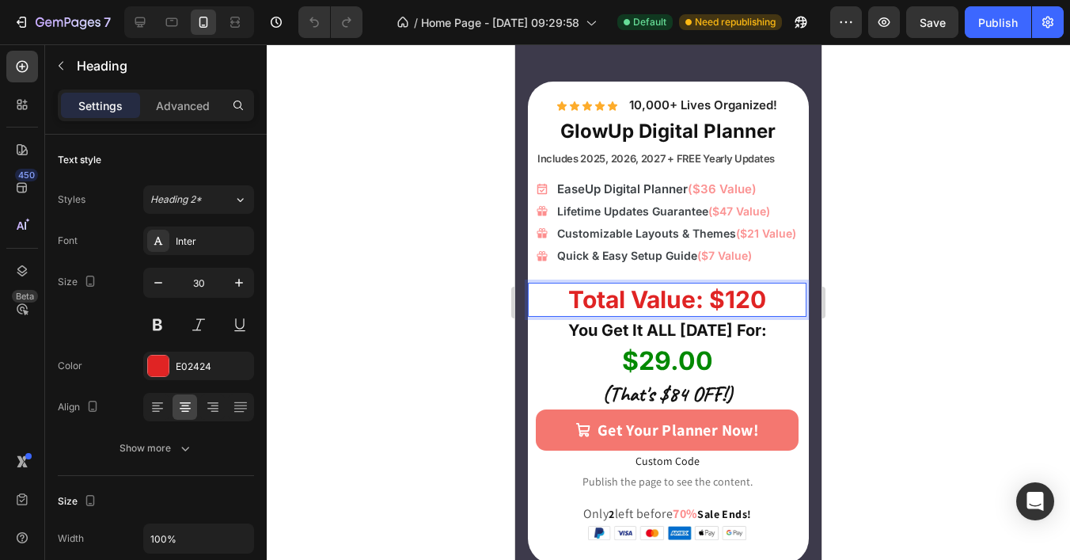
click at [746, 302] on strong "Total Value: $120" at bounding box center [667, 299] width 198 height 28
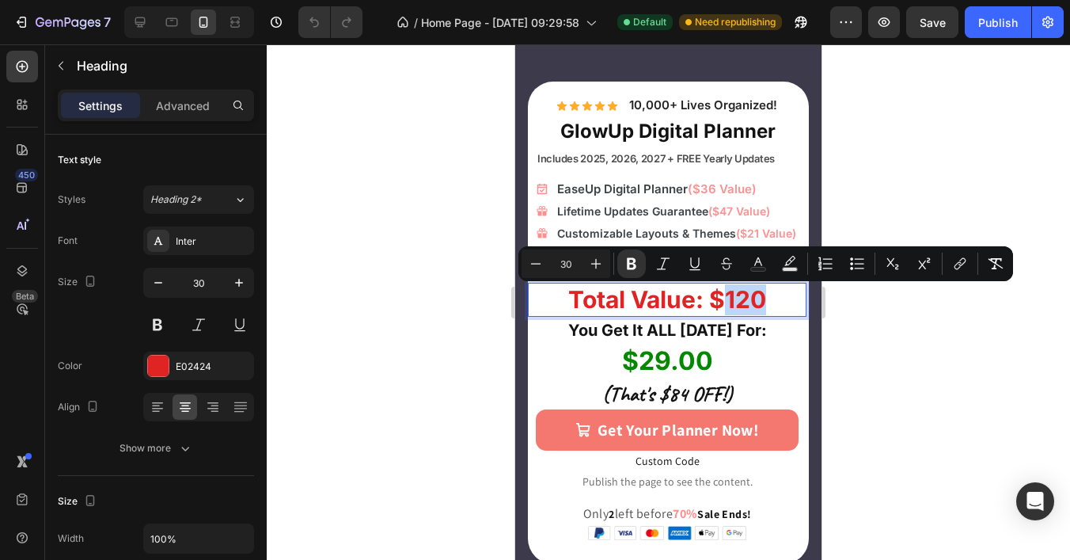
drag, startPoint x: 719, startPoint y: 301, endPoint x: 757, endPoint y: 303, distance: 38.9
click at [758, 304] on strong "Total Value: $120" at bounding box center [667, 299] width 198 height 28
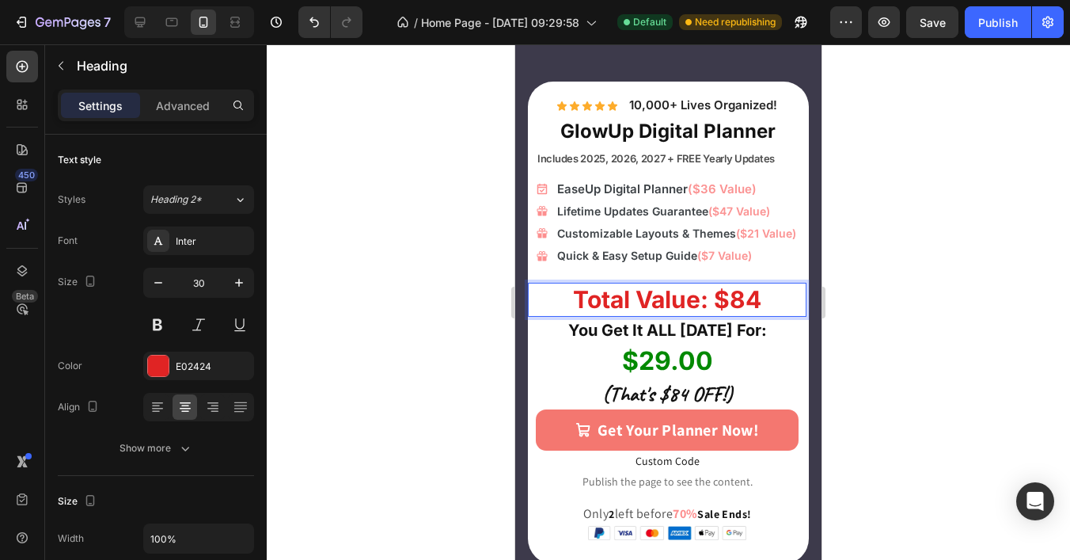
click at [856, 345] on div at bounding box center [668, 301] width 803 height 515
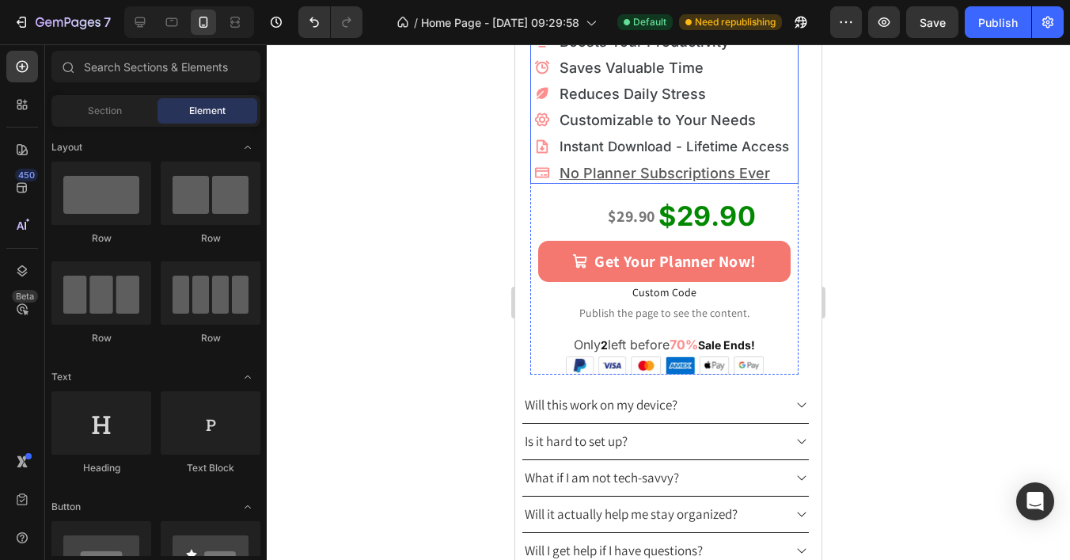
scroll to position [443, 0]
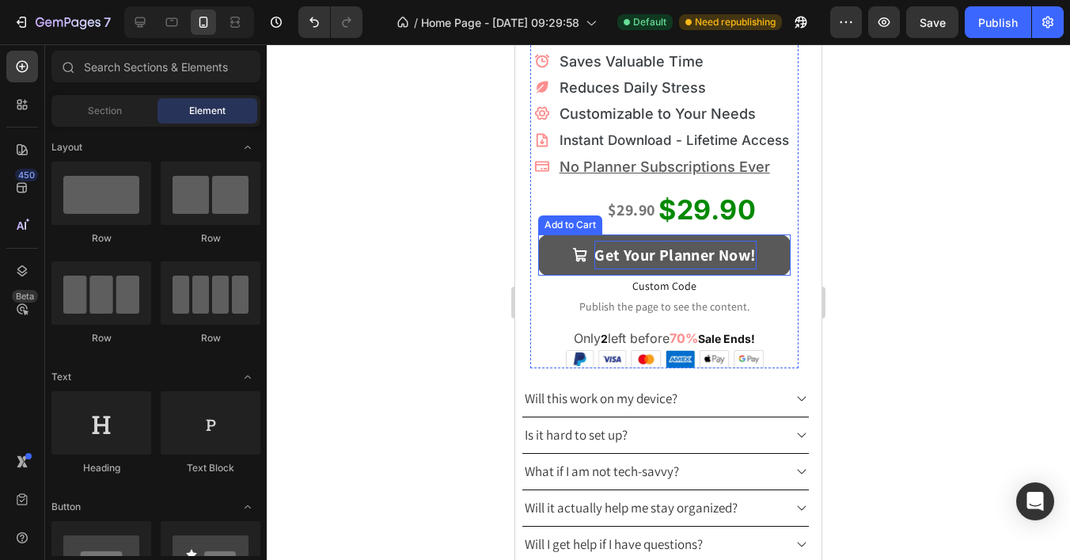
click at [661, 241] on div "Get Your Planner Now!" at bounding box center [674, 255] width 161 height 28
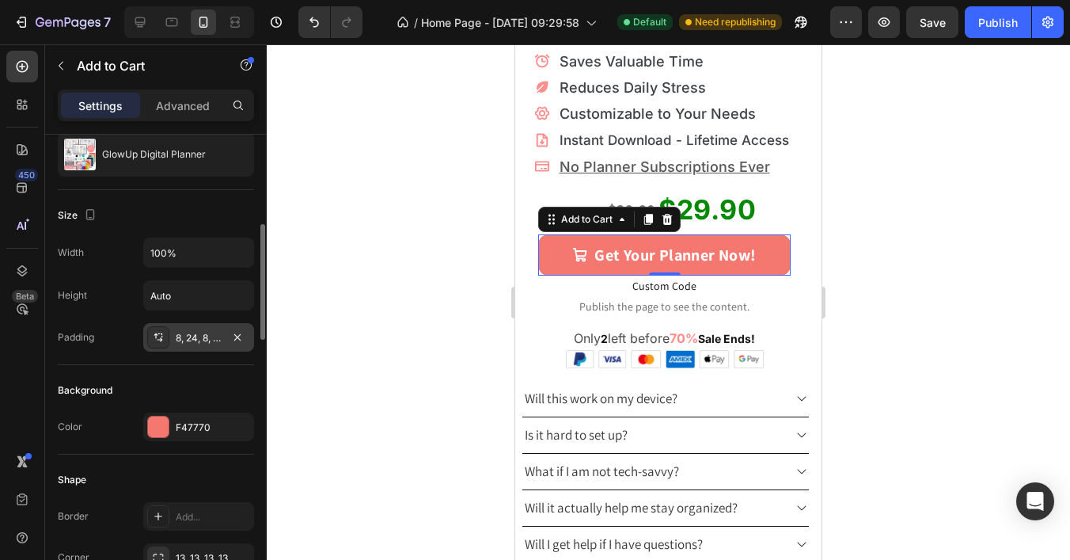
scroll to position [142, 0]
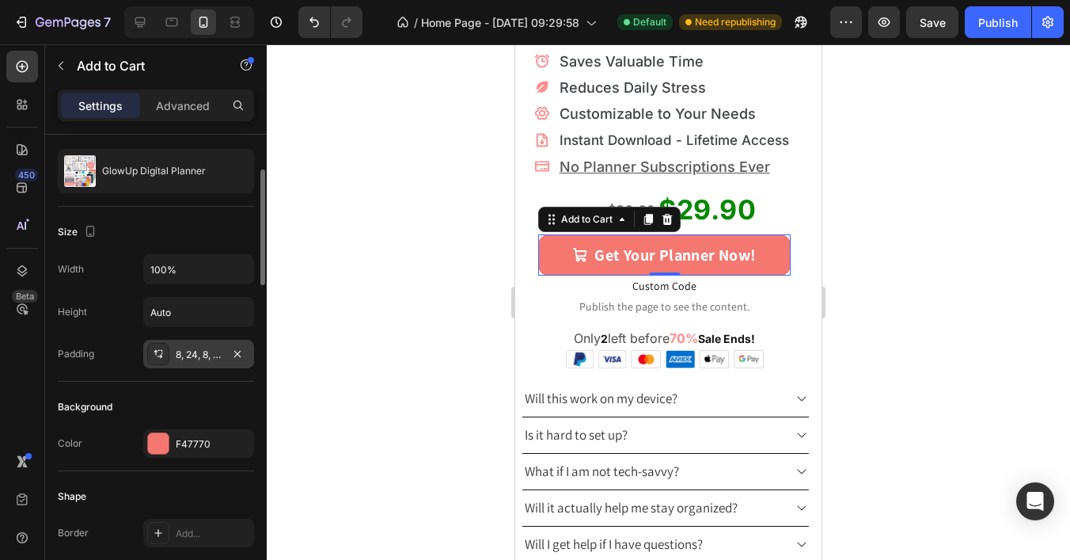
click at [159, 353] on icon at bounding box center [158, 353] width 13 height 13
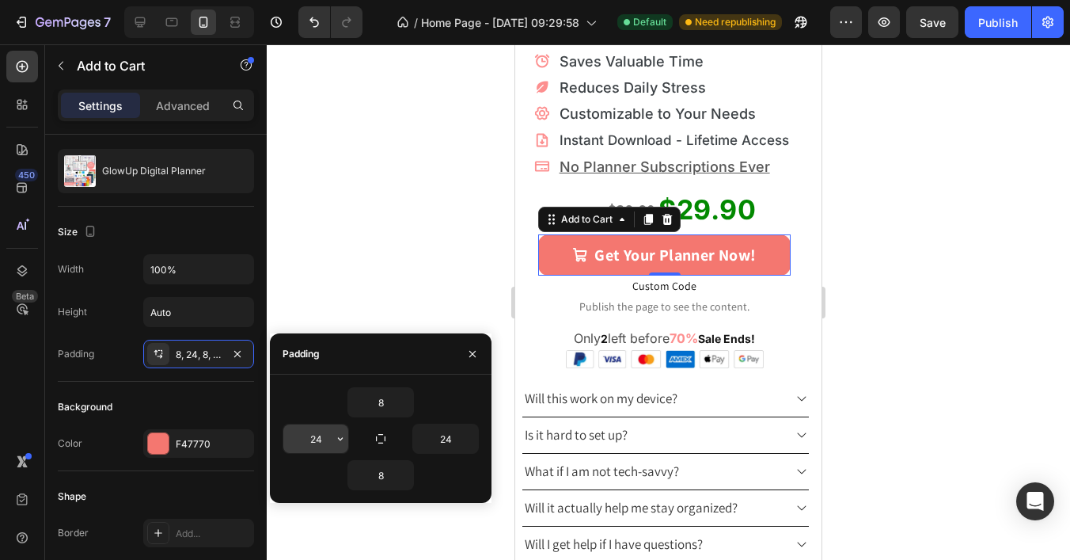
click at [313, 431] on input "24" at bounding box center [315, 438] width 65 height 28
type input "12"
click at [443, 436] on input "24" at bounding box center [445, 438] width 65 height 28
type input "12"
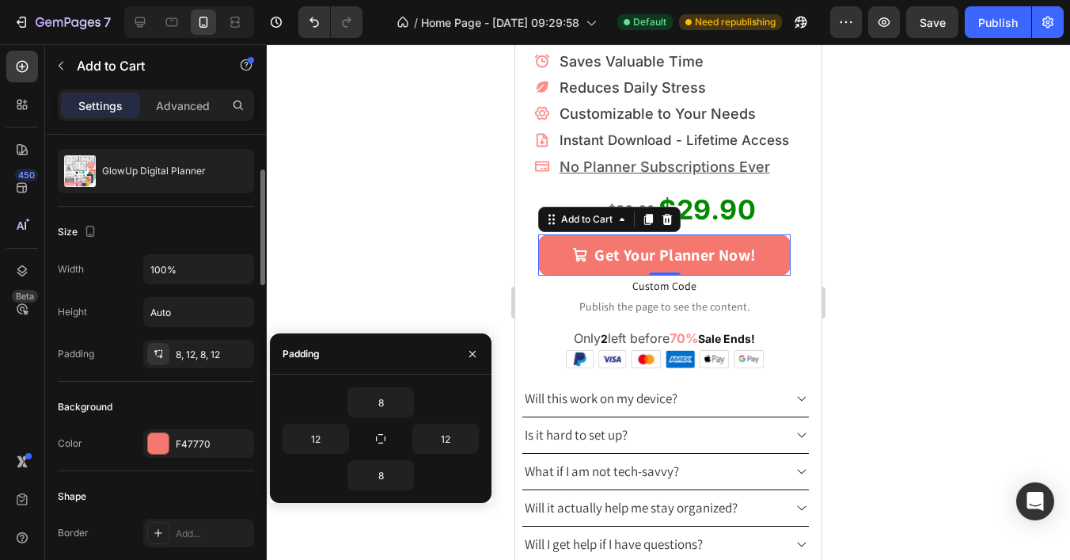
click at [241, 239] on div "Size" at bounding box center [156, 231] width 196 height 25
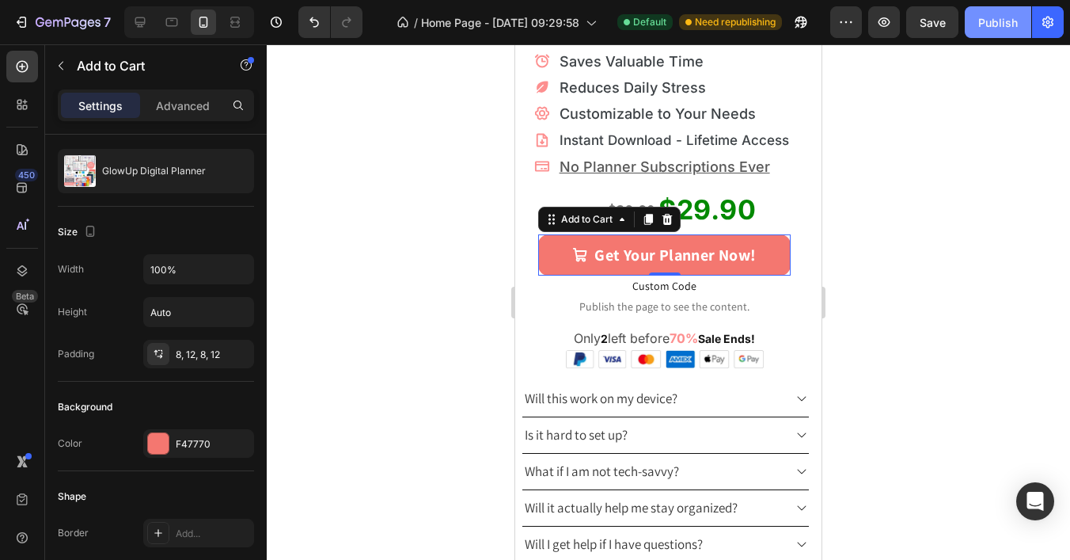
click at [1008, 32] on button "Publish" at bounding box center [998, 22] width 66 height 32
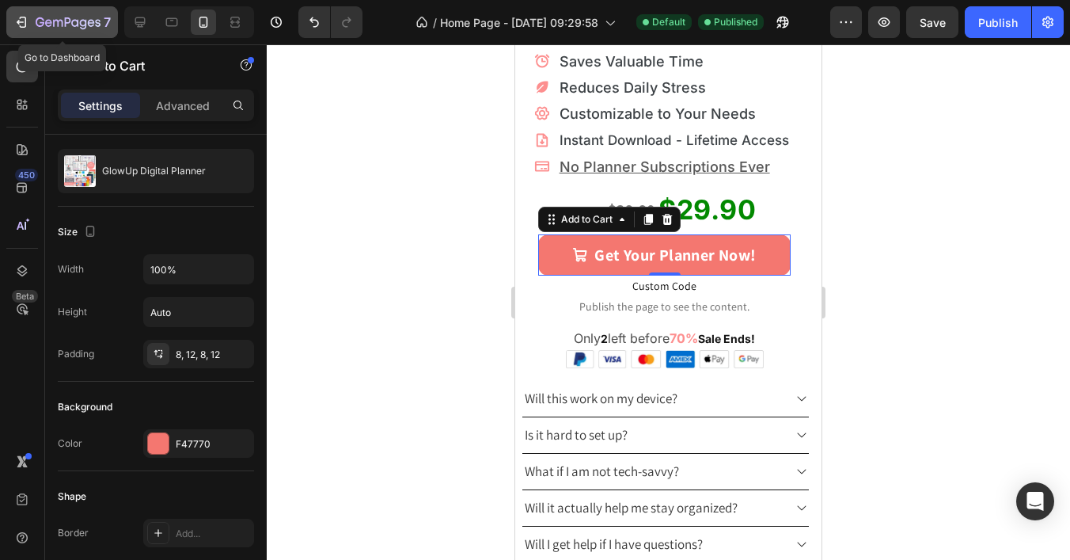
click at [77, 8] on button "7" at bounding box center [62, 22] width 112 height 32
